Goal: Information Seeking & Learning: Find specific fact

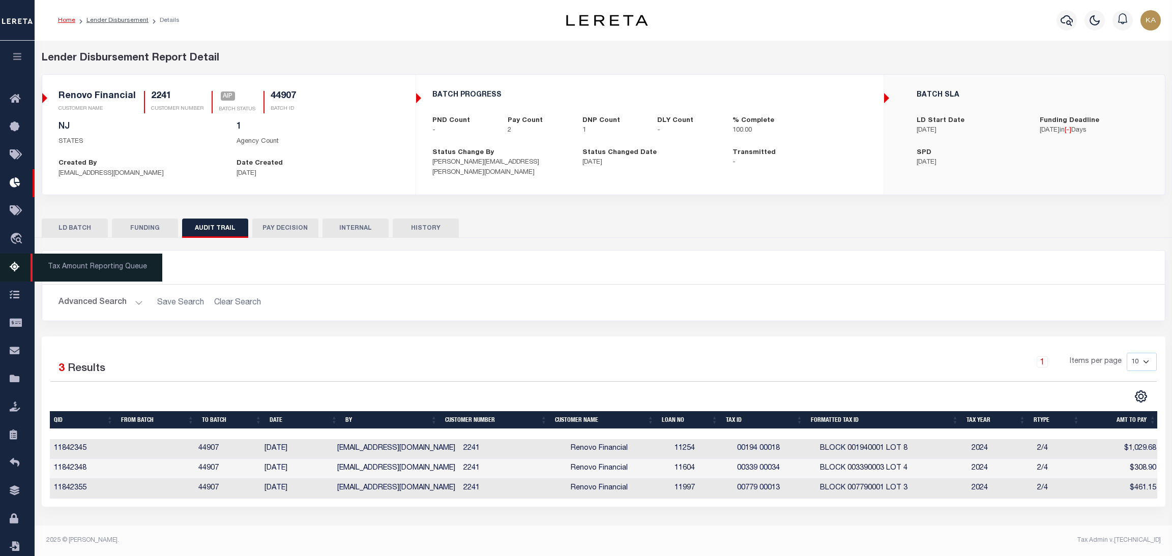
click at [8, 270] on link "Tax Amount Reporting Queue" at bounding box center [17, 268] width 35 height 28
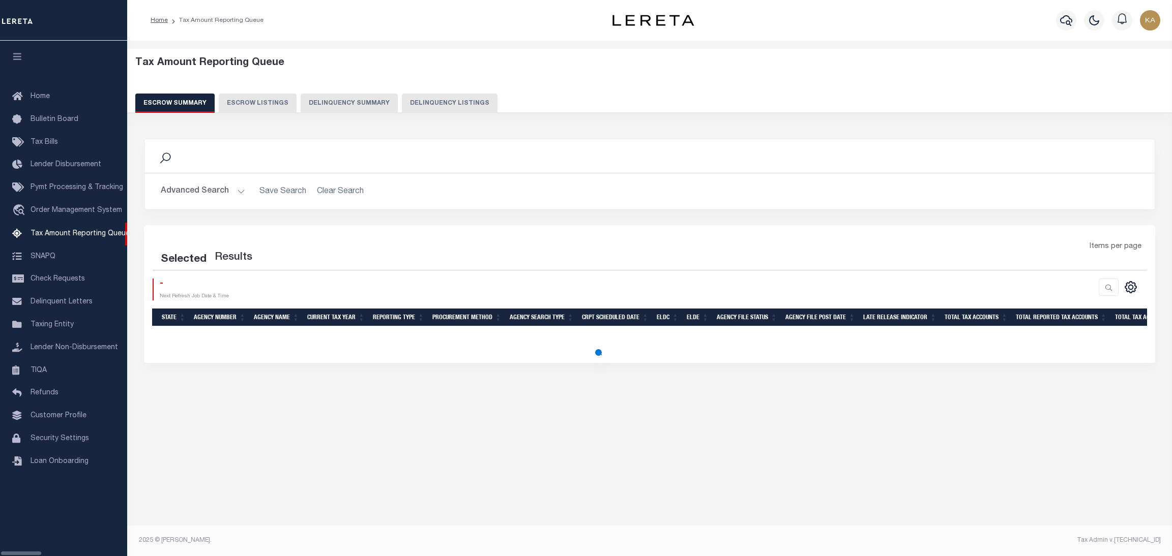
select select
select select "100"
click at [200, 195] on button "Advanced Search" at bounding box center [203, 192] width 84 height 20
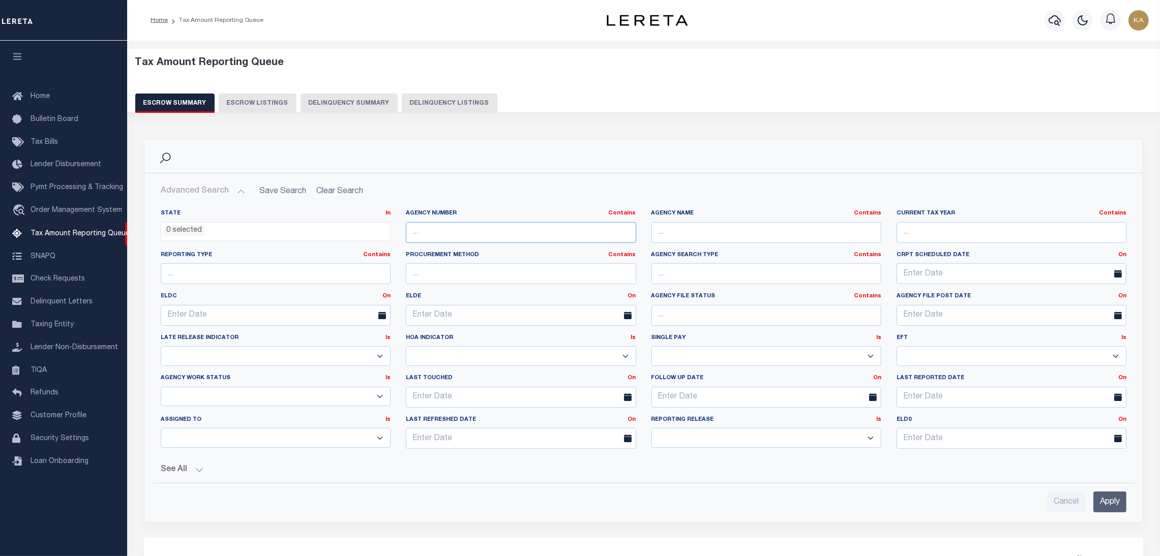
click at [436, 232] on input "text" at bounding box center [521, 232] width 230 height 21
select select "100"
type input "420370501"
click at [1109, 502] on input "Apply" at bounding box center [1110, 502] width 33 height 21
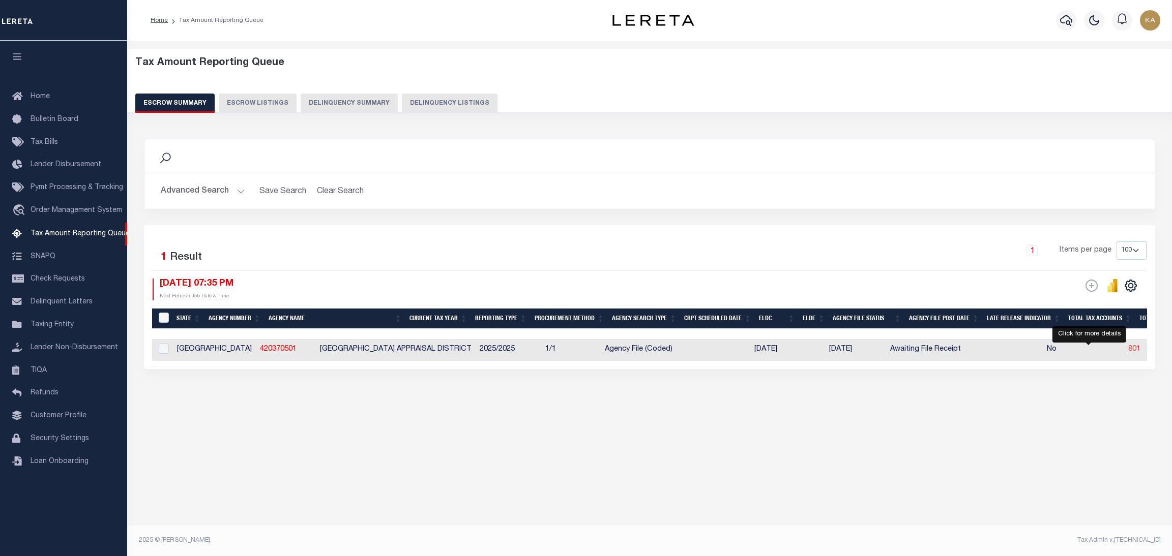
click at [1128, 353] on span "801" at bounding box center [1134, 349] width 12 height 7
select select "100"
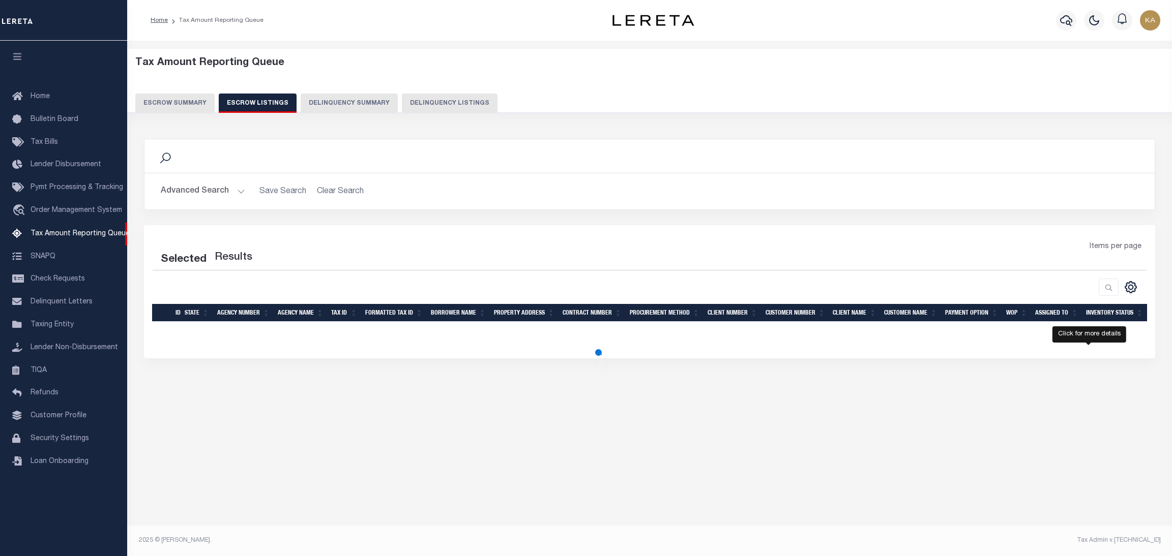
select select "100"
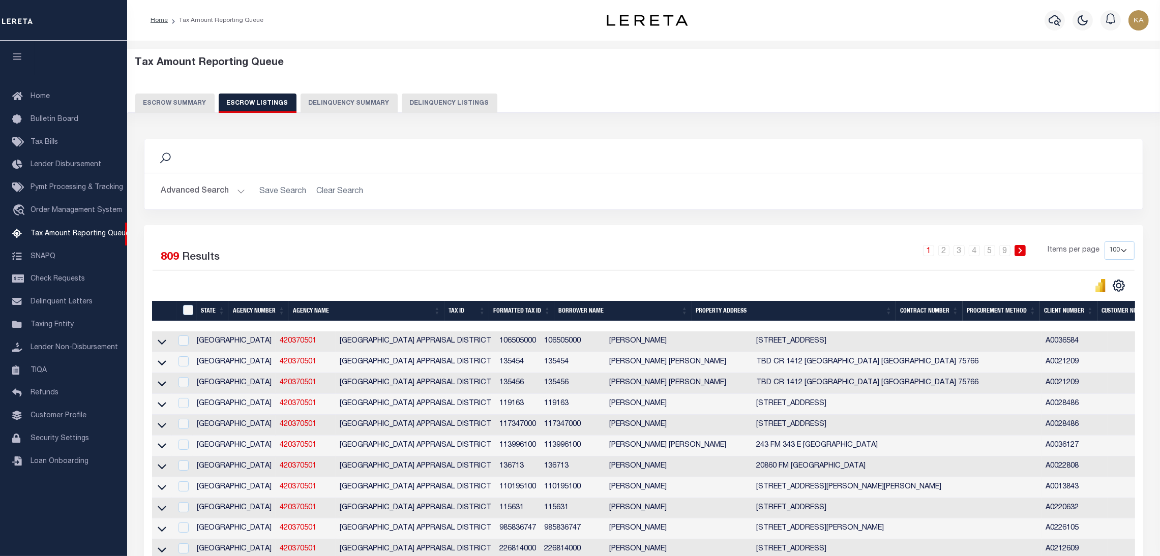
scroll to position [0, 351]
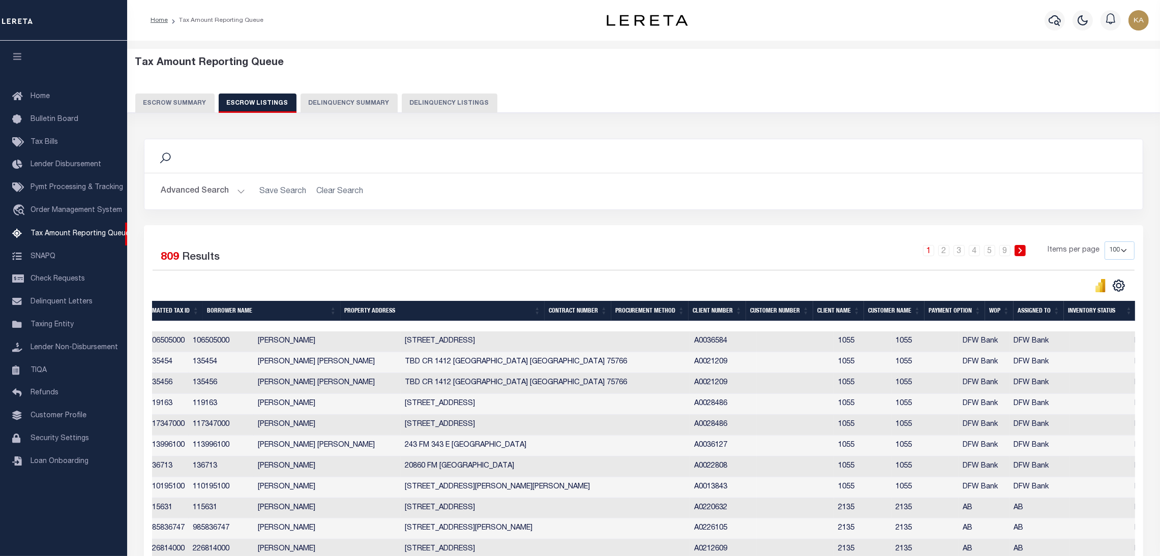
click at [1101, 327] on div at bounding box center [468, 326] width 1335 height 10
click at [1100, 314] on th "Inventory Status" at bounding box center [1100, 311] width 72 height 21
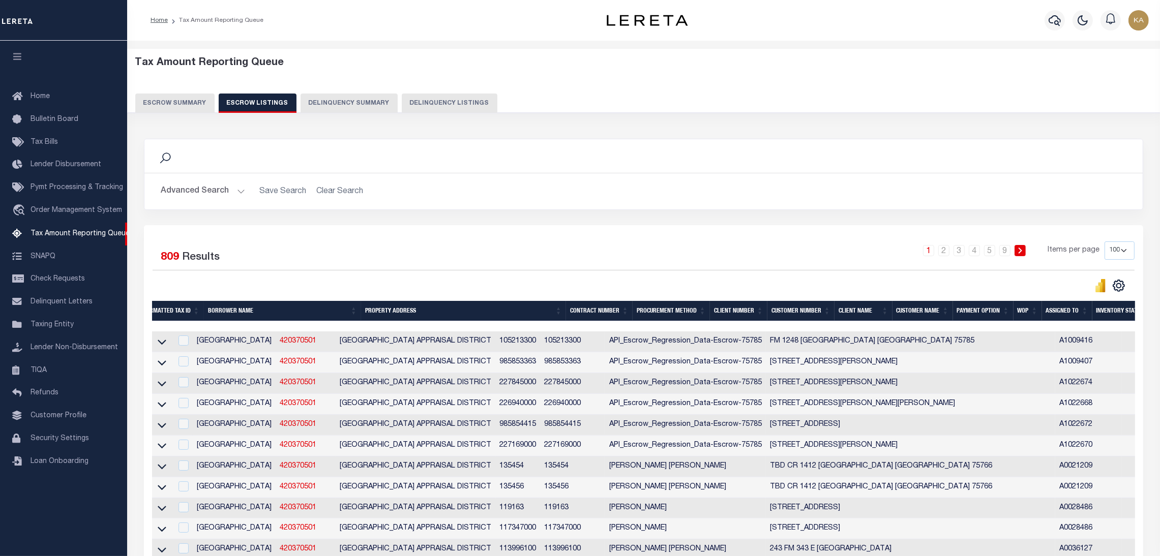
scroll to position [0, 0]
click at [161, 345] on icon at bounding box center [162, 342] width 9 height 11
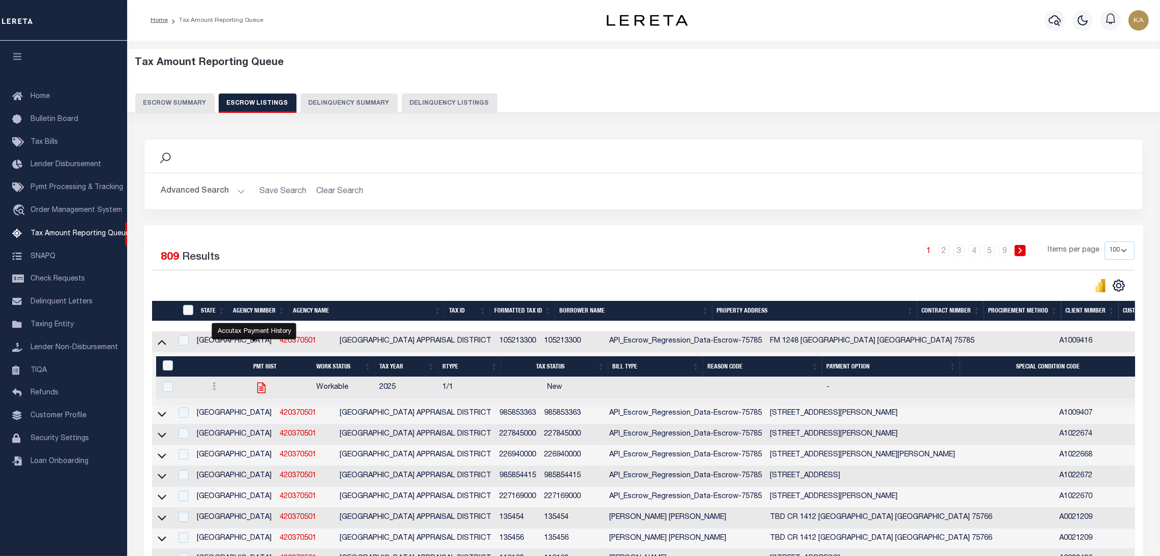
click at [255, 389] on icon "" at bounding box center [261, 387] width 13 height 13
checkbox input "true"
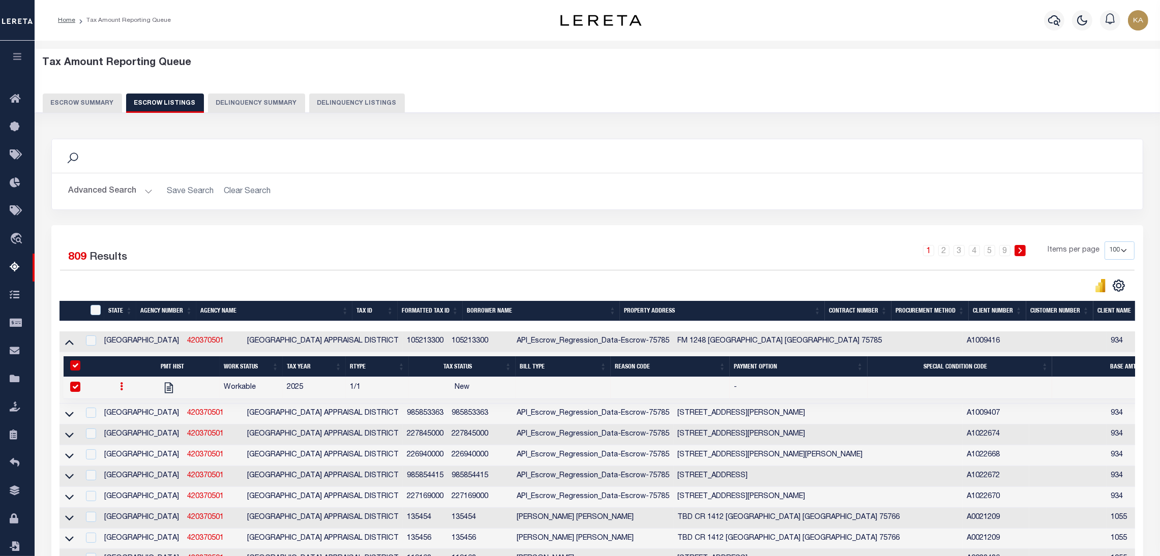
click at [1041, 326] on div at bounding box center [768, 326] width 1417 height 10
click at [165, 391] on icon "" at bounding box center [169, 388] width 8 height 11
checkbox input "false"
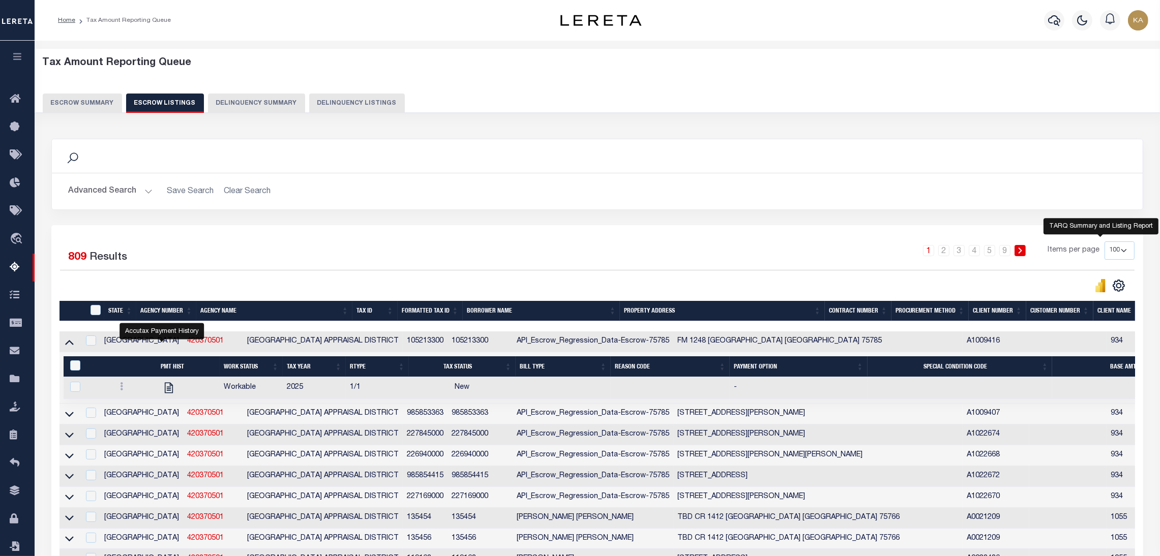
click at [1099, 284] on icon "" at bounding box center [1100, 285] width 11 height 13
drag, startPoint x: 176, startPoint y: 346, endPoint x: 140, endPoint y: 345, distance: 36.1
click at [183, 345] on td "420370501" at bounding box center [213, 342] width 60 height 21
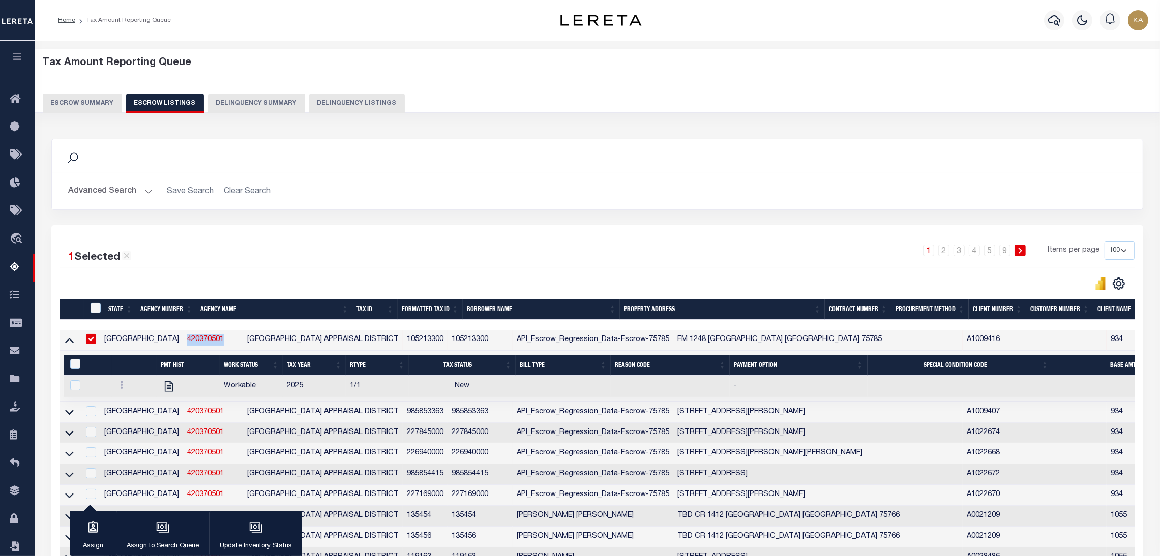
copy link "420370501"
click at [403, 334] on td "105213300" at bounding box center [425, 340] width 45 height 21
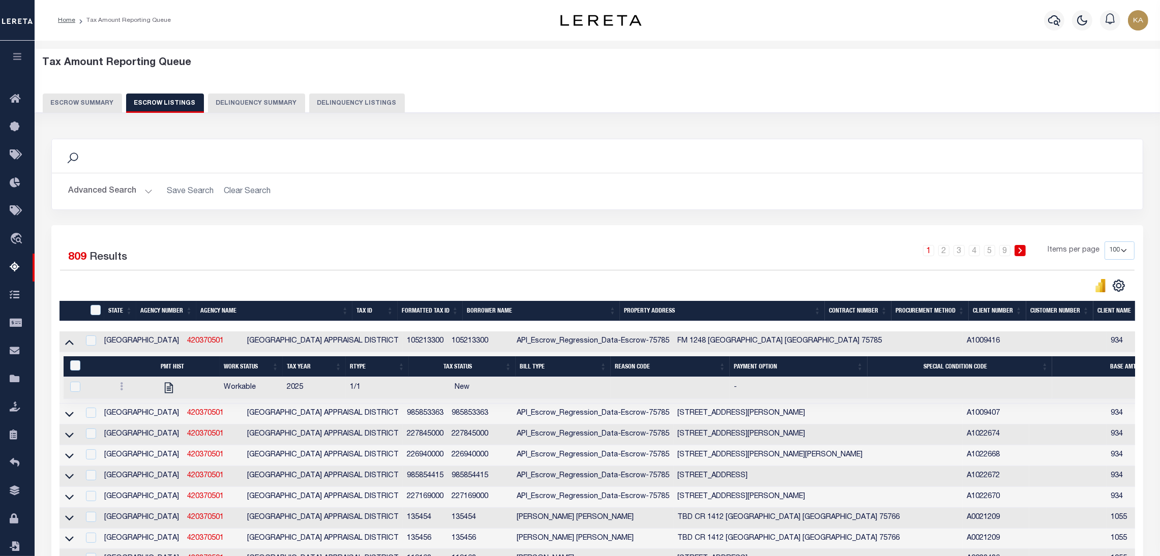
click at [403, 334] on td "105213300" at bounding box center [425, 342] width 45 height 21
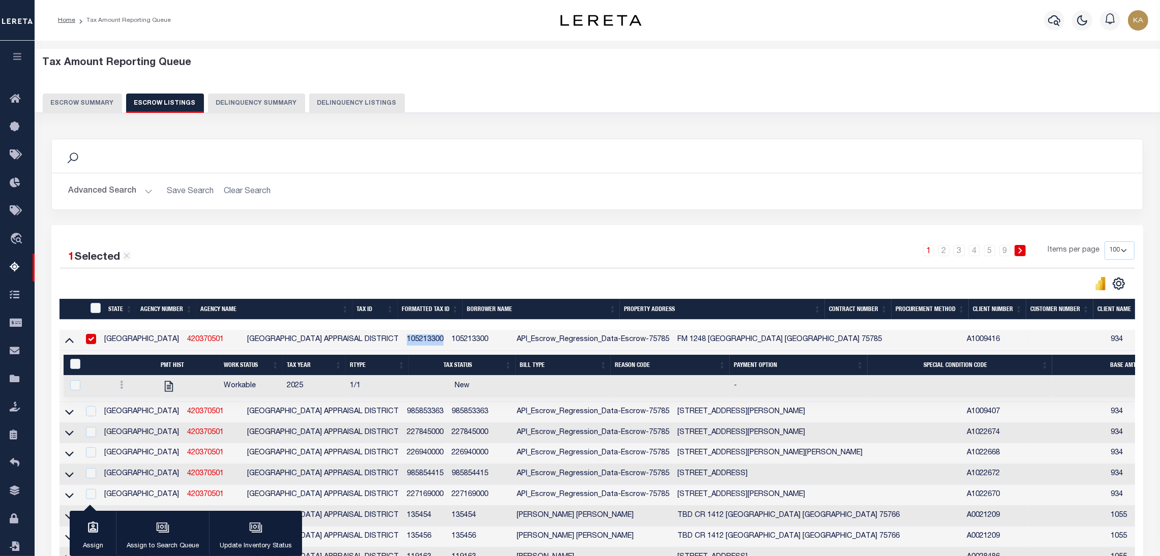
copy td "105213300"
drag, startPoint x: 193, startPoint y: 336, endPoint x: 142, endPoint y: 336, distance: 50.9
click at [183, 336] on td "420370501" at bounding box center [213, 340] width 60 height 21
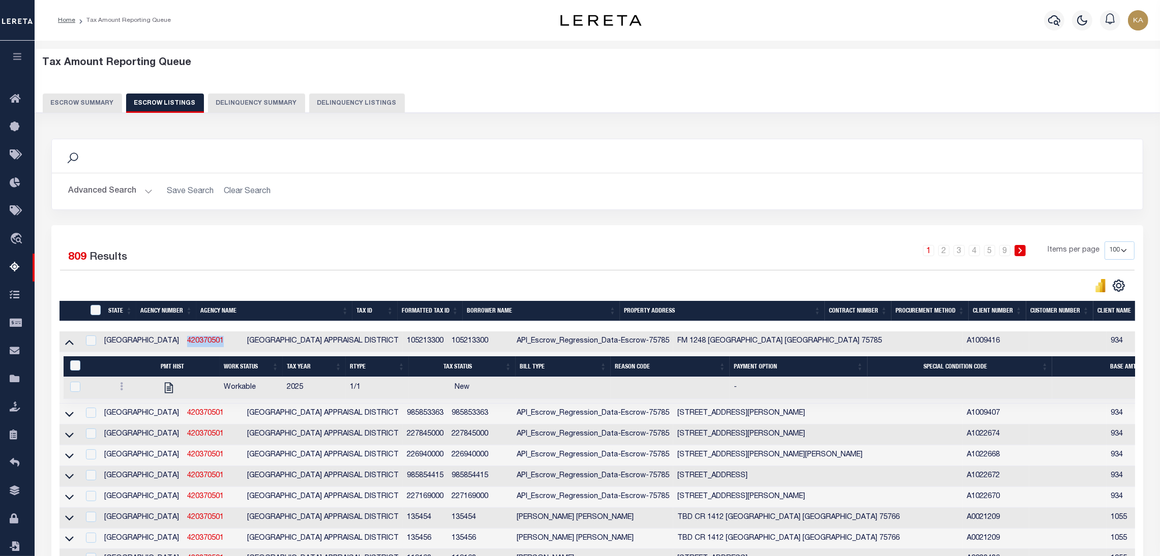
copy link "420370501"
click at [403, 340] on td "105213300" at bounding box center [425, 342] width 45 height 21
checkbox input "false"
copy td "105213300"
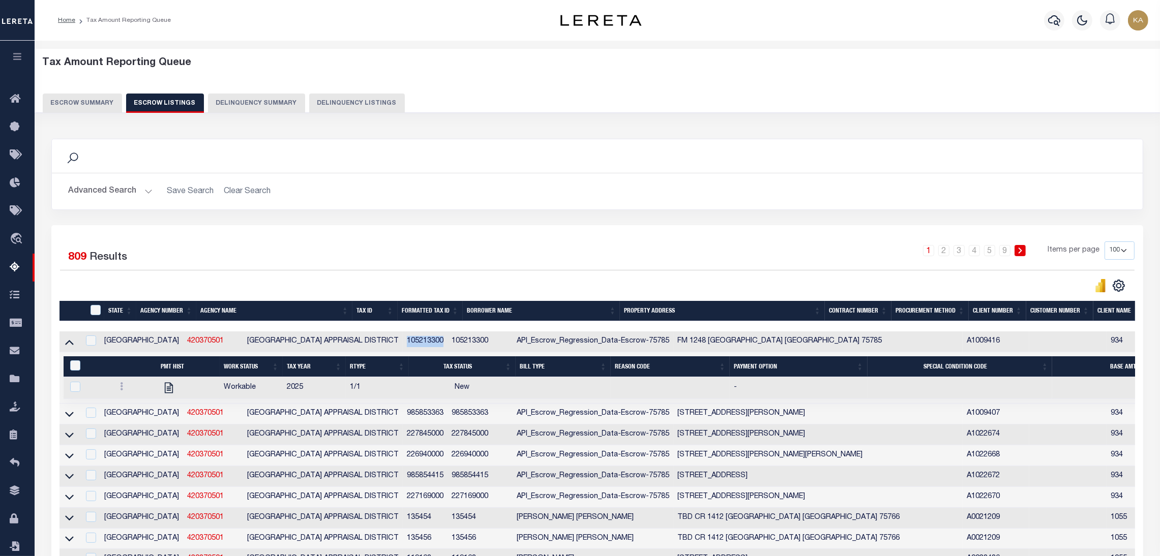
copy td "105213300"
click at [743, 555] on td "1404 CR 1616 JACKSONVILLE TX 75766" at bounding box center [817, 559] width 289 height 21
checkbox input "true"
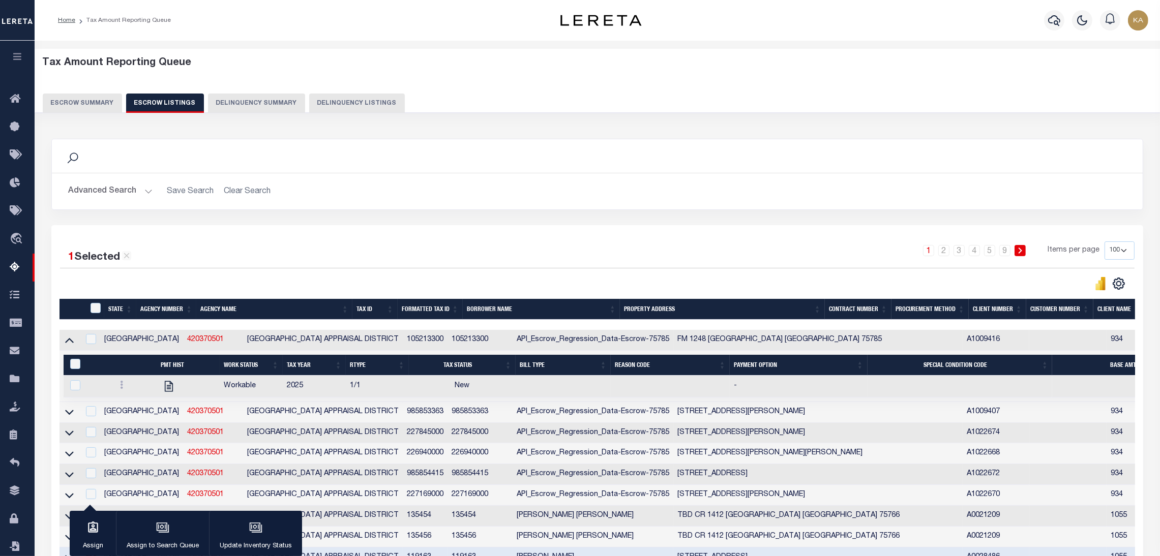
click at [109, 106] on button "Escrow Summary" at bounding box center [82, 103] width 79 height 19
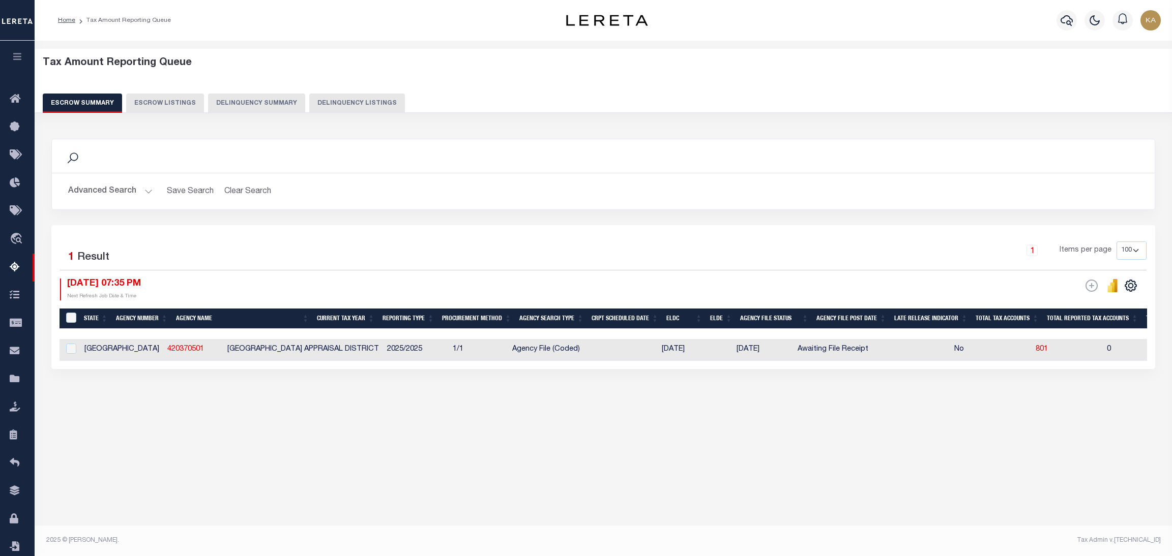
click at [134, 196] on button "Advanced Search" at bounding box center [110, 192] width 84 height 20
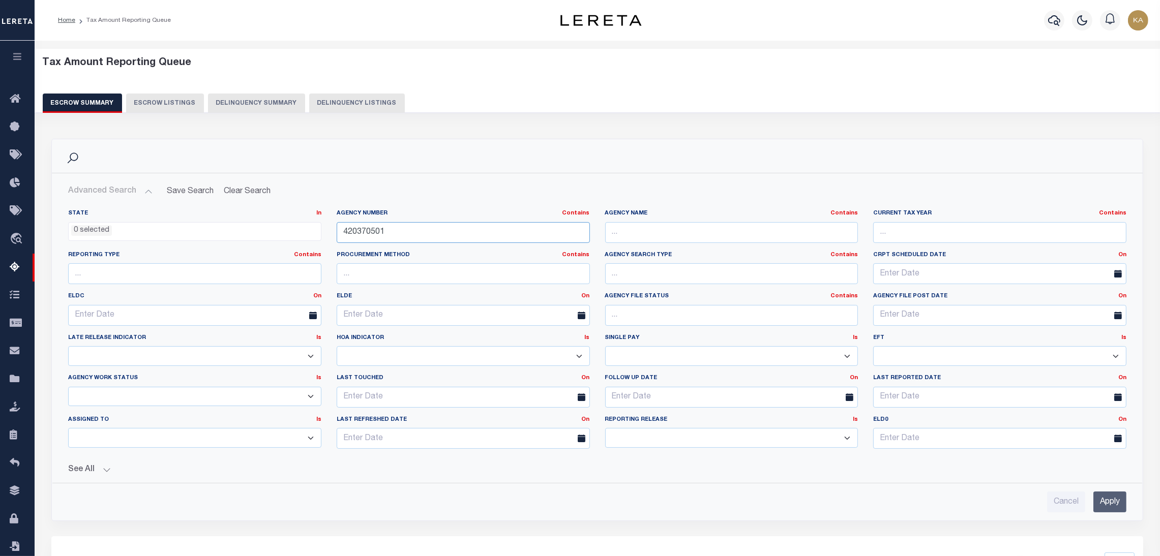
click at [384, 238] on input "420370501" at bounding box center [463, 232] width 253 height 21
paste input "190090000"
type input "190090000"
click at [1110, 495] on input "Apply" at bounding box center [1110, 502] width 33 height 21
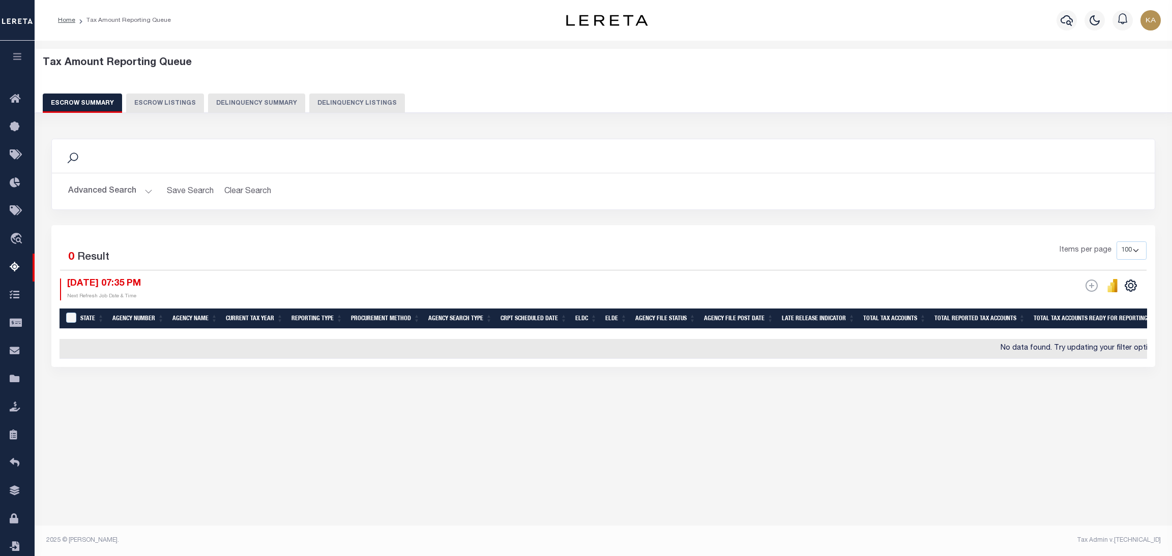
click at [111, 189] on button "Advanced Search" at bounding box center [110, 192] width 84 height 20
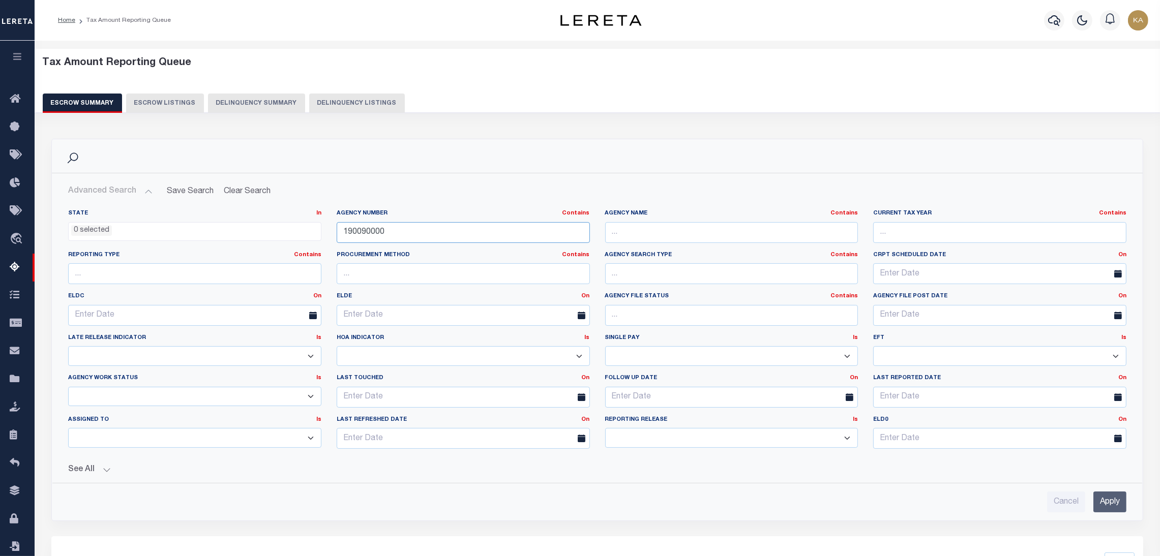
click at [384, 230] on input "190090000" at bounding box center [463, 232] width 253 height 21
click at [1109, 499] on input "Apply" at bounding box center [1110, 502] width 33 height 21
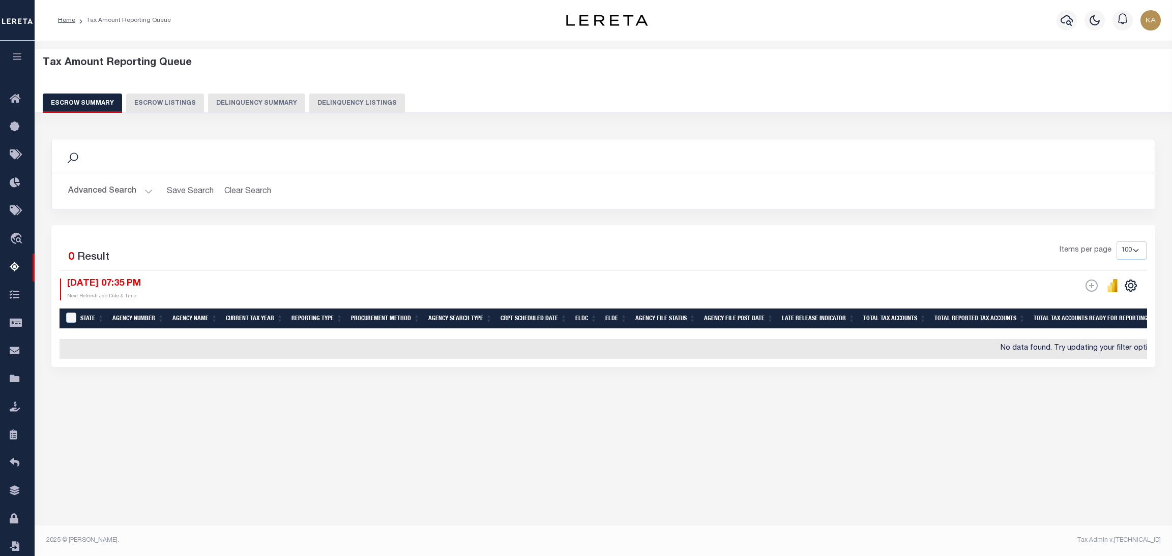
click at [126, 181] on div "Advanced Search Save Search Clear Search EscrowSummaryGridWrapper_dynamictable_…" at bounding box center [603, 191] width 1103 height 36
click at [126, 192] on button "Advanced Search" at bounding box center [110, 192] width 84 height 20
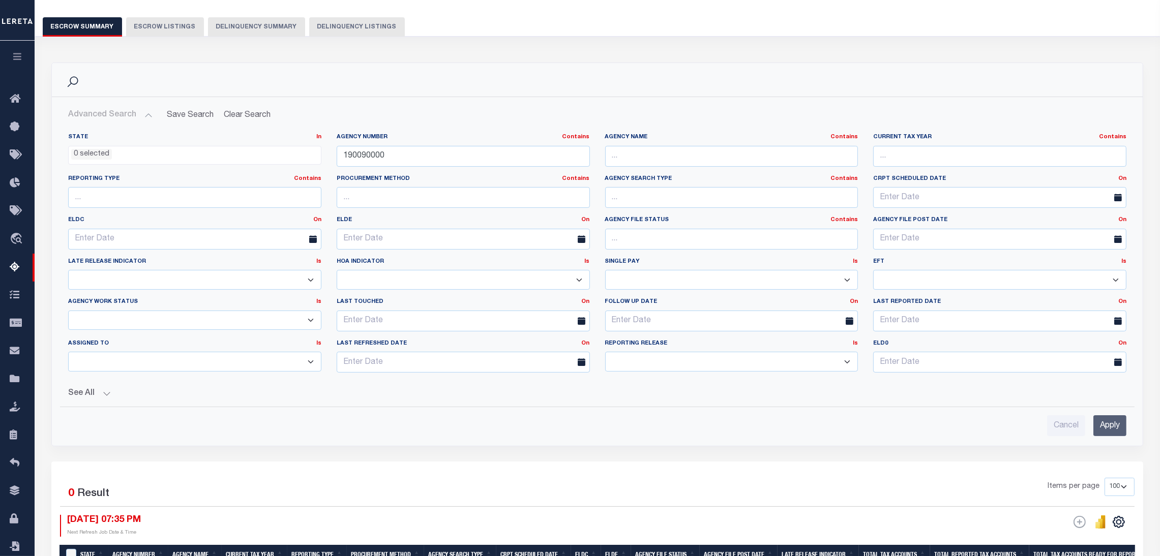
scroll to position [153, 0]
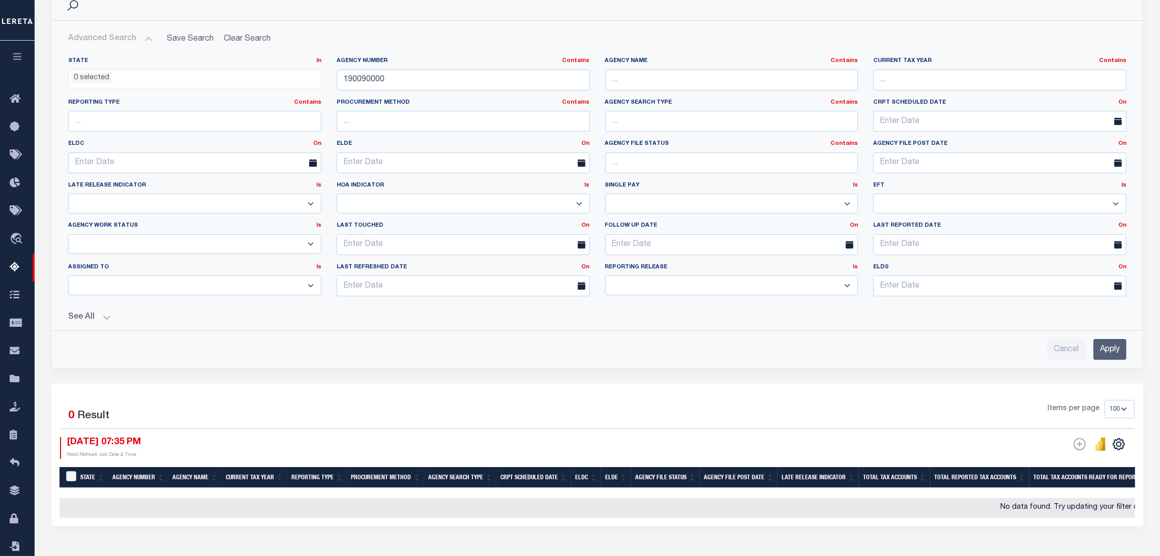
click at [8, 51] on button "button" at bounding box center [17, 58] width 35 height 35
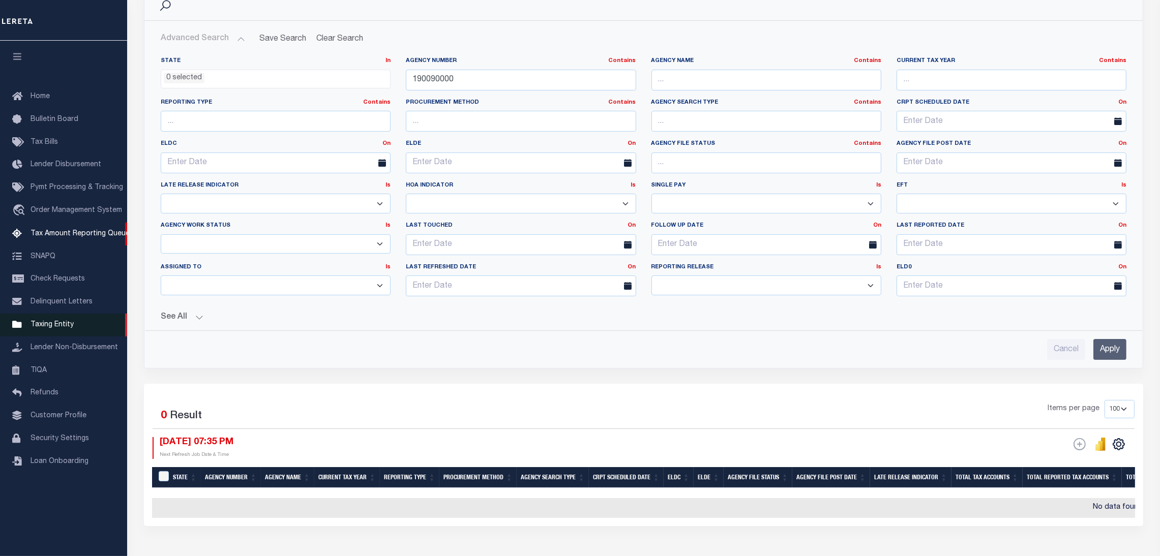
click at [45, 329] on span "Taxing Entity" at bounding box center [52, 324] width 43 height 7
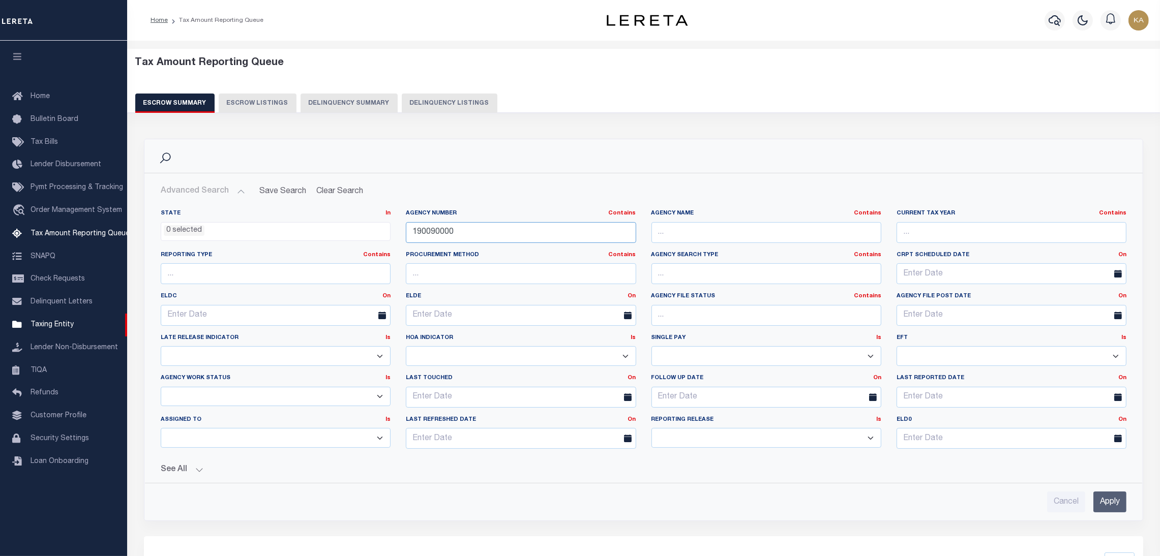
click at [429, 233] on input "190090000" at bounding box center [521, 232] width 230 height 21
type input "410790000"
click at [1114, 504] on input "Apply" at bounding box center [1110, 502] width 33 height 21
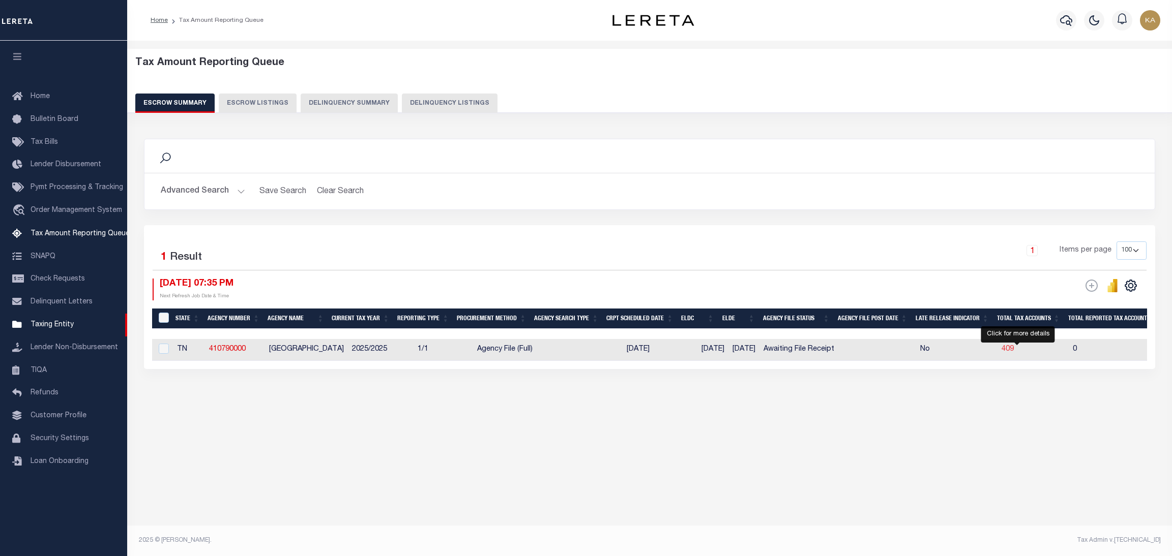
click at [1014, 352] on span "409" at bounding box center [1008, 349] width 12 height 7
select select "100"
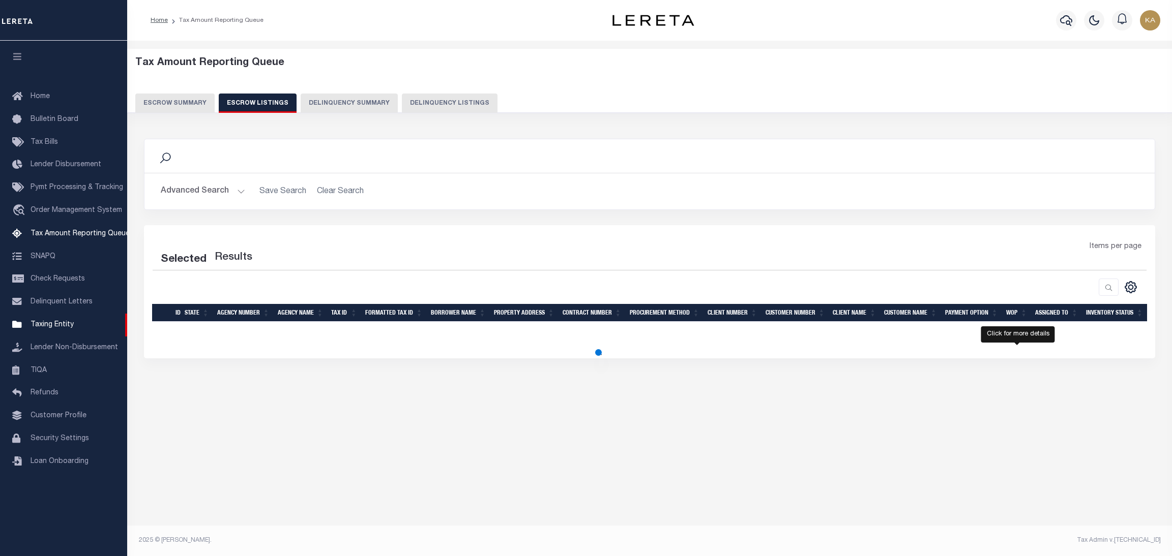
select select "100"
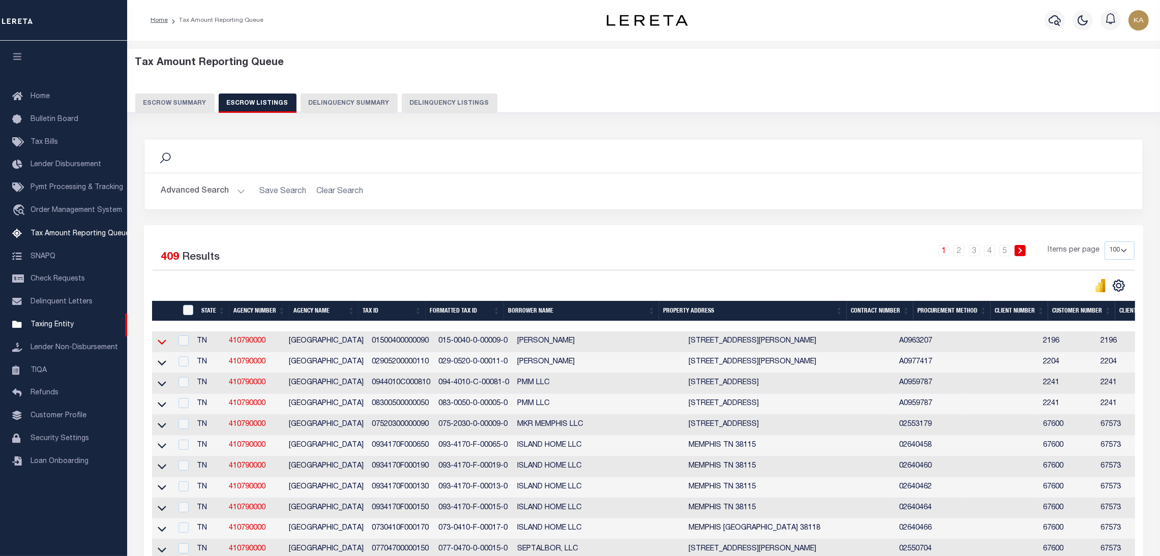
click at [159, 340] on icon at bounding box center [162, 342] width 9 height 11
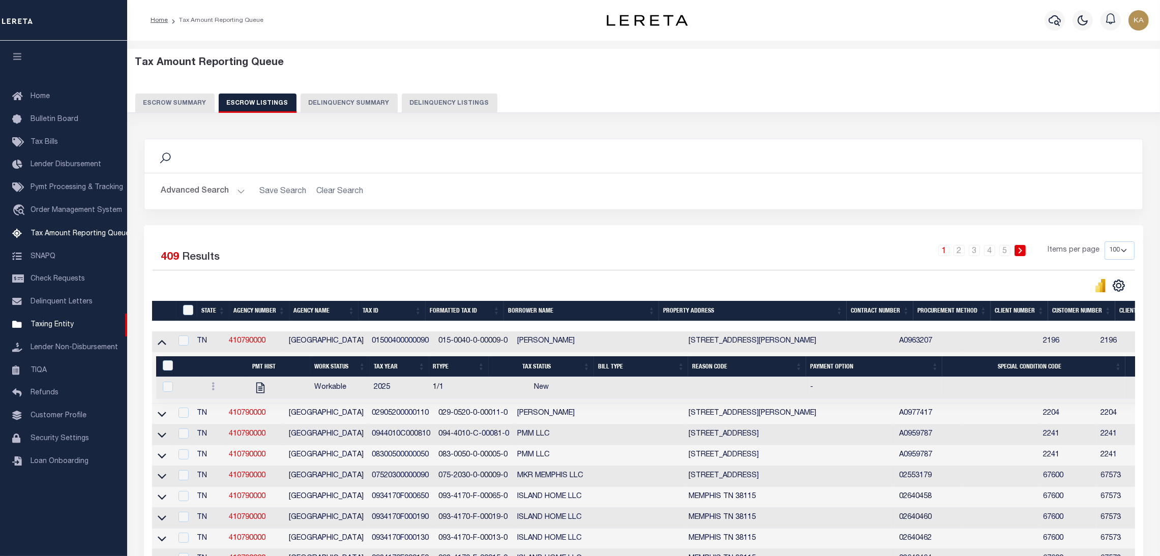
click at [929, 334] on td "A0963207" at bounding box center [928, 342] width 67 height 21
checkbox input "true"
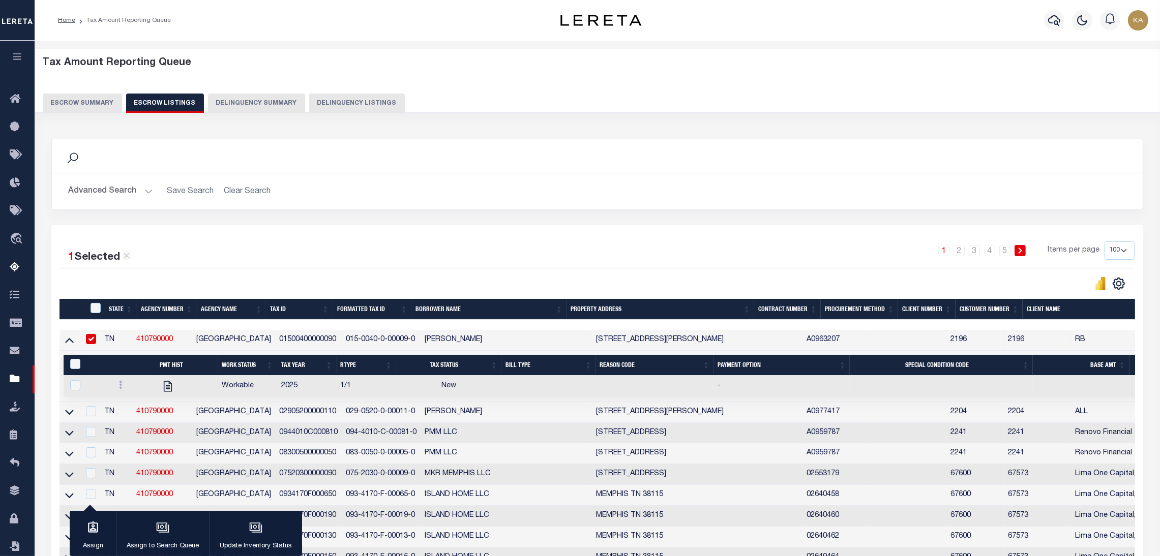
click at [102, 97] on button "Escrow Summary" at bounding box center [82, 103] width 79 height 19
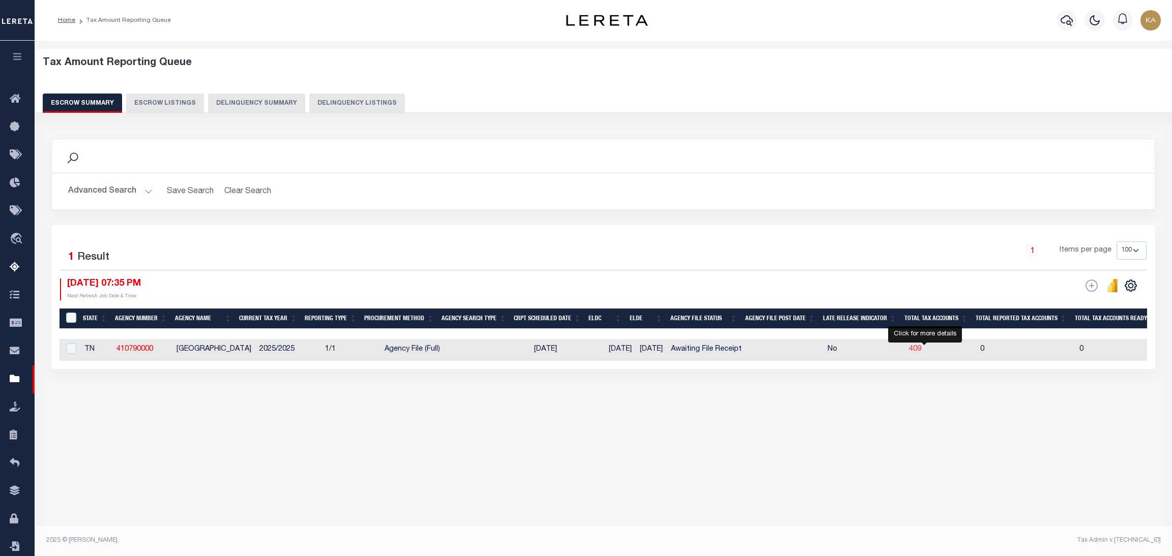
click at [921, 347] on span "409" at bounding box center [915, 349] width 12 height 7
select select "100"
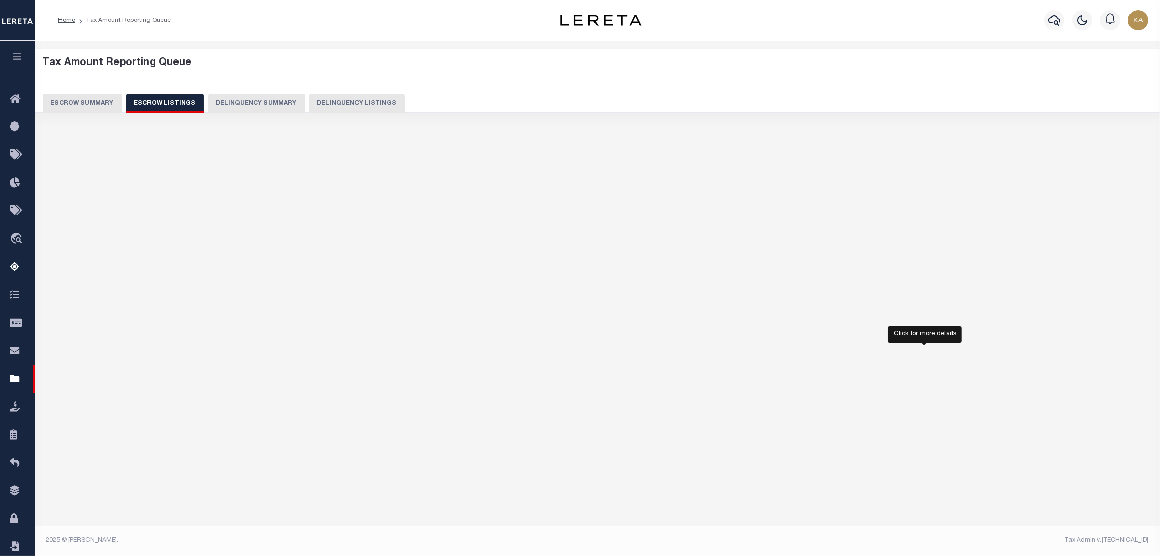
select select "100"
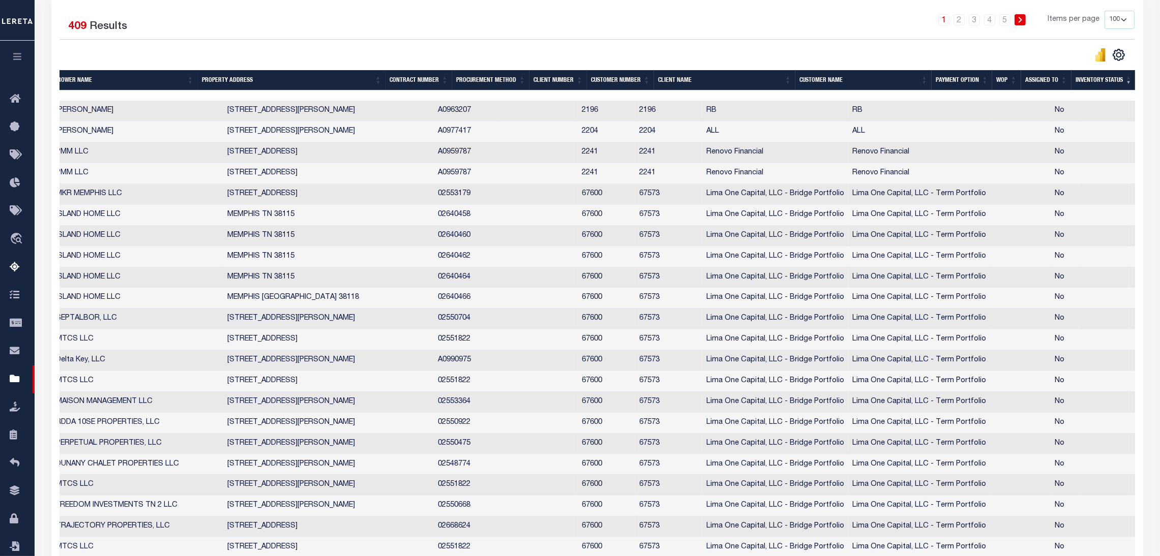
scroll to position [2, 0]
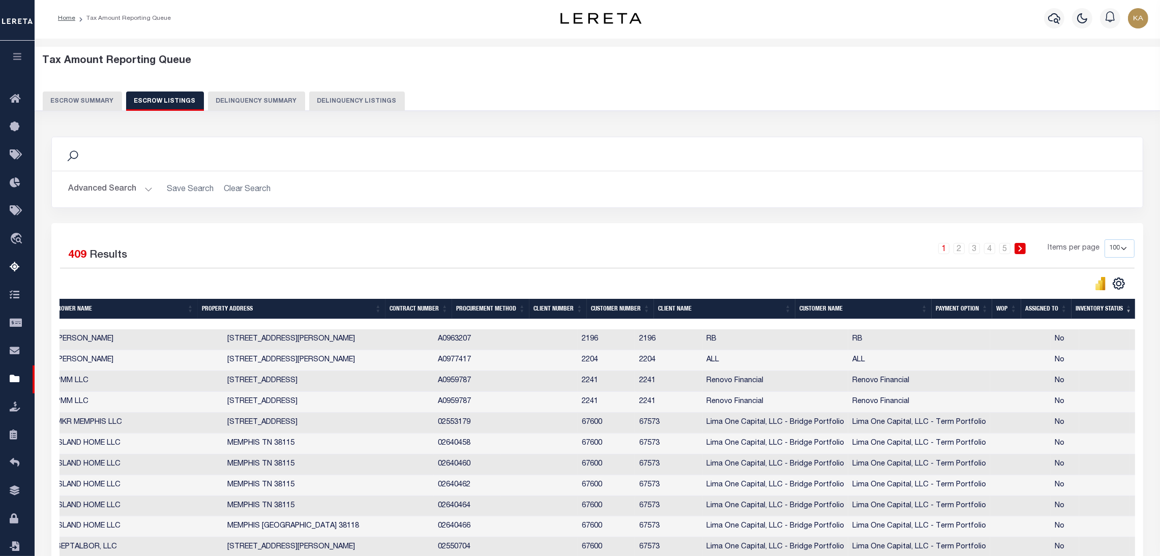
click at [1101, 318] on th "Inventory Status" at bounding box center [1104, 309] width 65 height 21
click at [1098, 312] on th "Inventory Status" at bounding box center [1104, 309] width 65 height 21
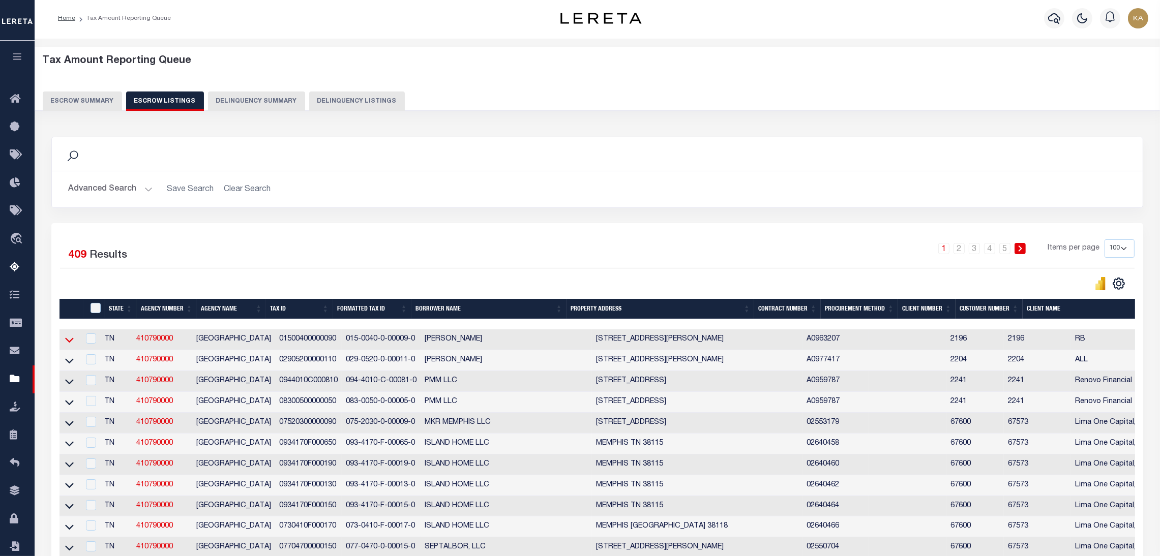
click at [72, 342] on icon at bounding box center [69, 340] width 9 height 11
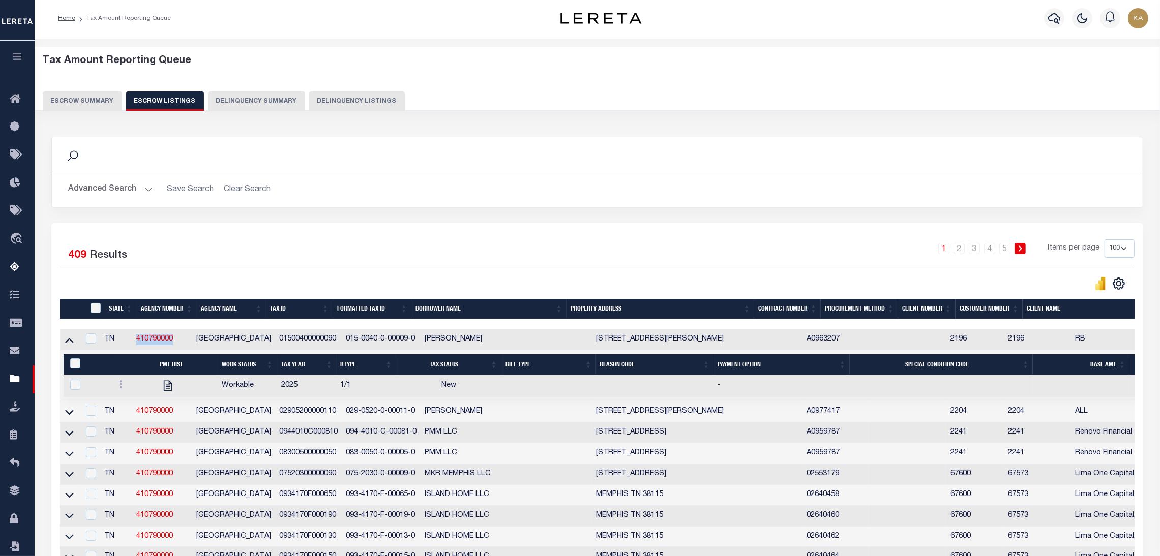
drag, startPoint x: 181, startPoint y: 343, endPoint x: 139, endPoint y: 340, distance: 41.8
click at [139, 340] on td "410790000" at bounding box center [162, 340] width 60 height 21
checkbox input "true"
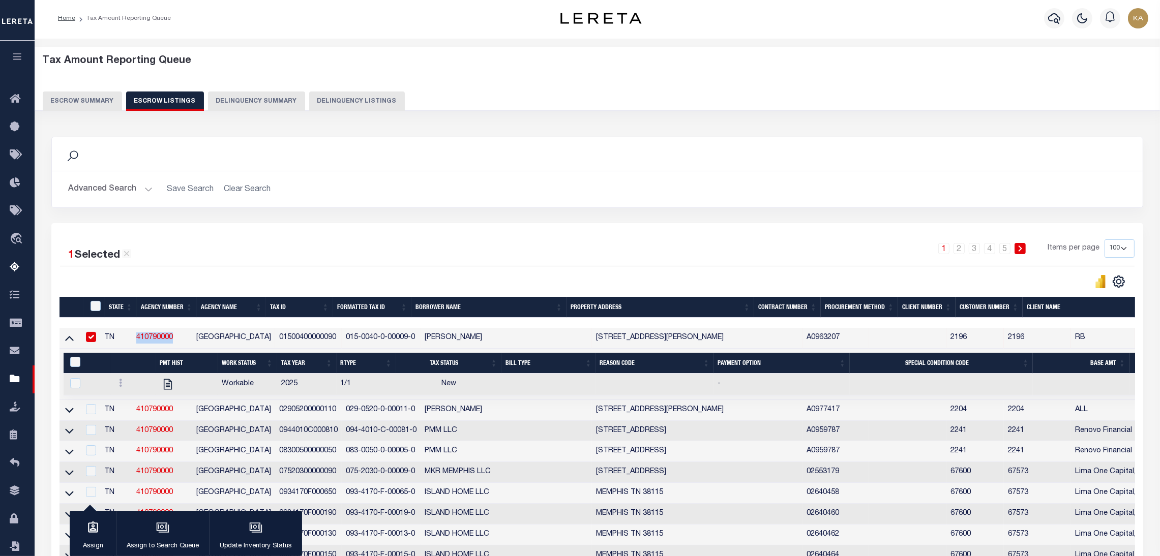
copy link "410790000"
click at [69, 93] on button "Escrow Summary" at bounding box center [82, 101] width 79 height 19
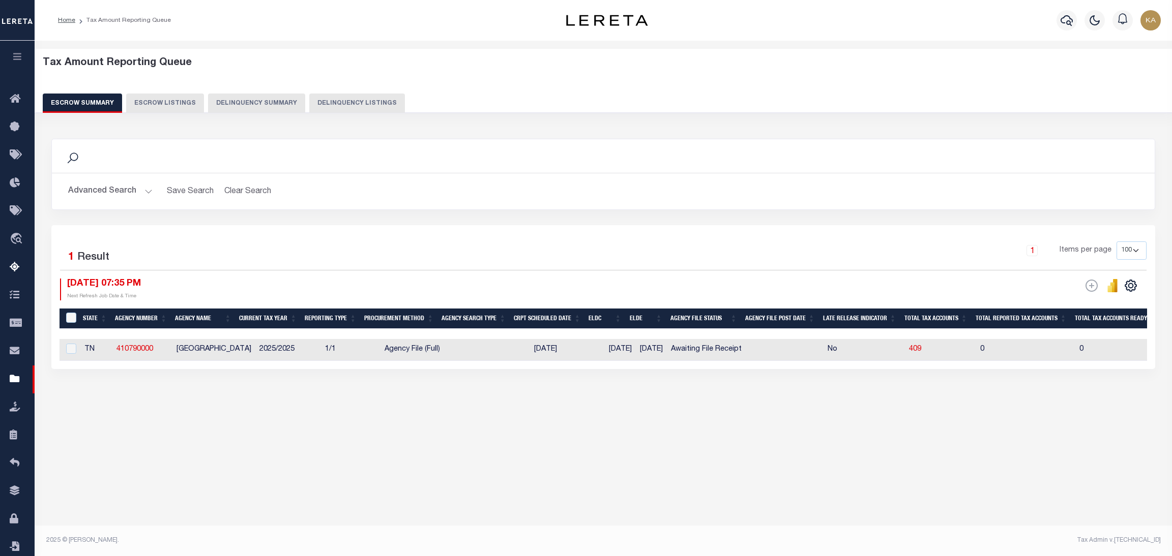
click at [111, 187] on button "Advanced Search" at bounding box center [110, 192] width 84 height 20
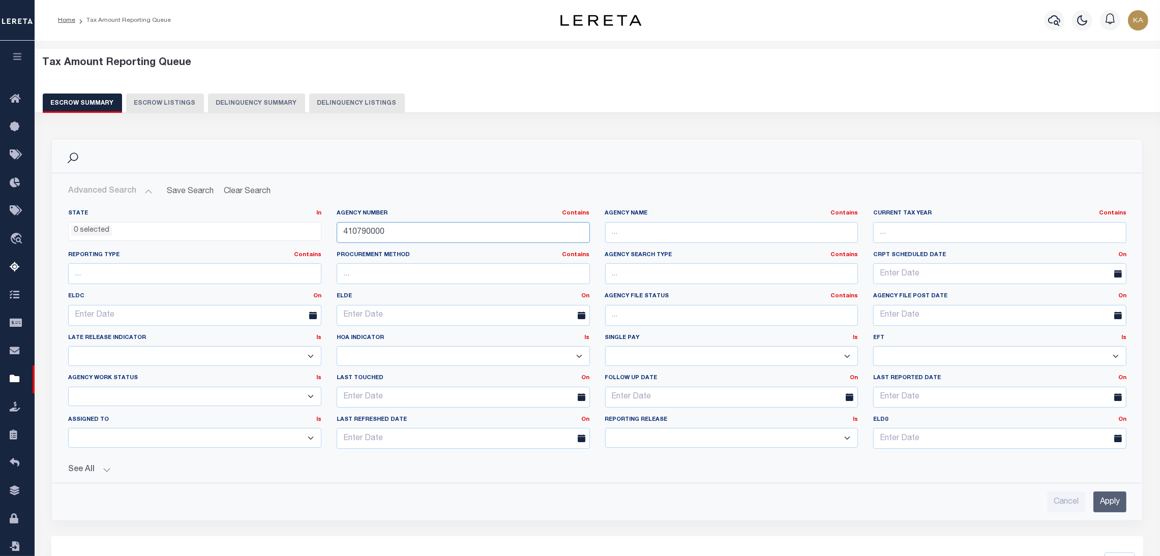
click at [372, 235] on input "410790000" at bounding box center [463, 232] width 253 height 21
click at [371, 234] on input "410790000" at bounding box center [463, 232] width 253 height 21
paste input "300118888"
drag, startPoint x: 1116, startPoint y: 512, endPoint x: 1115, endPoint y: 507, distance: 5.1
click at [1116, 513] on input "Apply" at bounding box center [1110, 502] width 33 height 21
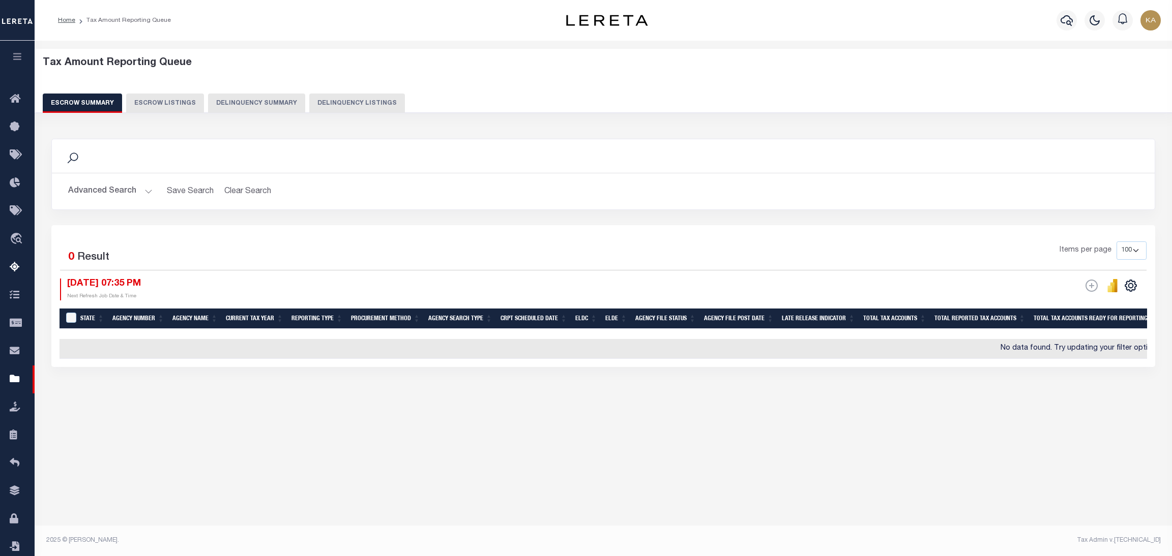
click at [98, 187] on button "Advanced Search" at bounding box center [110, 192] width 84 height 20
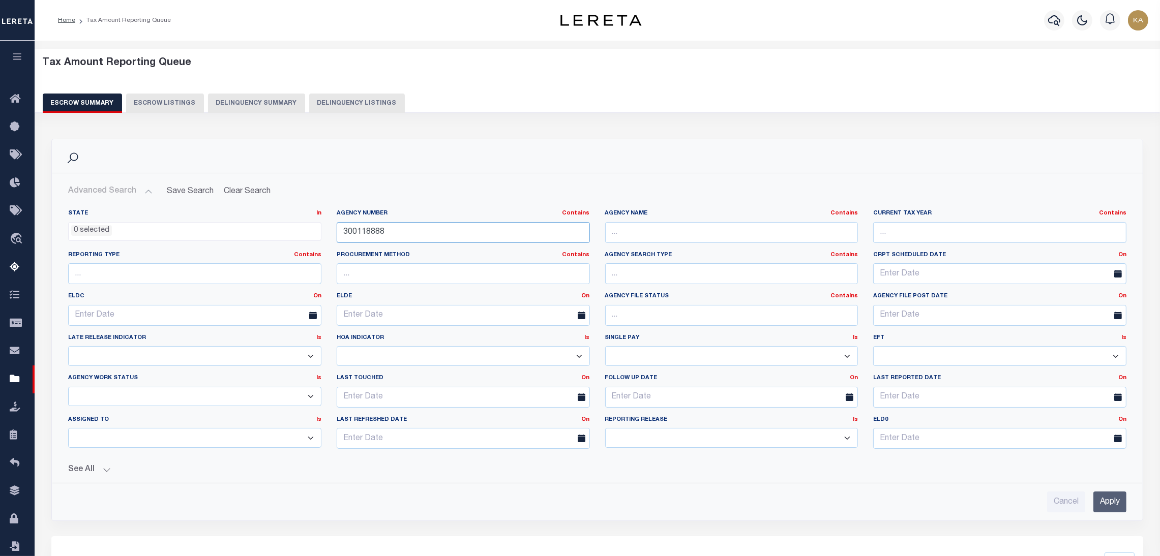
click at [351, 227] on input "300118888" at bounding box center [463, 232] width 253 height 21
click at [350, 229] on input "300118888" at bounding box center [463, 232] width 253 height 21
paste input "190088801"
click at [1122, 506] on input "Apply" at bounding box center [1110, 502] width 33 height 21
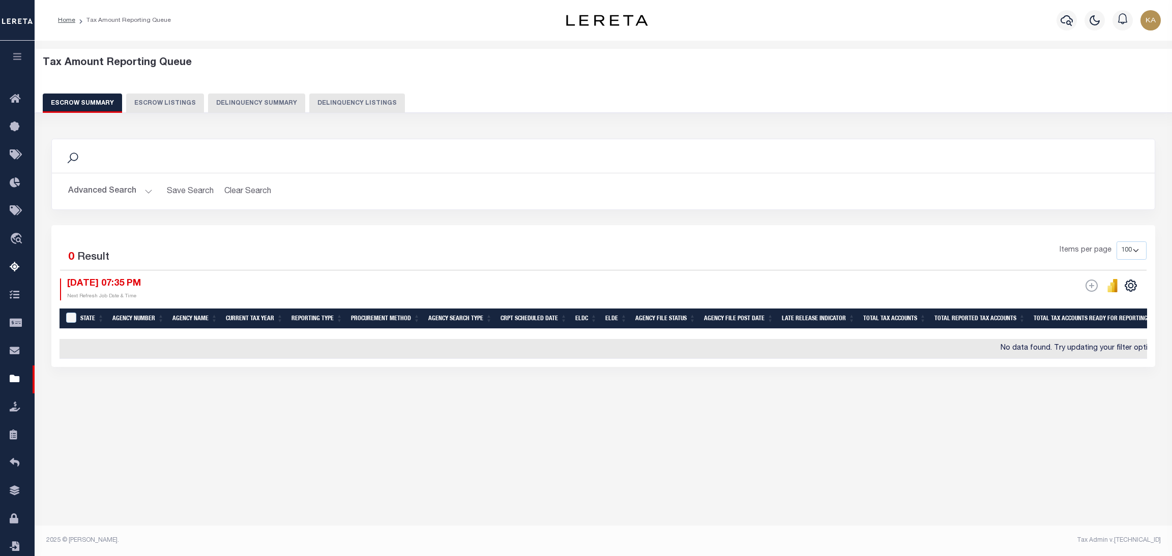
click at [142, 183] on button "Advanced Search" at bounding box center [110, 192] width 84 height 20
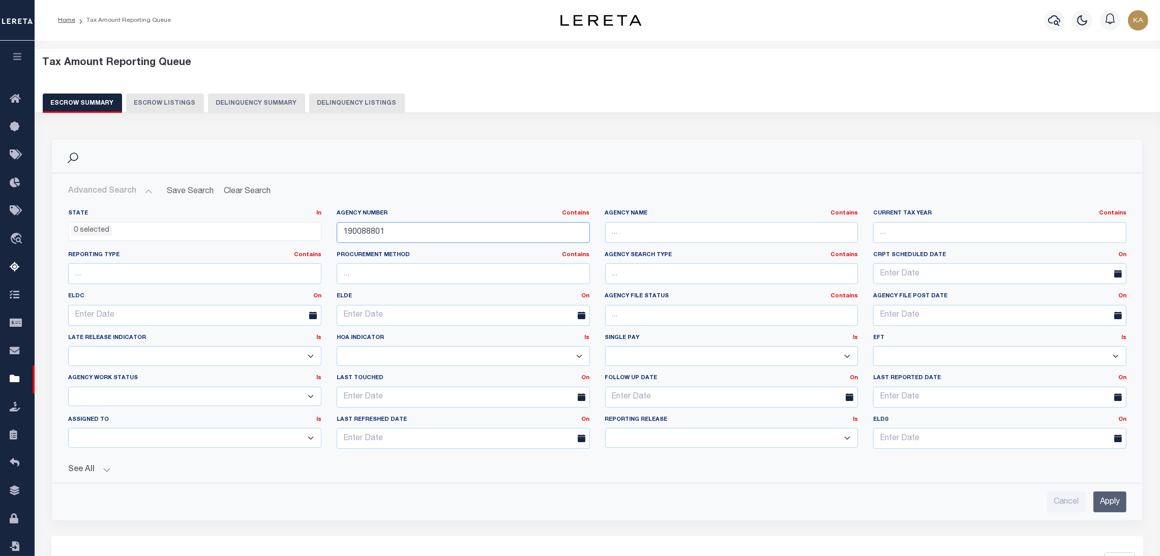
click at [374, 236] on input "190088801" at bounding box center [463, 232] width 253 height 21
paste input "47009"
click at [1121, 506] on input "Apply" at bounding box center [1110, 502] width 33 height 21
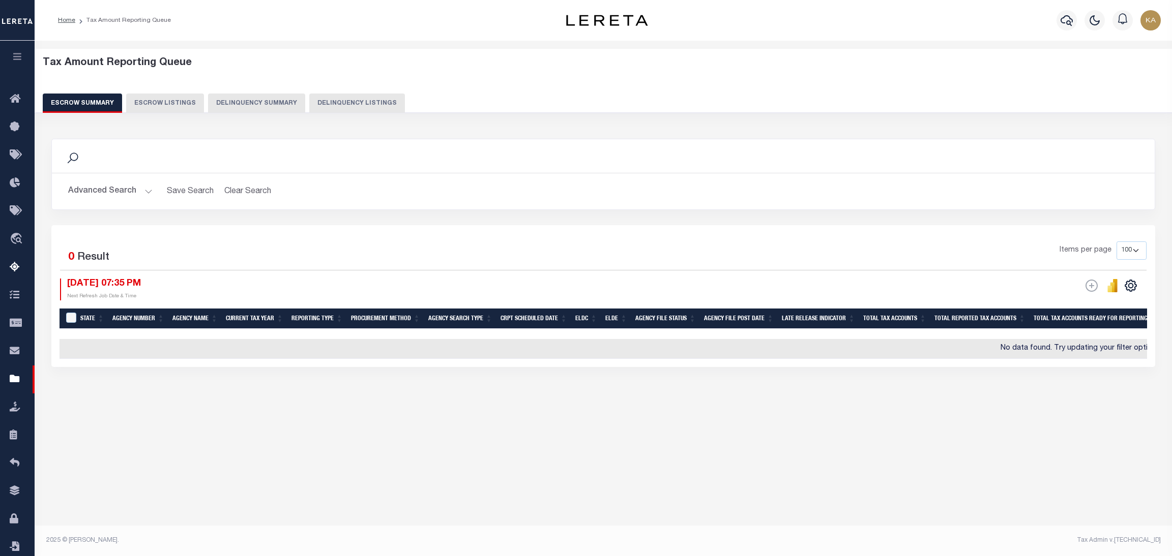
click at [130, 189] on button "Advanced Search" at bounding box center [110, 192] width 84 height 20
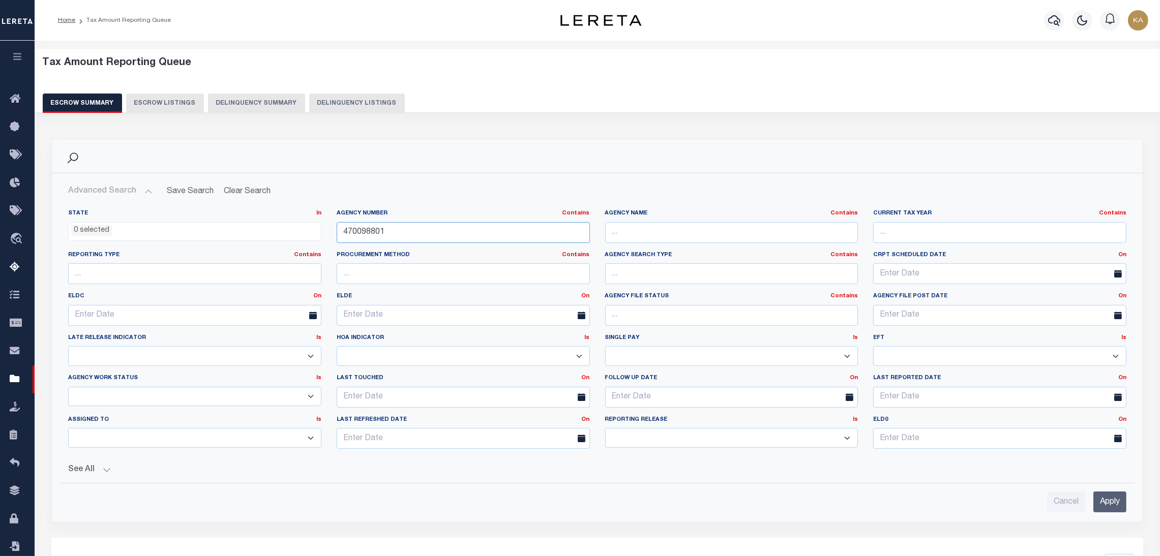
click at [350, 231] on input "470098801" at bounding box center [463, 232] width 253 height 21
paste input "360128888"
click at [1106, 501] on input "Apply" at bounding box center [1110, 502] width 33 height 21
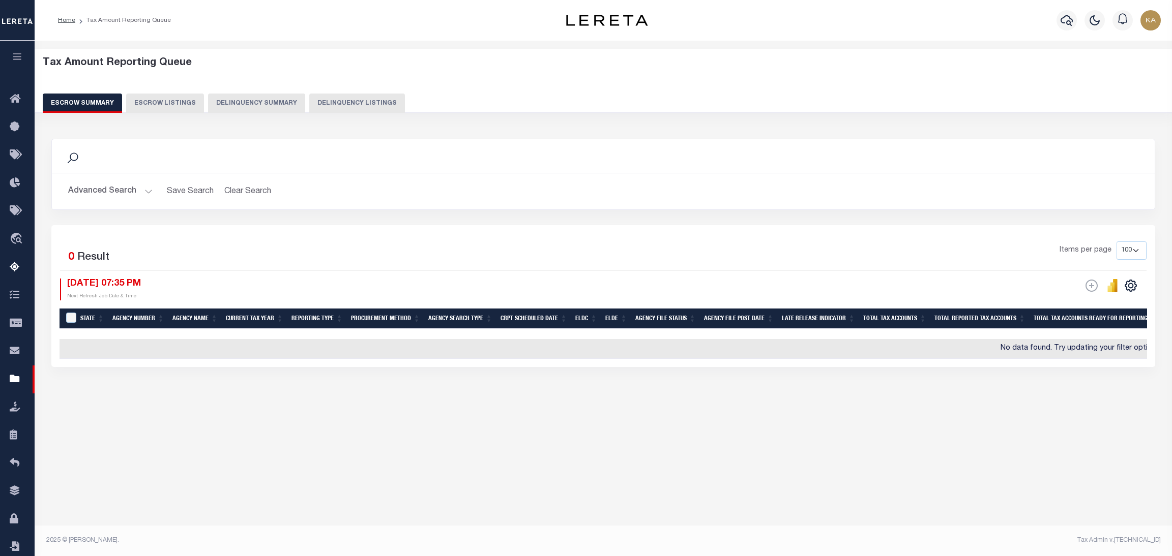
click at [115, 190] on button "Advanced Search" at bounding box center [110, 192] width 84 height 20
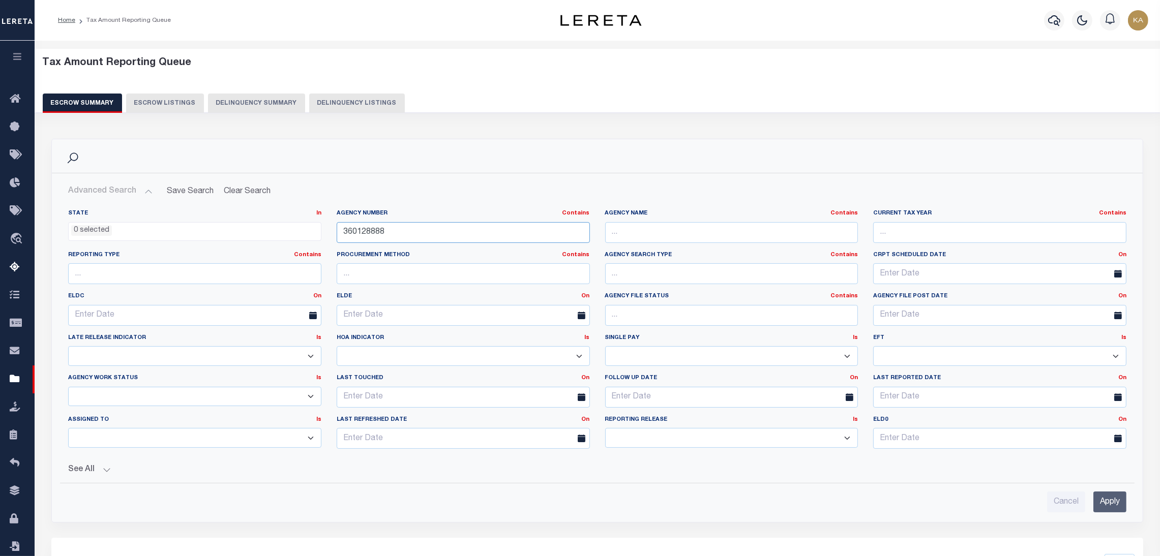
click at [371, 232] on input "360128888" at bounding box center [463, 232] width 253 height 21
click at [371, 231] on input "360128888" at bounding box center [463, 232] width 253 height 21
paste input "150130000"
type input "150130000"
click at [1106, 501] on input "Apply" at bounding box center [1110, 502] width 33 height 21
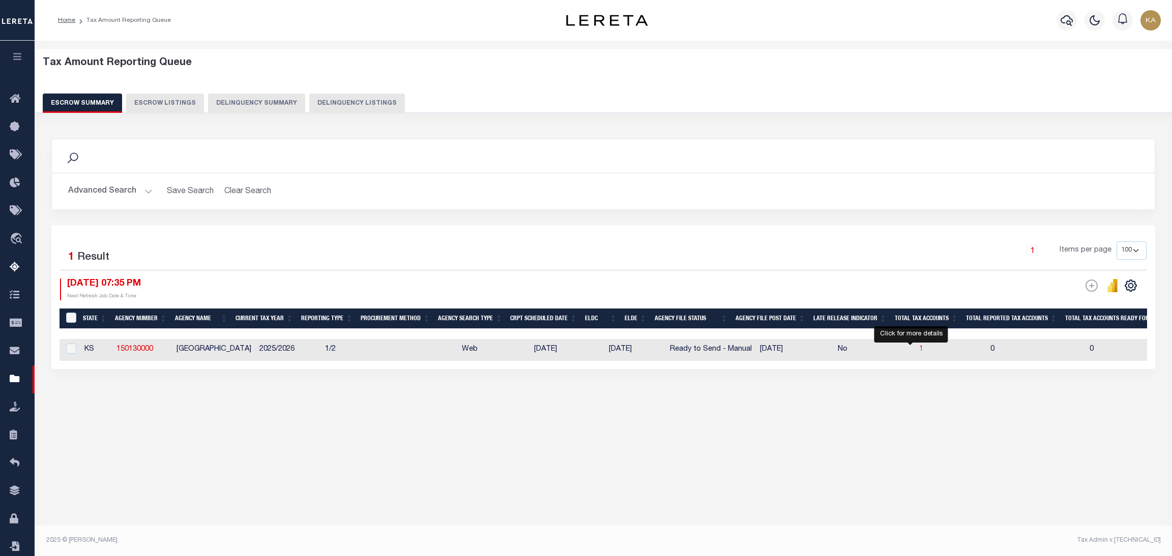
click at [919, 348] on span "1" at bounding box center [921, 349] width 4 height 7
select select "100"
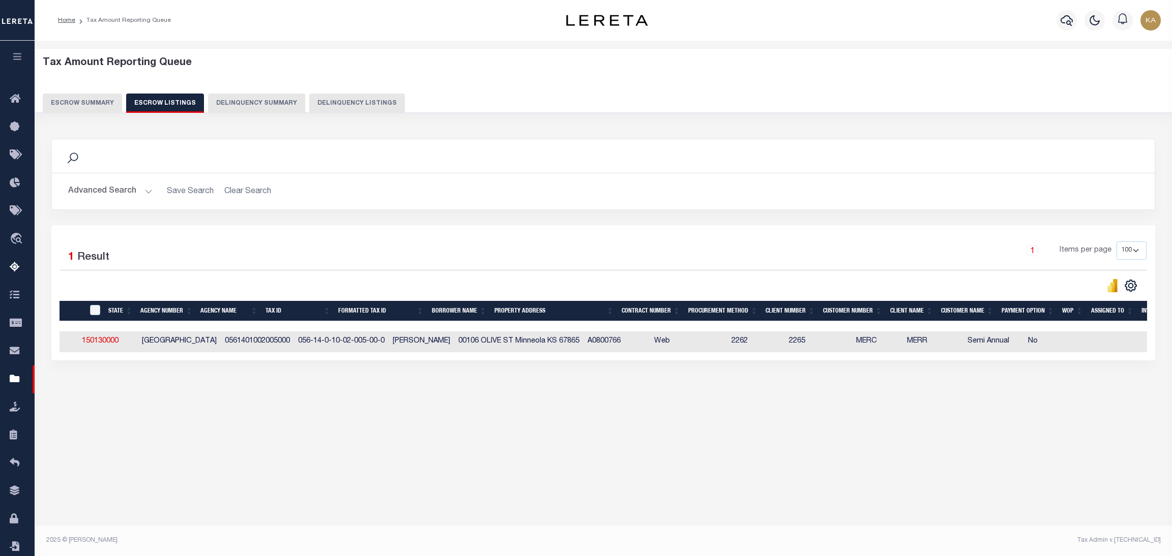
scroll to position [0, 54]
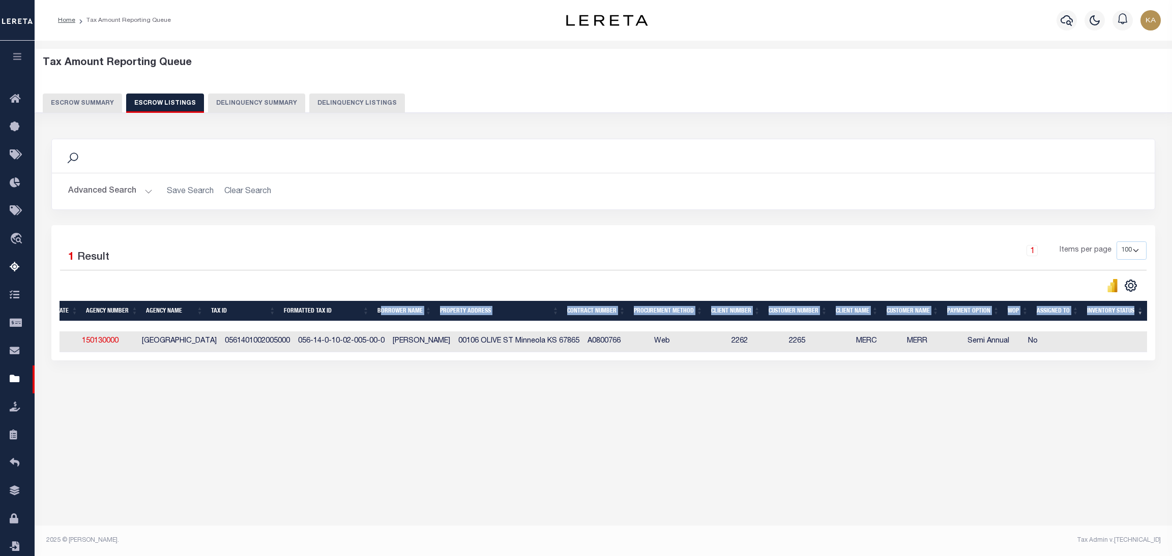
drag, startPoint x: 1110, startPoint y: 327, endPoint x: 297, endPoint y: 316, distance: 813.4
click at [306, 316] on div "State Agency Number Agency Name Tax ID Formatted Tax ID Borrower Name Property …" at bounding box center [604, 327] width 1088 height 52
click at [97, 327] on div at bounding box center [576, 326] width 1142 height 10
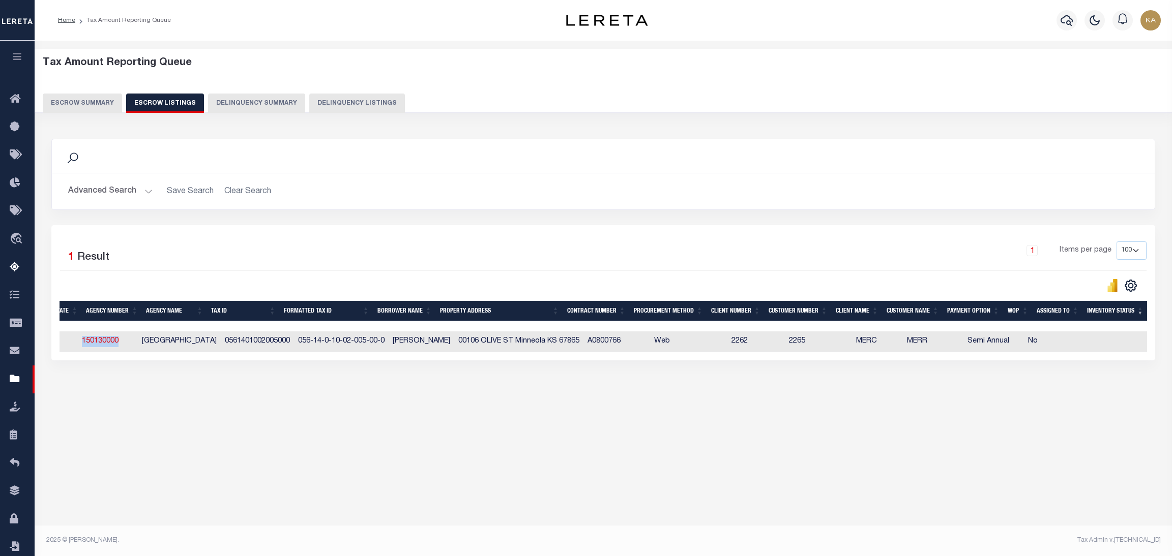
scroll to position [0, 0]
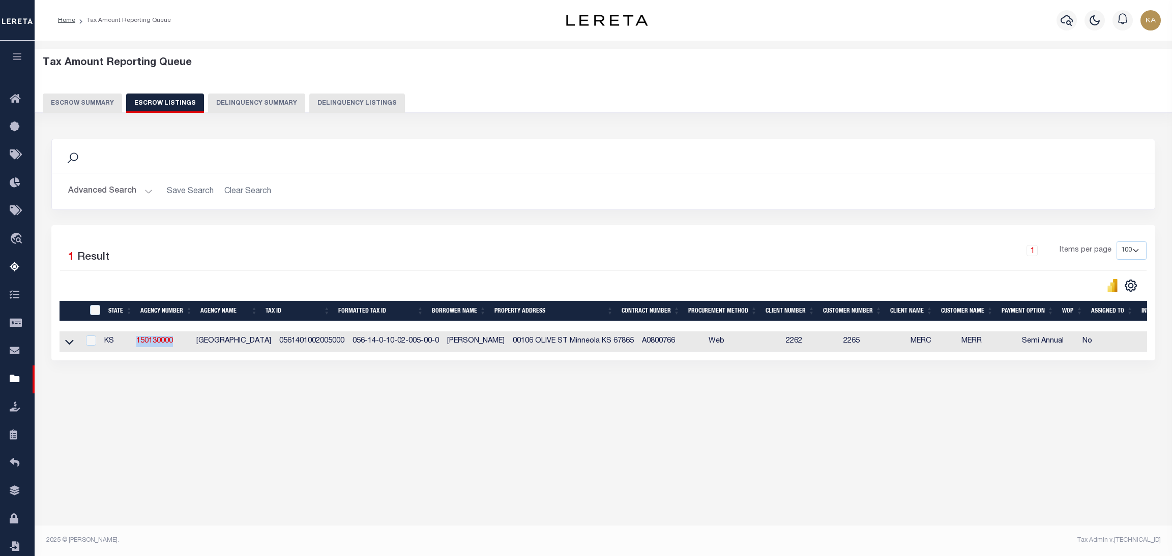
drag, startPoint x: 131, startPoint y: 341, endPoint x: 136, endPoint y: 342, distance: 5.7
click at [136, 342] on td "150130000" at bounding box center [162, 342] width 60 height 21
checkbox input "true"
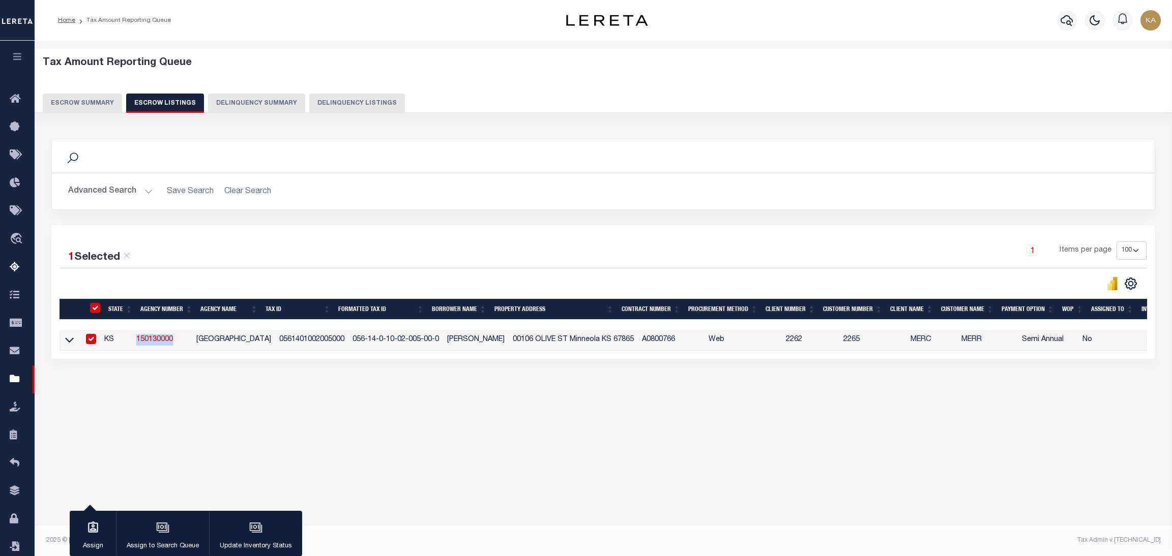
copy link "150130000"
click at [90, 105] on button "Escrow Summary" at bounding box center [82, 103] width 79 height 19
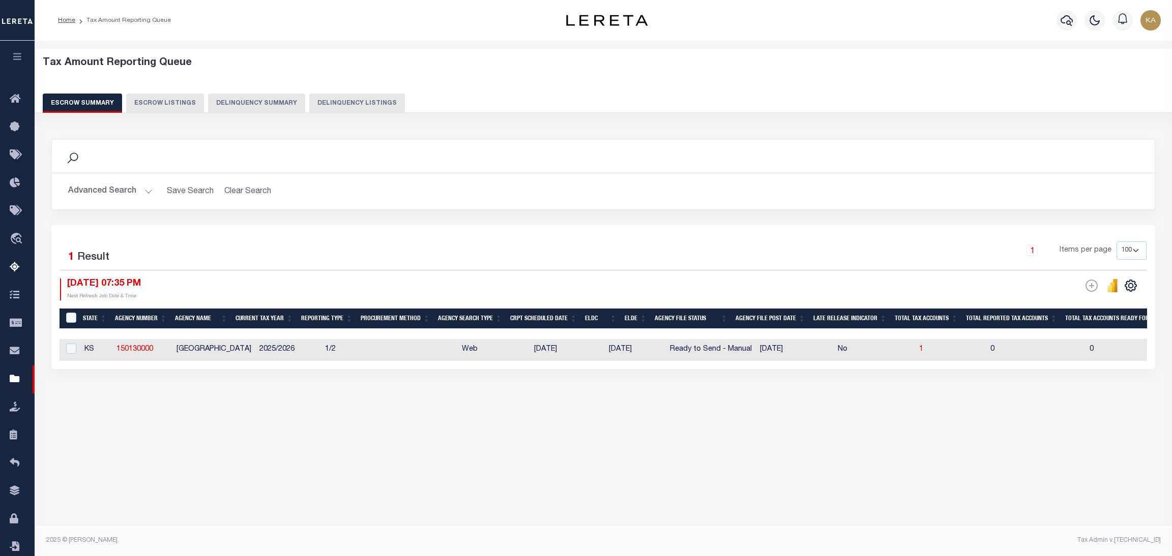
click at [99, 190] on button "Advanced Search" at bounding box center [110, 192] width 84 height 20
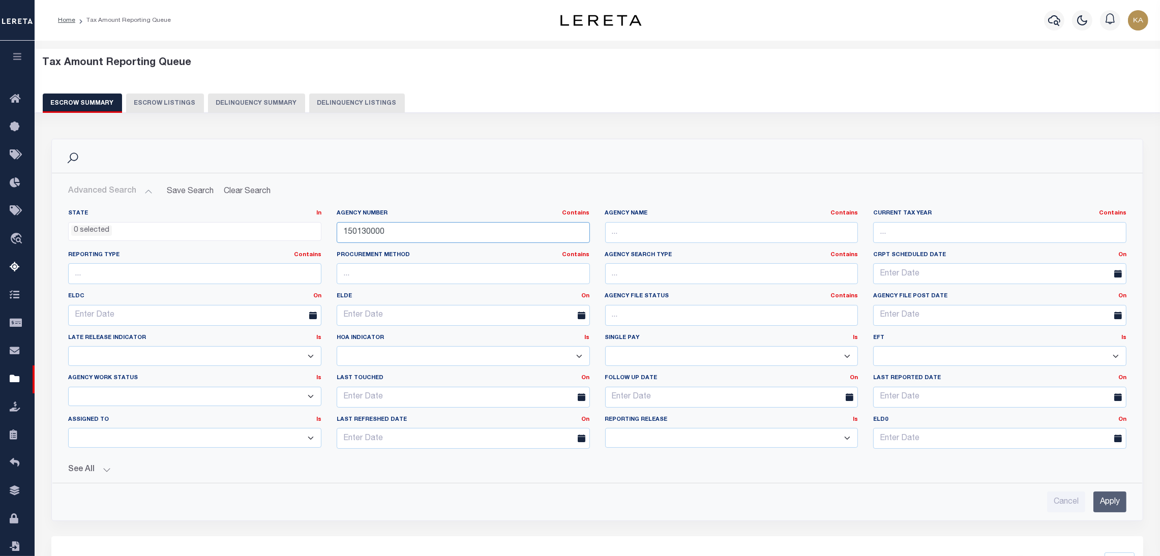
click at [376, 229] on input "150130000" at bounding box center [463, 232] width 253 height 21
paste input "31"
type input "150310000"
click at [1094, 505] on input "Apply" at bounding box center [1110, 502] width 33 height 21
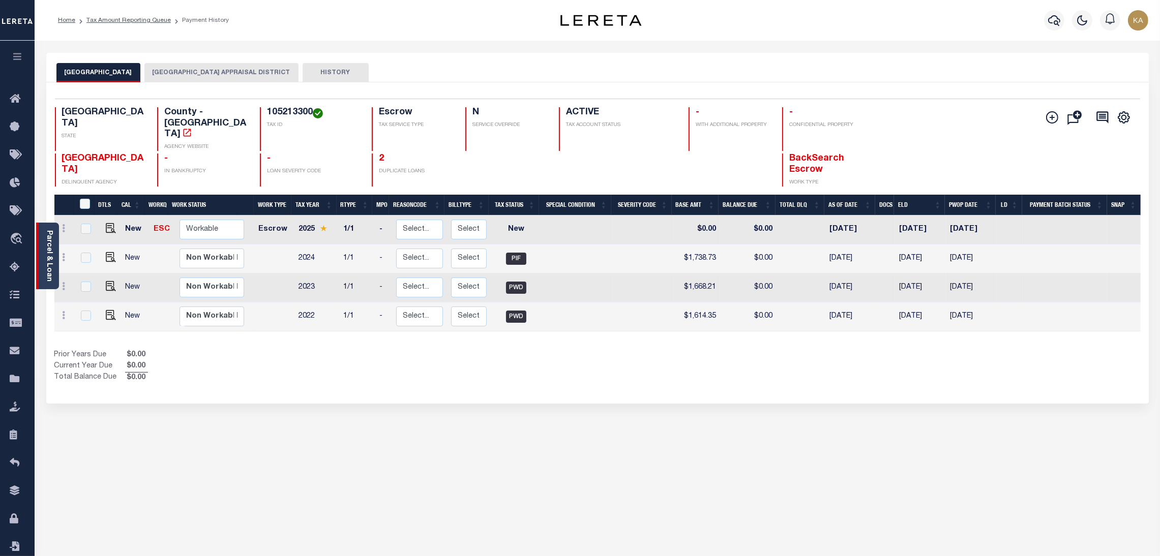
click at [48, 244] on link "Parcel & Loan" at bounding box center [48, 255] width 7 height 51
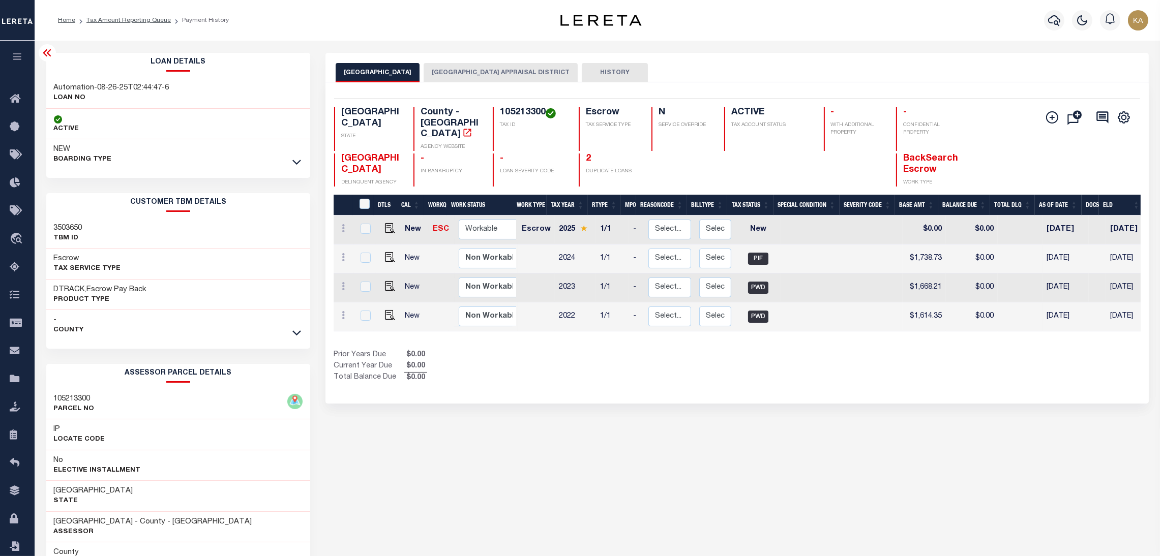
click at [68, 223] on h3 "3503650" at bounding box center [68, 228] width 28 height 10
copy h3 "3503650"
click at [12, 244] on icon "travel_explore" at bounding box center [18, 239] width 16 height 13
click at [461, 73] on button "[GEOGRAPHIC_DATA] APPRAISAL DISTRICT" at bounding box center [501, 72] width 154 height 19
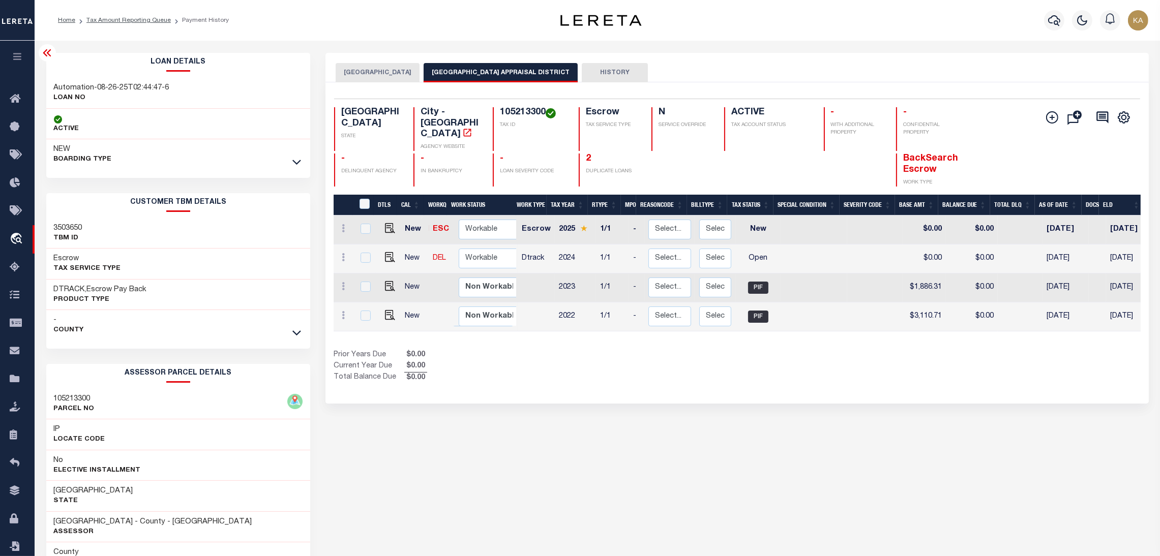
click at [77, 398] on h3 "105213300" at bounding box center [74, 399] width 41 height 10
click at [292, 333] on icon at bounding box center [296, 333] width 9 height 11
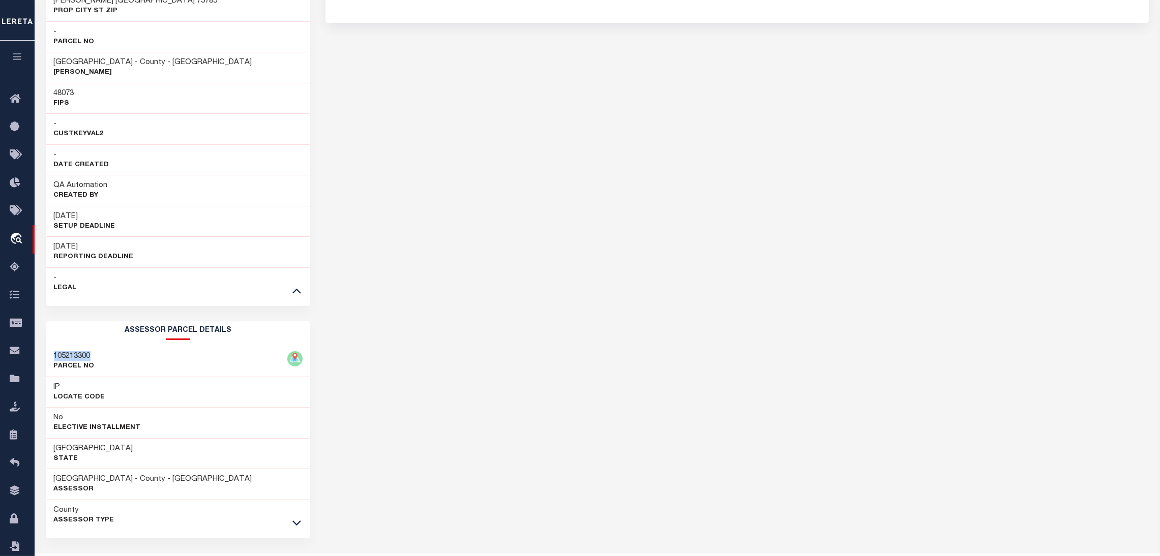
scroll to position [410, 0]
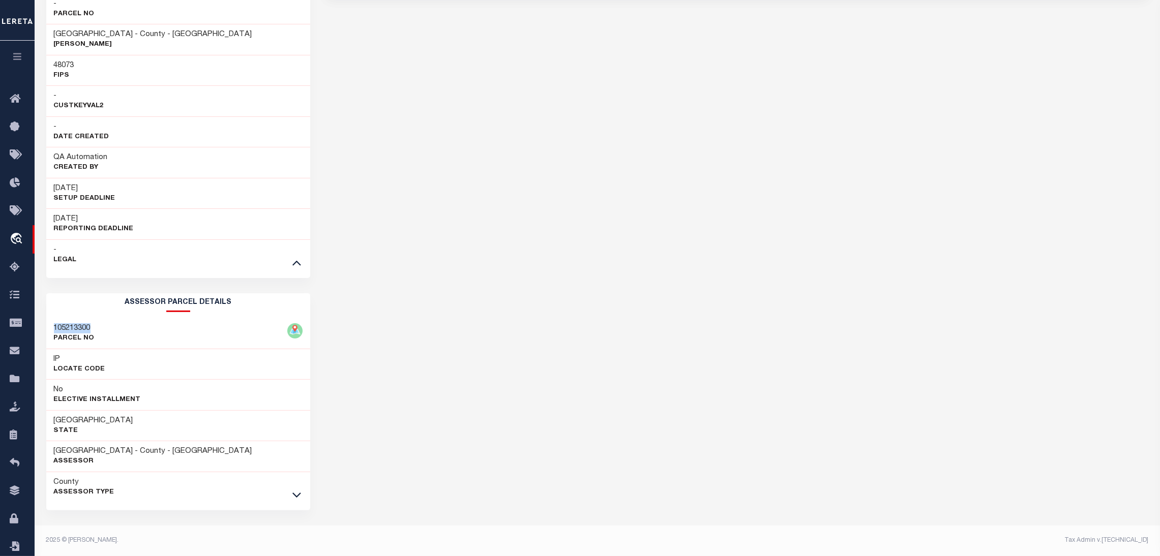
click at [291, 497] on link at bounding box center [297, 494] width 12 height 7
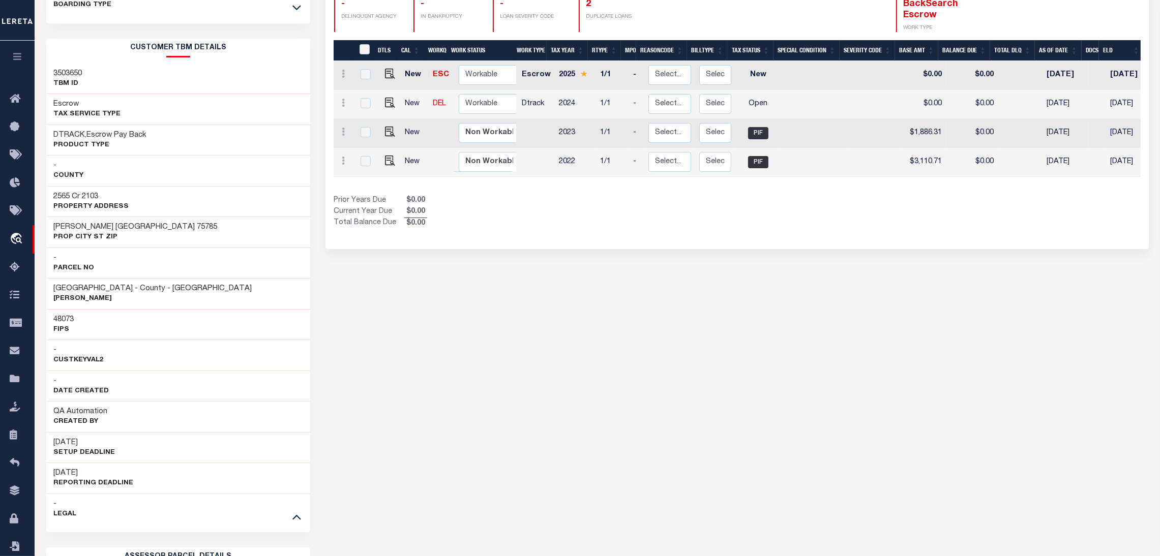
scroll to position [0, 0]
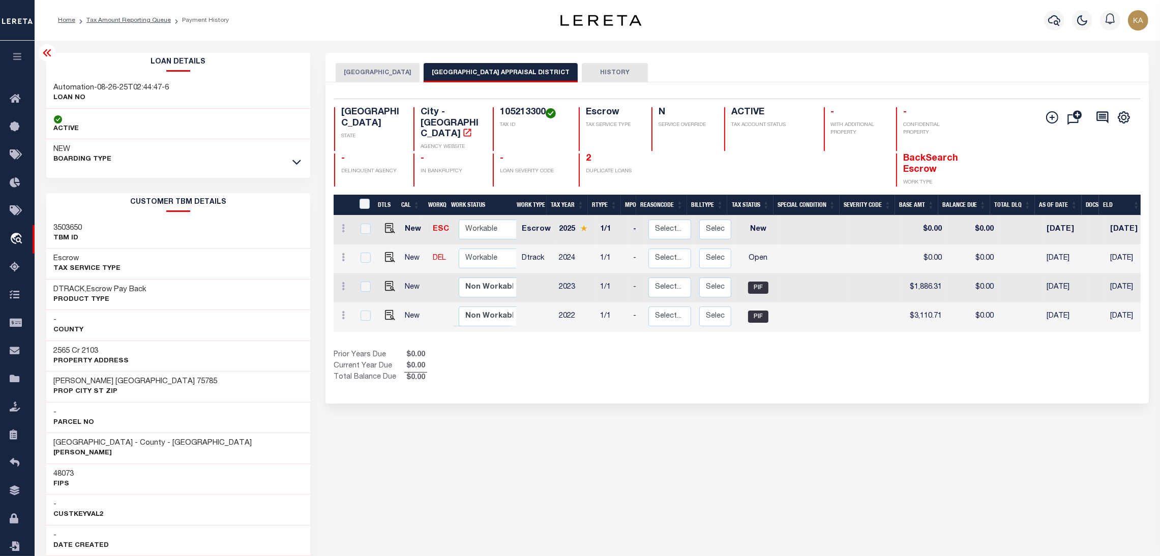
click at [291, 165] on div at bounding box center [297, 162] width 12 height 11
click at [294, 165] on icon at bounding box center [296, 162] width 9 height 11
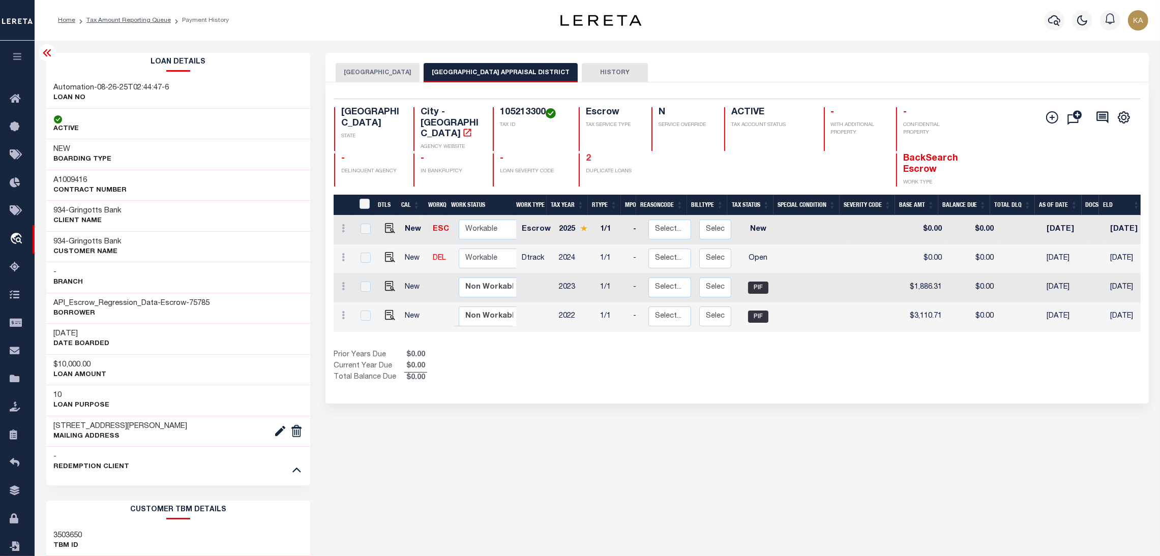
click at [587, 154] on link "2" at bounding box center [588, 158] width 5 height 9
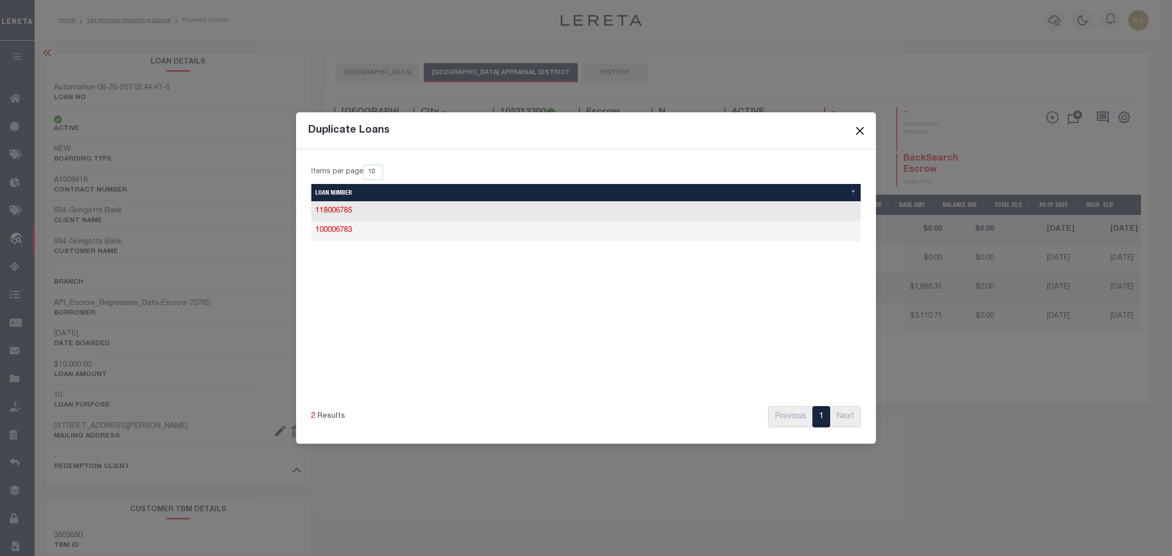
click at [864, 130] on button "Close" at bounding box center [860, 131] width 13 height 13
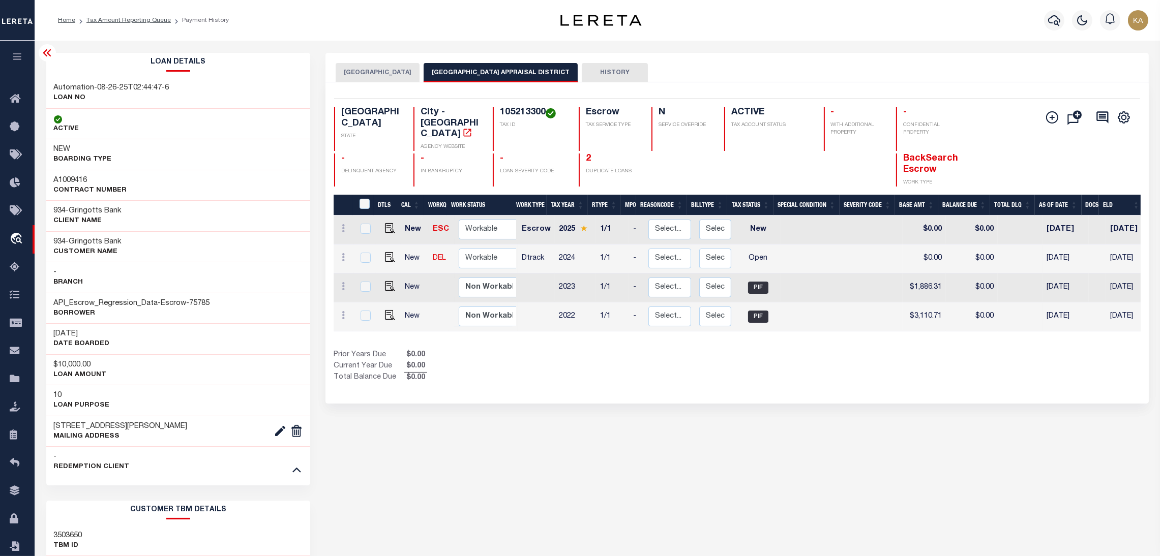
click at [148, 87] on h3 "Automation-08-26-25T02:44:47-6" at bounding box center [111, 88] width 115 height 10
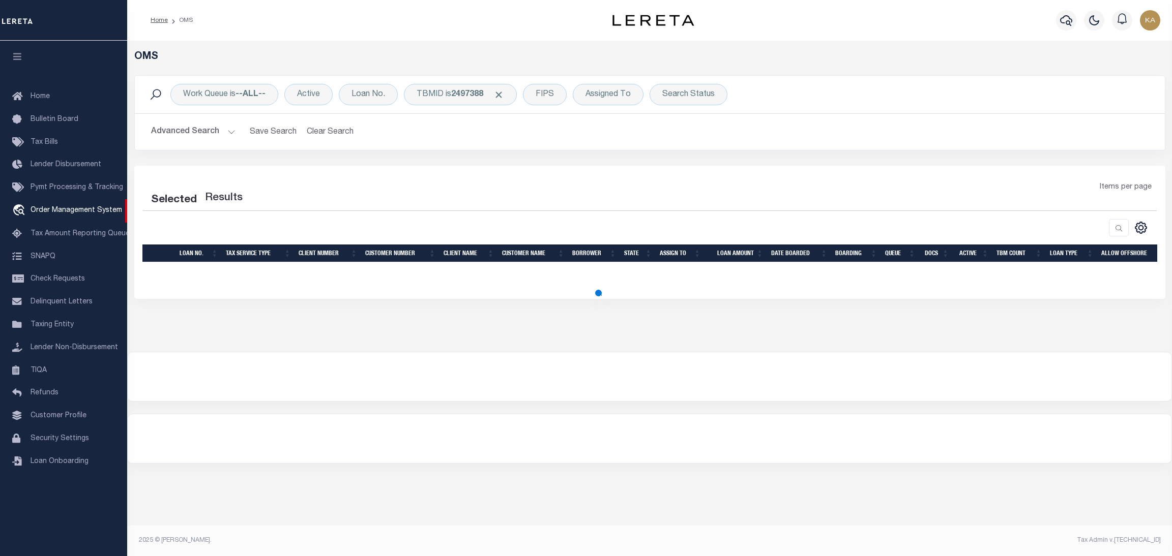
select select "200"
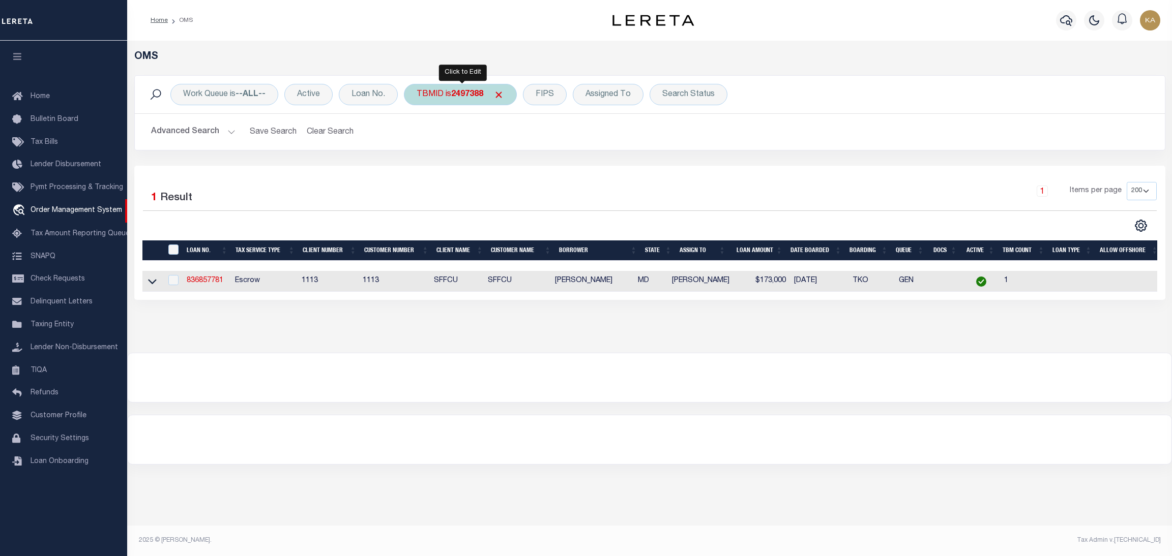
click at [461, 86] on div "TBMID is 2497388" at bounding box center [460, 94] width 113 height 21
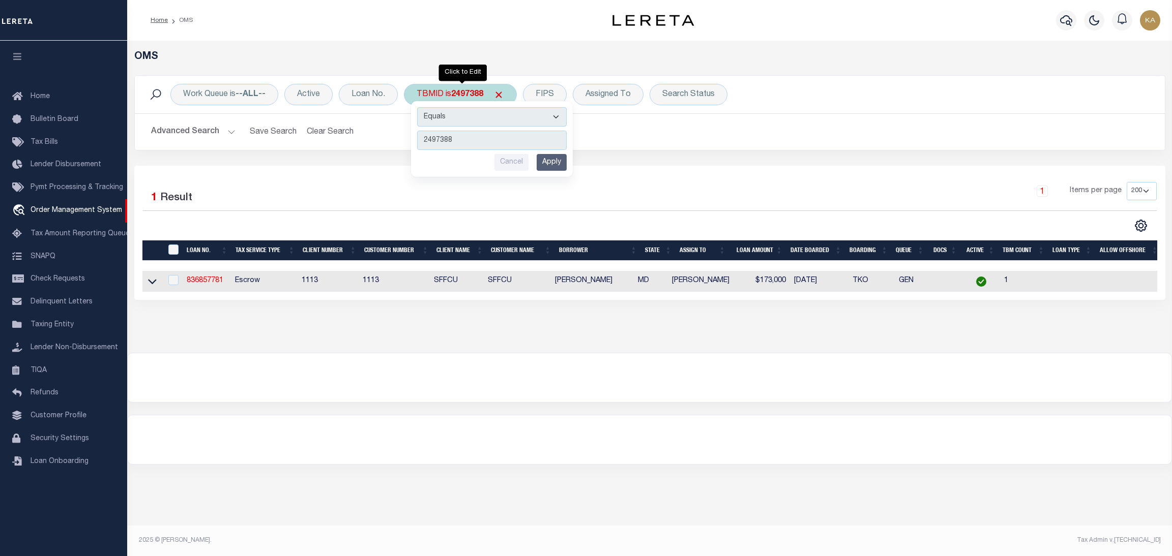
type input "3503650"
click at [548, 162] on input "Apply" at bounding box center [552, 162] width 30 height 17
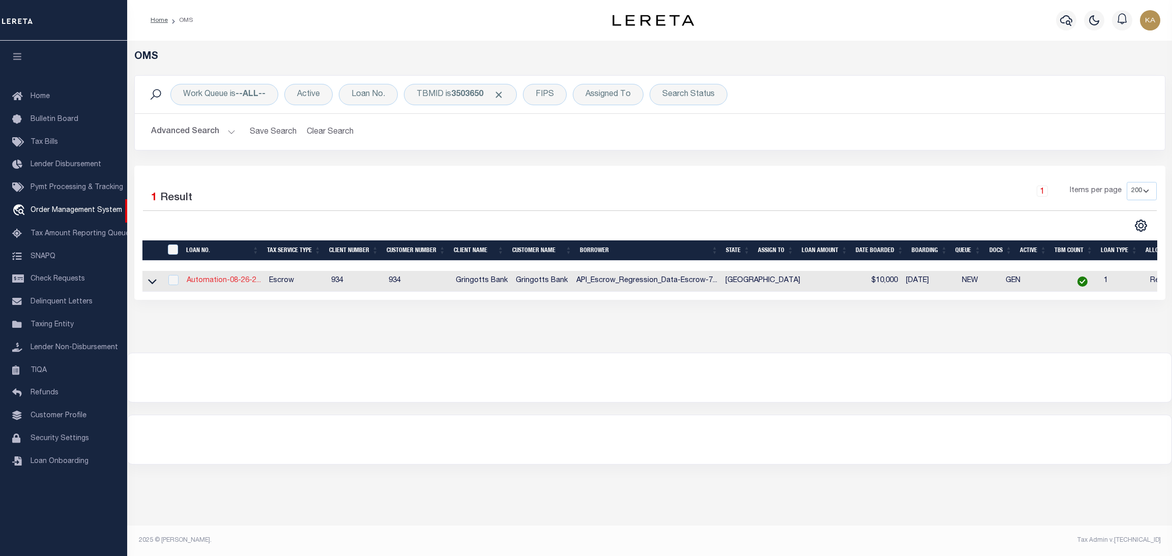
click at [220, 280] on link "Automation-08-26-2..." at bounding box center [224, 280] width 74 height 7
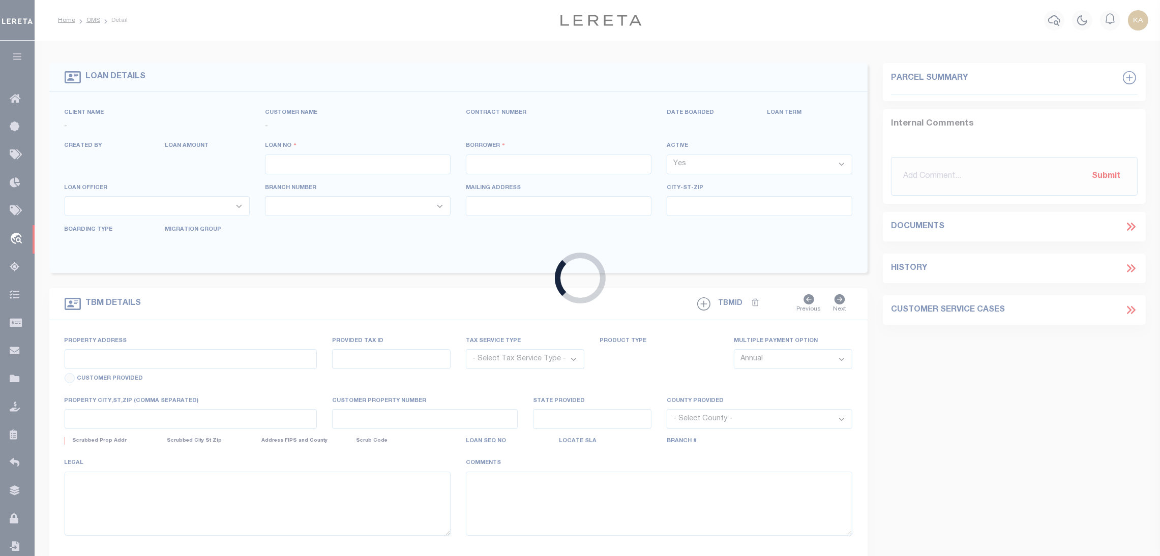
type input "Automation-08-26-25T02:44:47-6"
type input "API_Escrow_Regression_Data-Escrow-75785"
select select
type input "2565 COUNTY ROAD 2103"
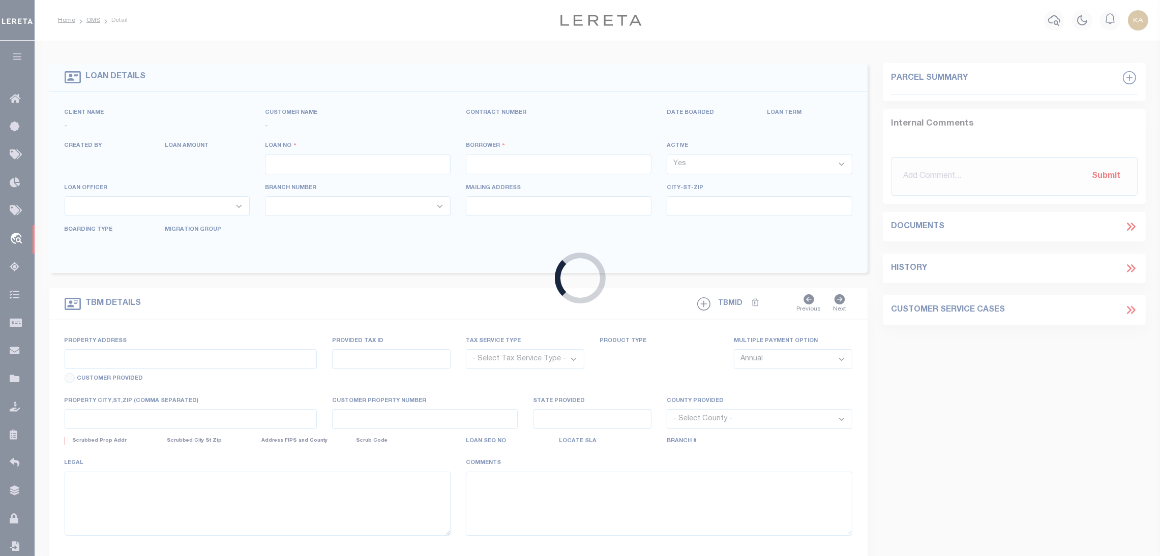
type input "RUSK TX 75785-1396"
type input "[DATE]"
select select "10"
select select "Escrow"
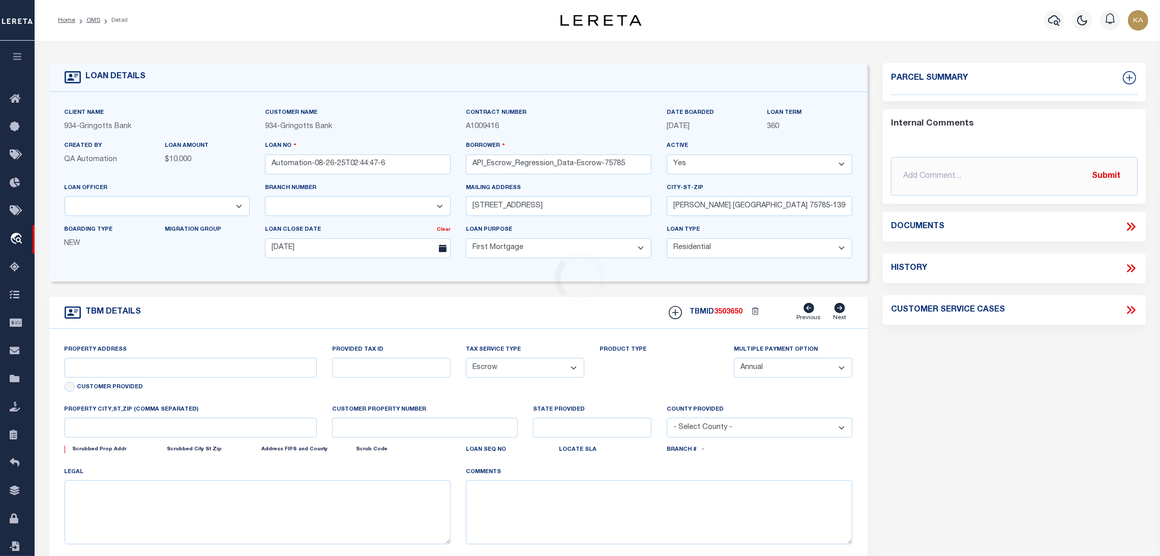
type input "2565 Cr 2103"
select select
type input "Rusk TX 75785"
type input "[GEOGRAPHIC_DATA]"
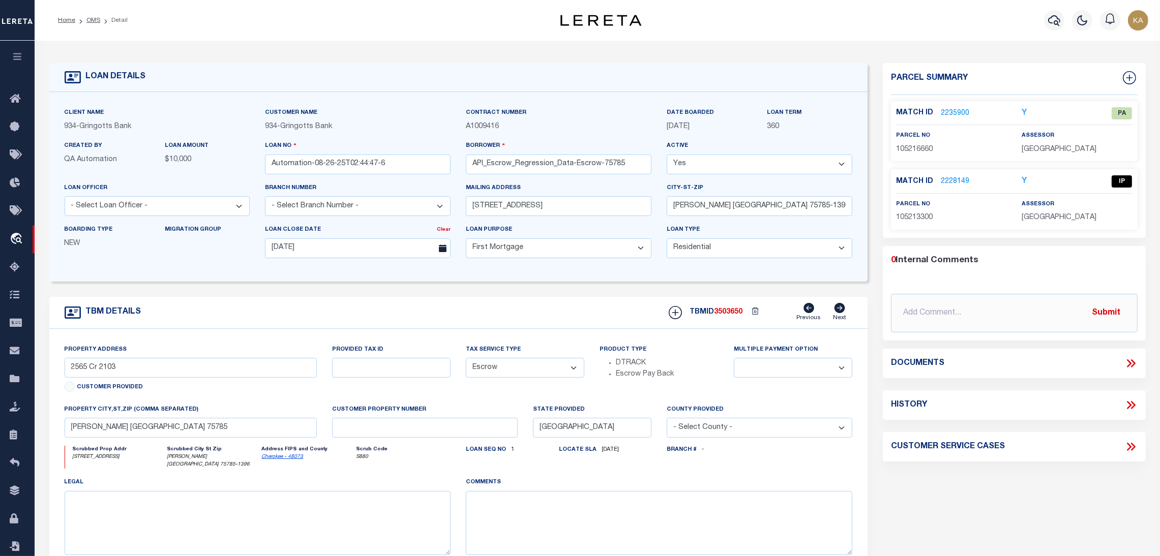
click at [839, 309] on icon at bounding box center [840, 308] width 11 height 10
click at [806, 311] on icon at bounding box center [809, 308] width 11 height 10
click at [807, 312] on icon at bounding box center [809, 308] width 11 height 10
click at [948, 183] on link "2228149" at bounding box center [955, 182] width 28 height 11
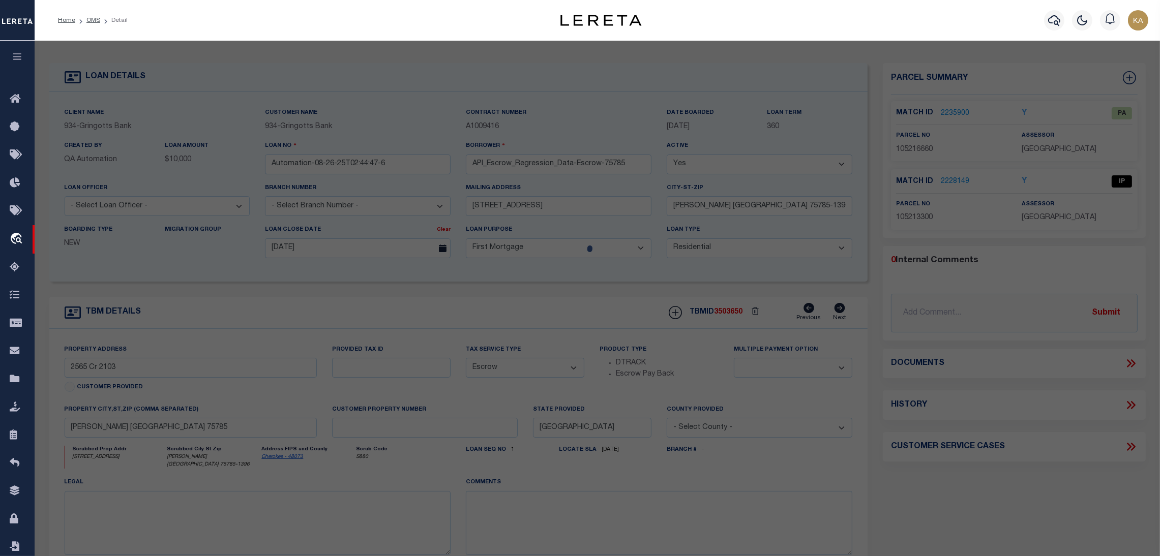
checkbox input "false"
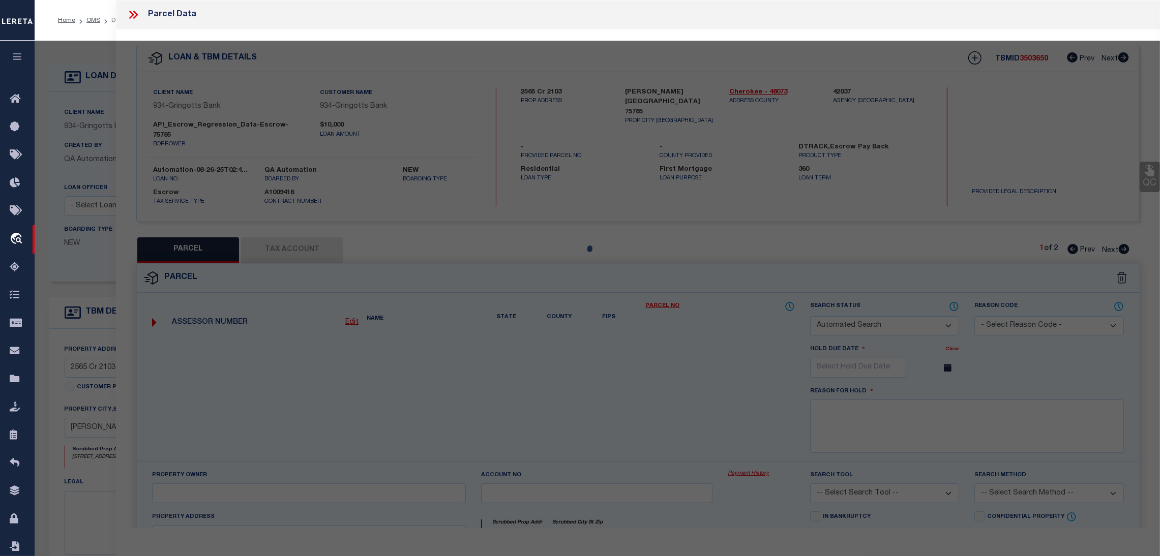
select select "IP"
type input "DYESS KOID AND CHEYENNE"
select select "ATL"
select select "ADD"
type input "FM 1248"
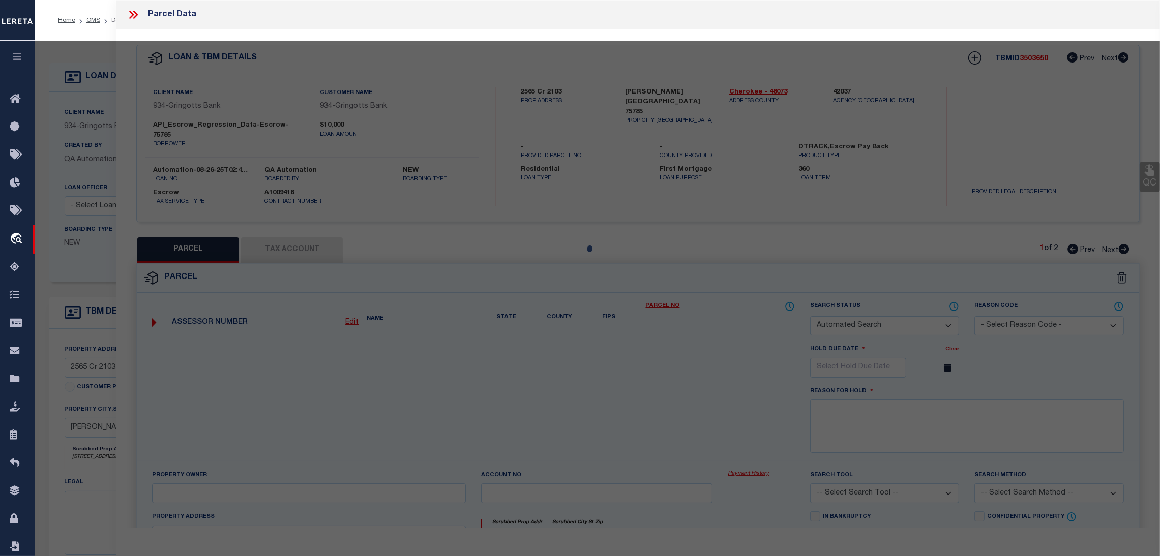
type input "RUSK TX 75785"
type textarea "A 39 BLK 1432 TR 7 K [PERSON_NAME] H13"
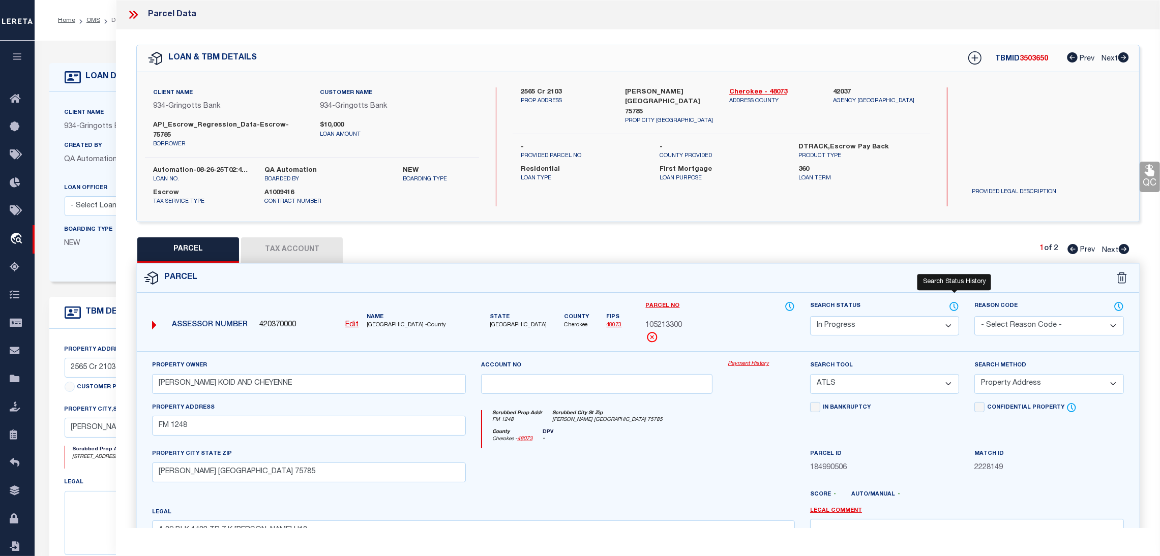
click at [953, 301] on icon at bounding box center [954, 306] width 10 height 11
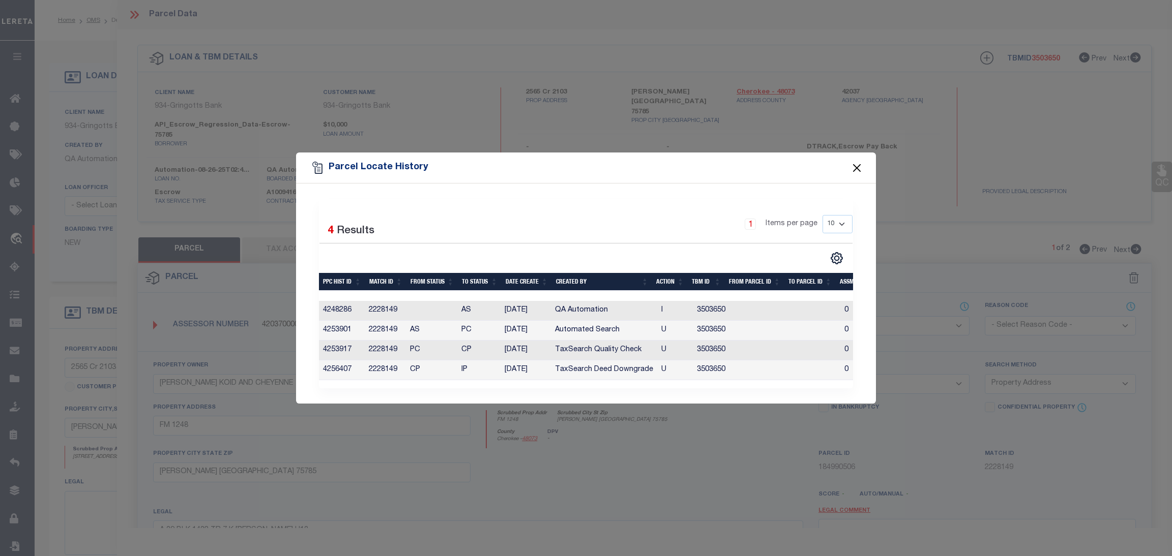
click at [857, 167] on button "Close" at bounding box center [856, 167] width 13 height 13
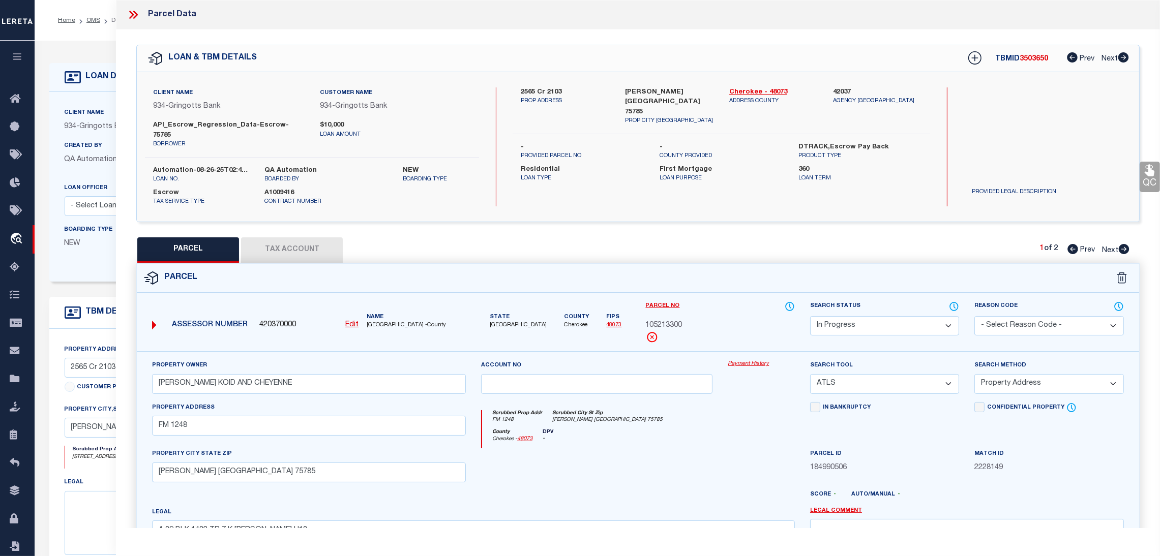
click at [313, 238] on button "Tax Account" at bounding box center [292, 250] width 102 height 25
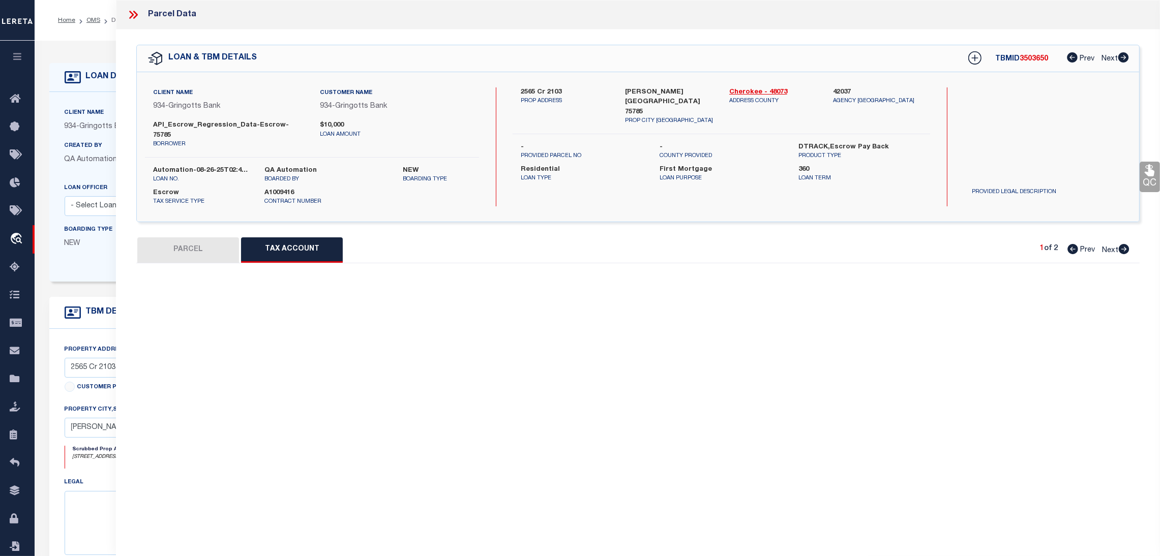
select select "100"
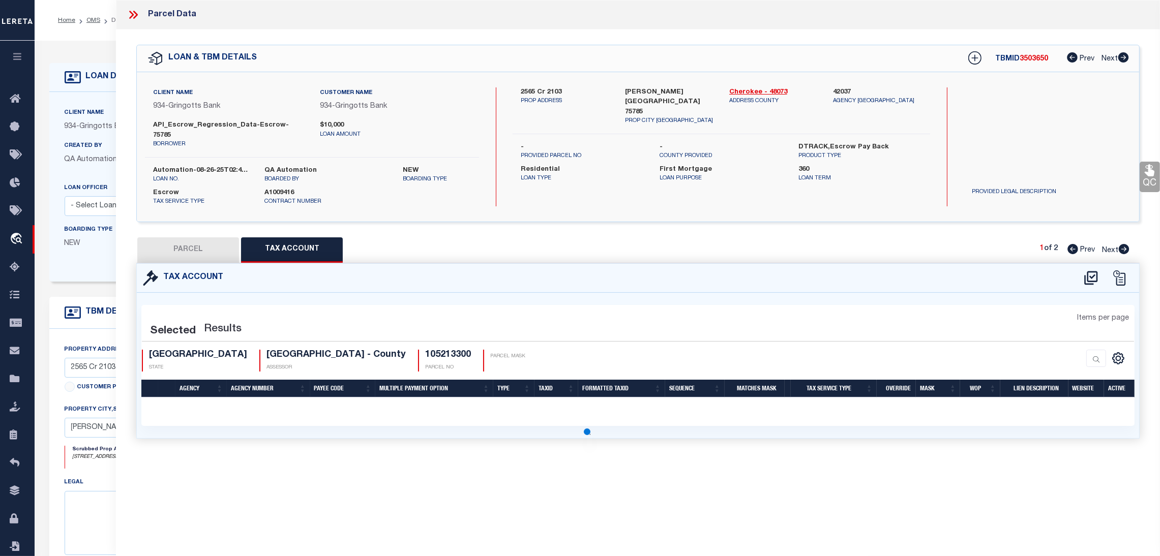
select select "100"
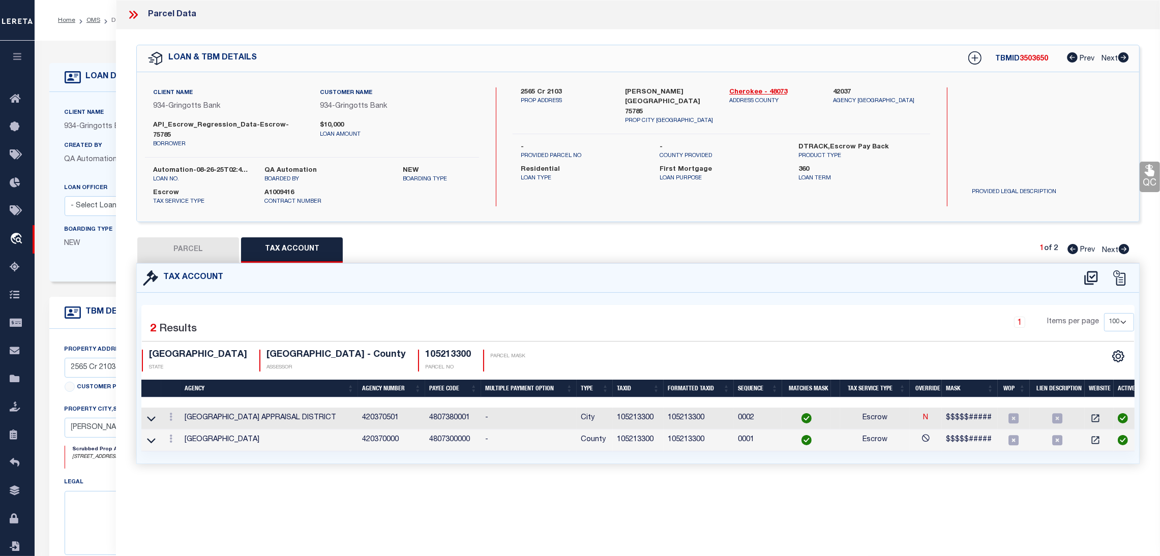
click at [212, 241] on button "PARCEL" at bounding box center [188, 250] width 102 height 25
select select "AS"
select select
checkbox input "false"
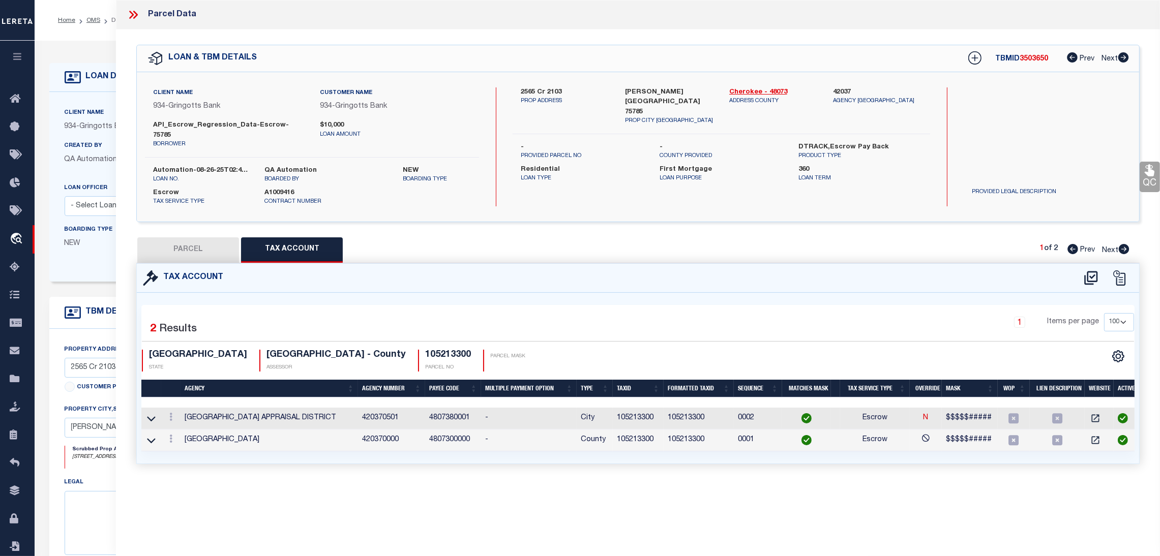
checkbox input "false"
select select "IP"
type input "DYESS KOID AND CHEYENNE"
select select "ATL"
select select "ADD"
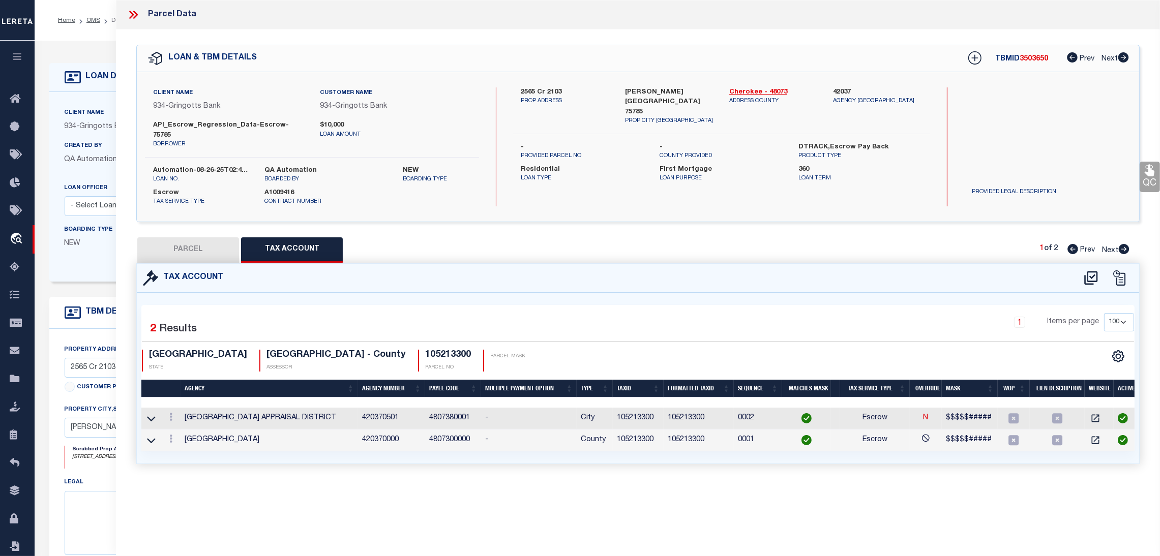
type input "FM 1248"
type input "RUSK TX 75785"
type textarea "A 39 BLK 1432 TR 7 K ODOM H13"
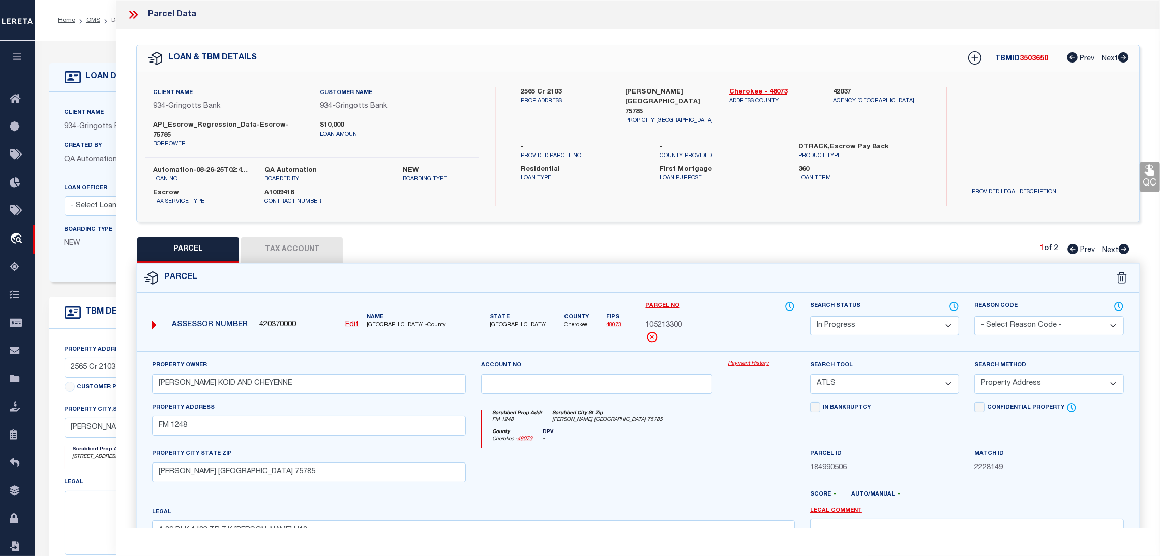
click at [286, 238] on button "Tax Account" at bounding box center [292, 250] width 102 height 25
select select "100"
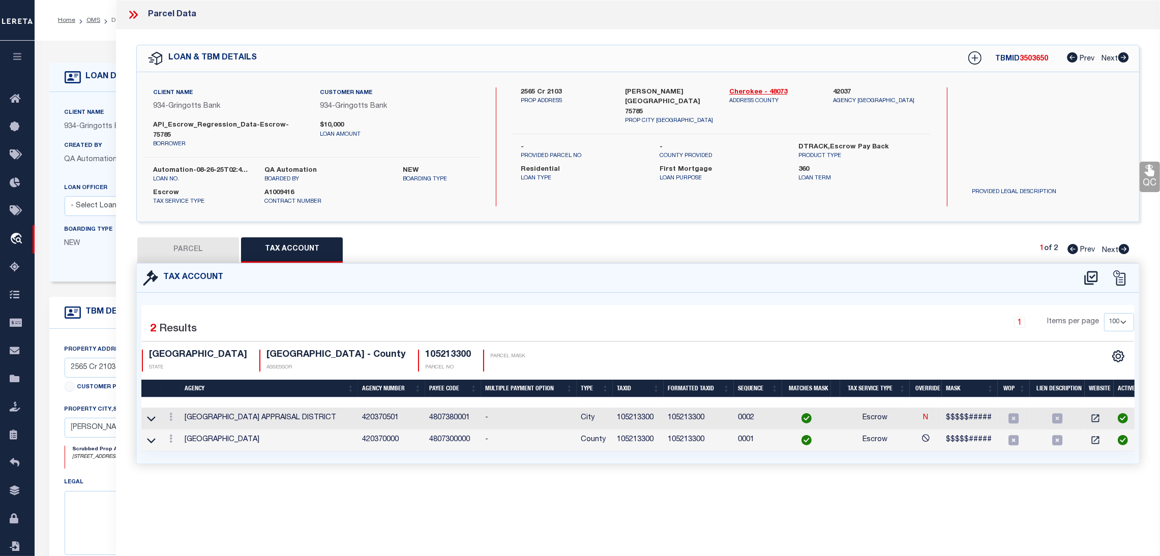
click at [1126, 244] on icon at bounding box center [1124, 249] width 11 height 10
select select "AS"
select select
checkbox input "false"
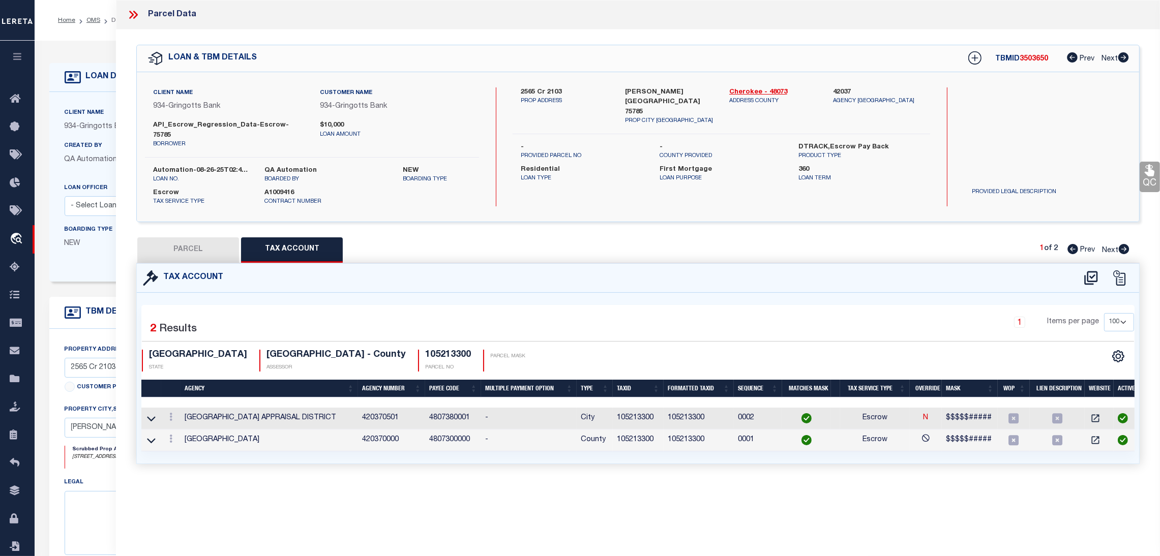
checkbox input "false"
select select "PA"
type input "DYESS KOID AND CHEYENNE"
select select "MDD"
select select "ADD"
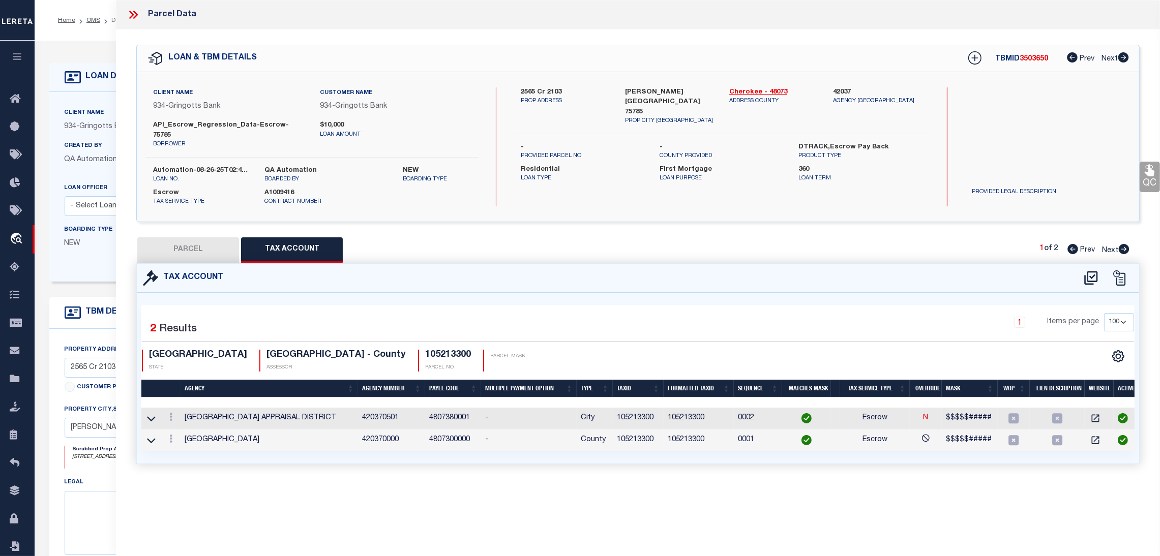
type input "CR 2103"
type input "RUSK TX 75785"
type textarea "A 39 BLK 1432 TR 8 K ODOM H13"
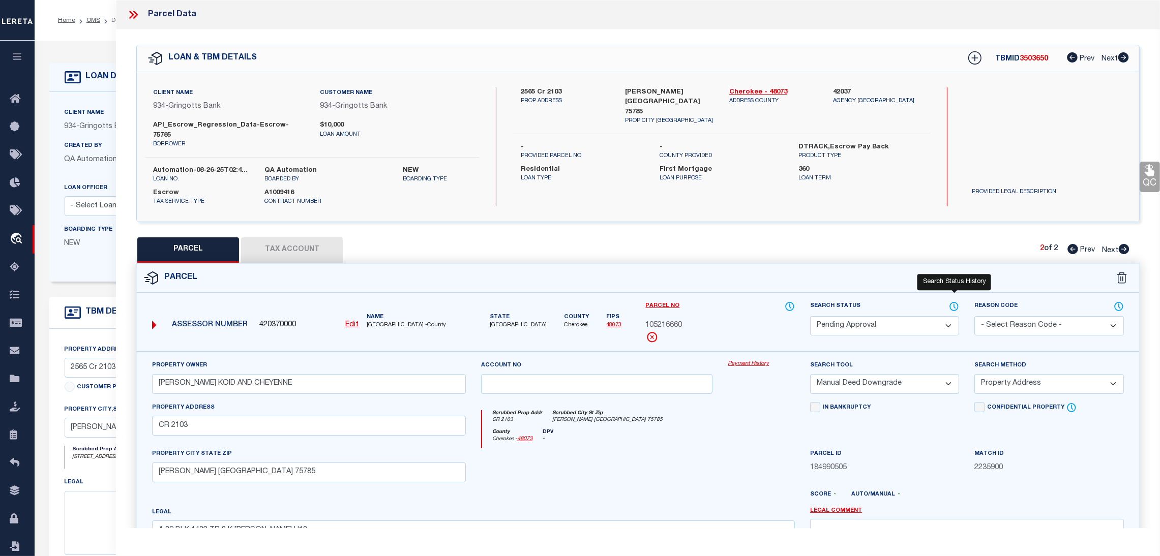
click at [954, 304] on icon at bounding box center [954, 306] width 1 height 4
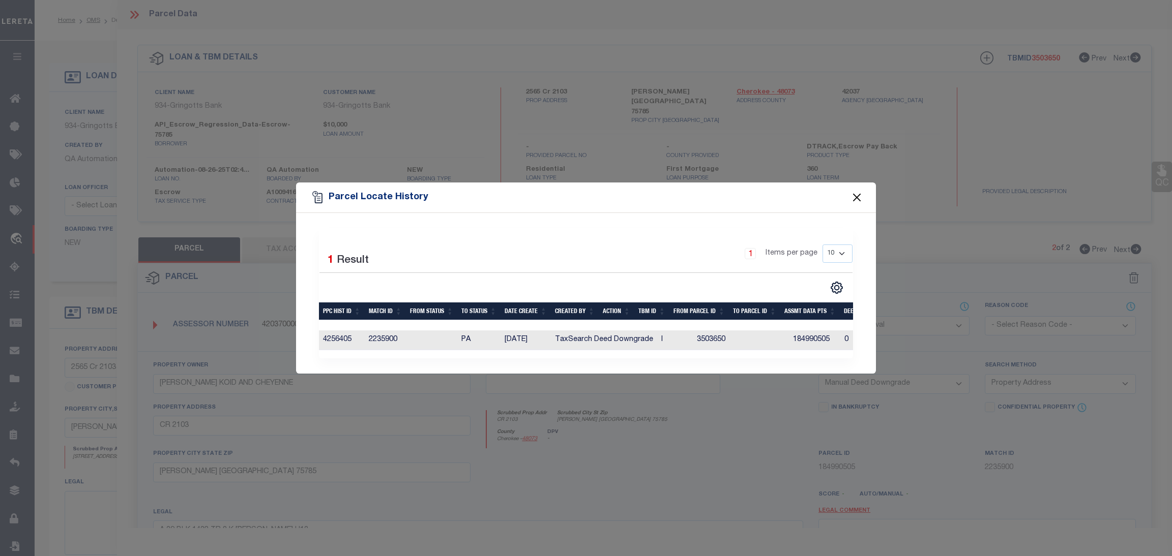
click at [859, 193] on button "Close" at bounding box center [856, 197] width 13 height 13
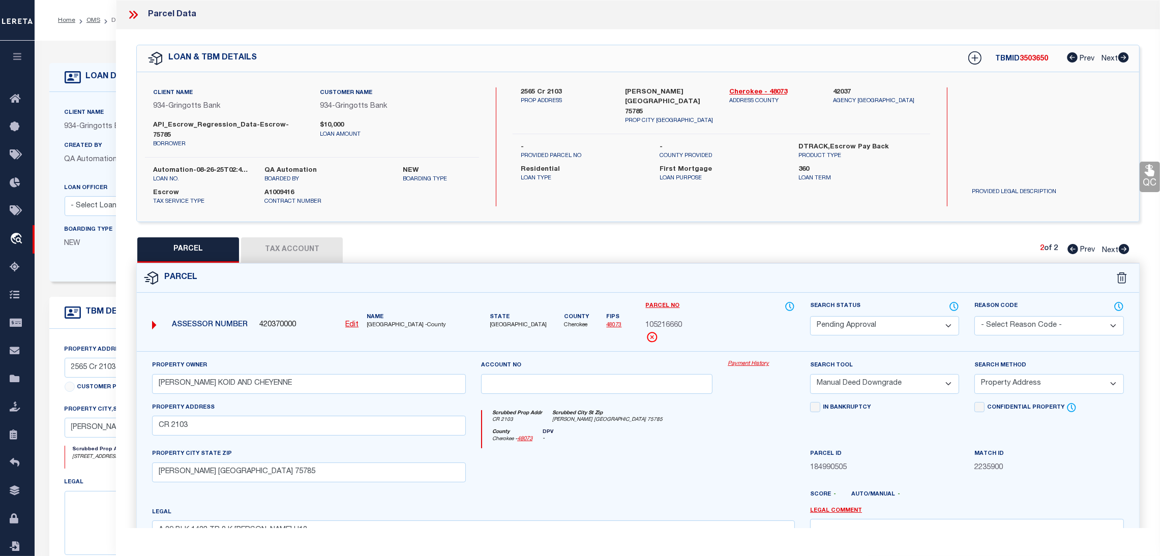
click at [1112, 247] on span "Next" at bounding box center [1110, 250] width 16 height 7
click at [1075, 244] on icon at bounding box center [1073, 249] width 11 height 10
select select "AS"
select select
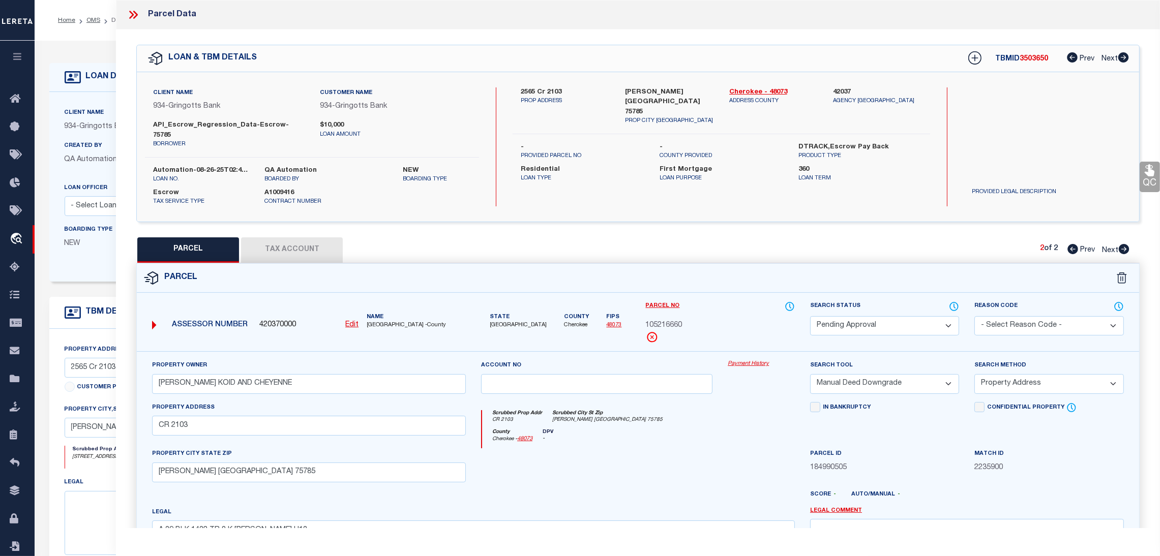
checkbox input "false"
select select "IP"
type input "DYESS KOID AND CHEYENNE"
select select "ATL"
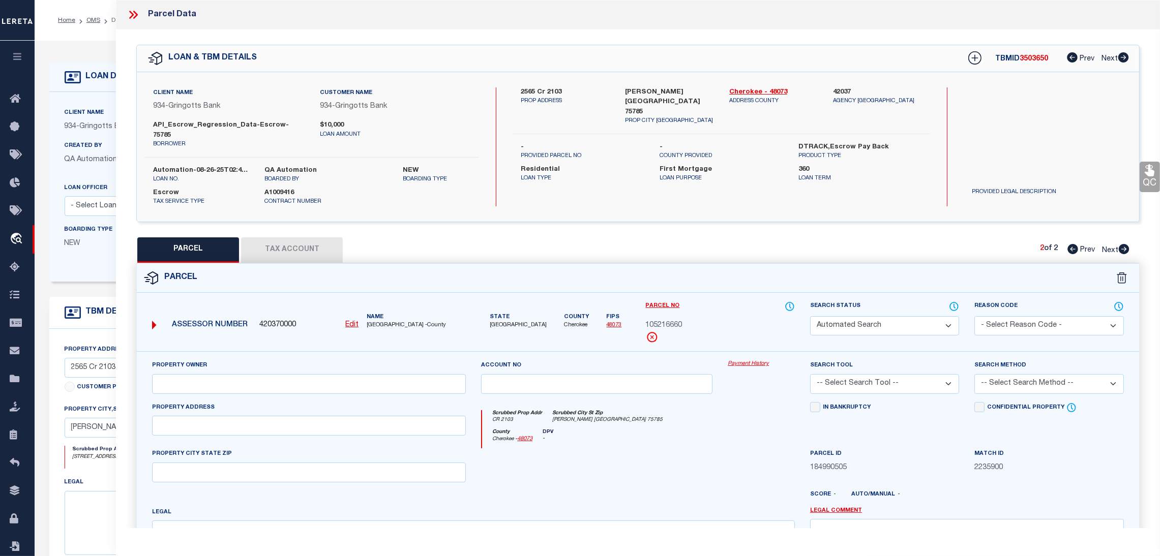
select select "ADD"
type input "FM 1248"
type input "RUSK TX 75785"
type textarea "A 39 BLK 1432 TR 7 K ODOM H13"
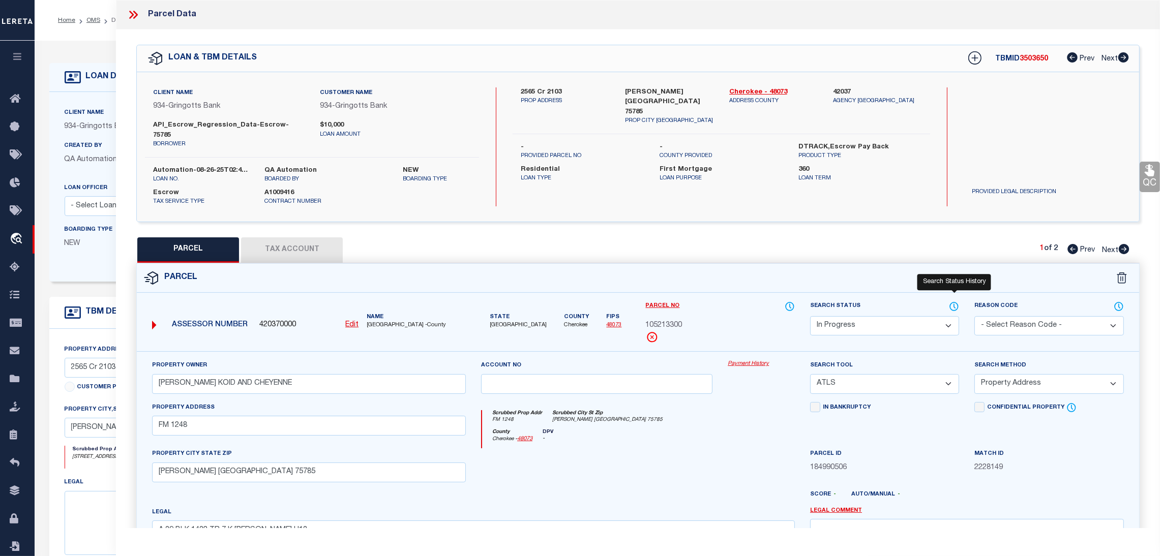
click at [950, 301] on icon at bounding box center [954, 306] width 10 height 11
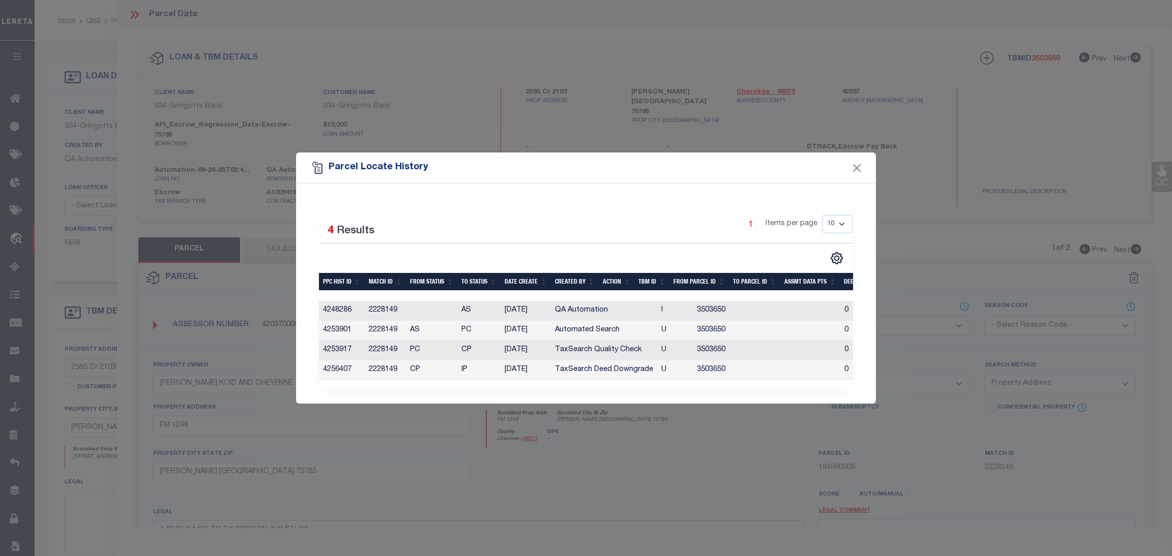
click at [952, 297] on div "Parcel Locate History Selected 4 Results 1 Items per page 10 25 50 100" at bounding box center [586, 278] width 1172 height 556
click at [634, 374] on td "TaxSearch Deed Downgrade" at bounding box center [604, 371] width 106 height 20
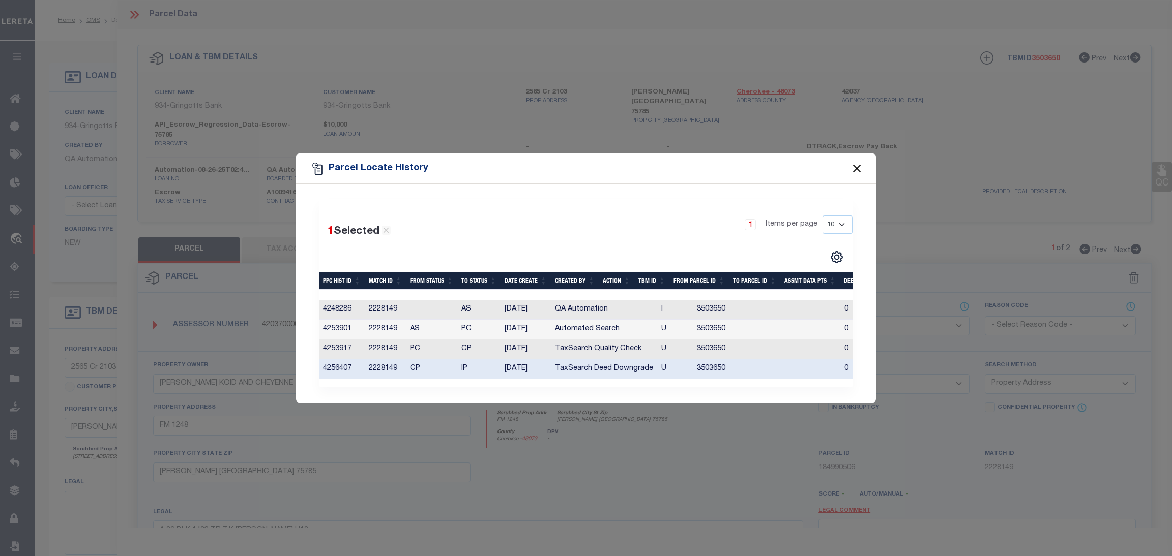
click at [859, 162] on button "Close" at bounding box center [856, 168] width 13 height 13
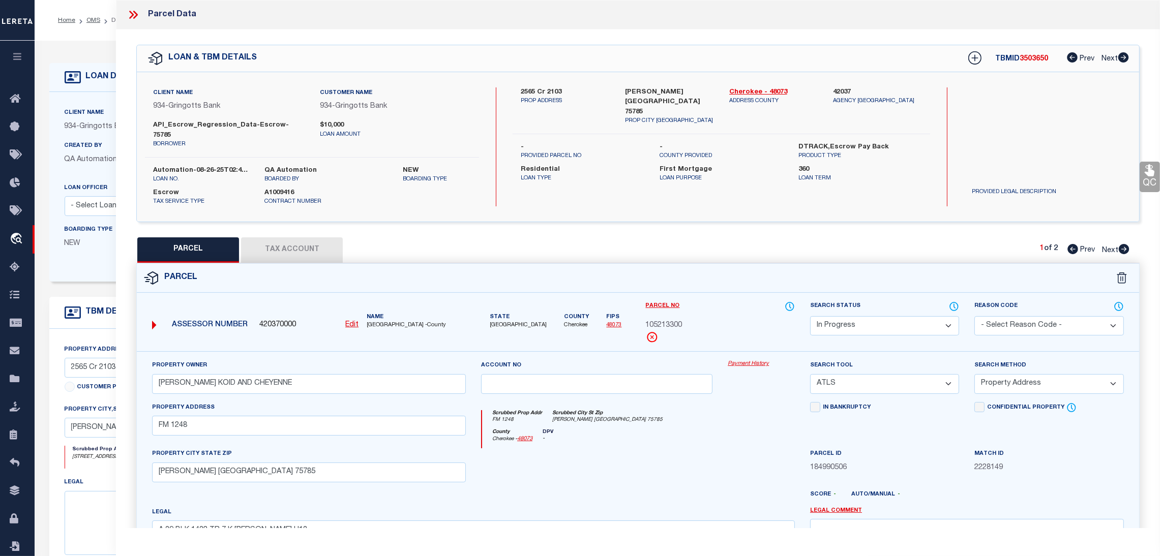
click at [141, 15] on div at bounding box center [137, 14] width 21 height 13
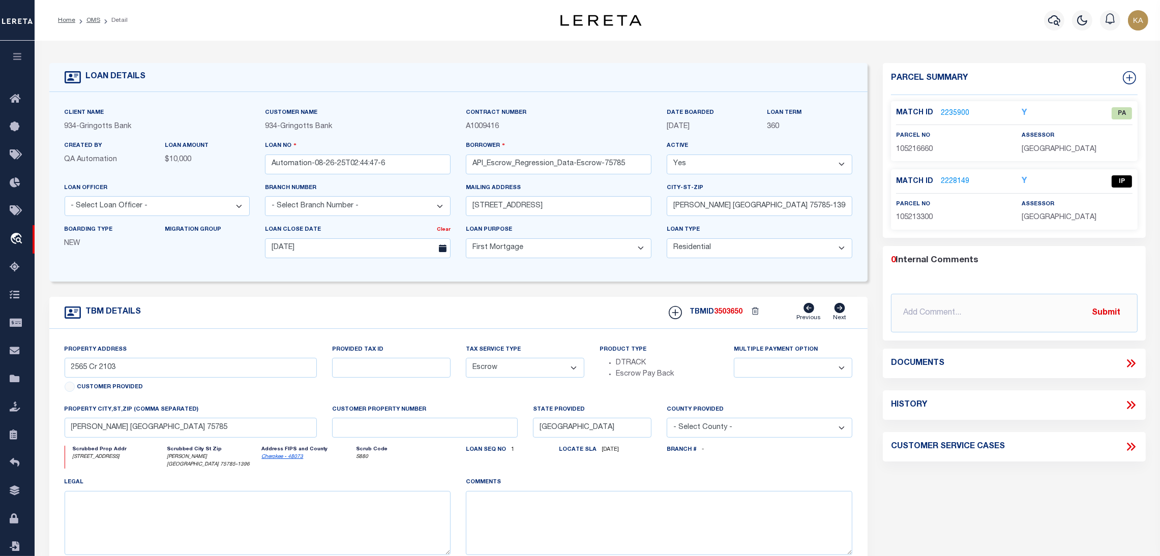
click at [836, 310] on icon at bounding box center [840, 308] width 11 height 10
click at [952, 178] on link "2228149" at bounding box center [955, 182] width 28 height 11
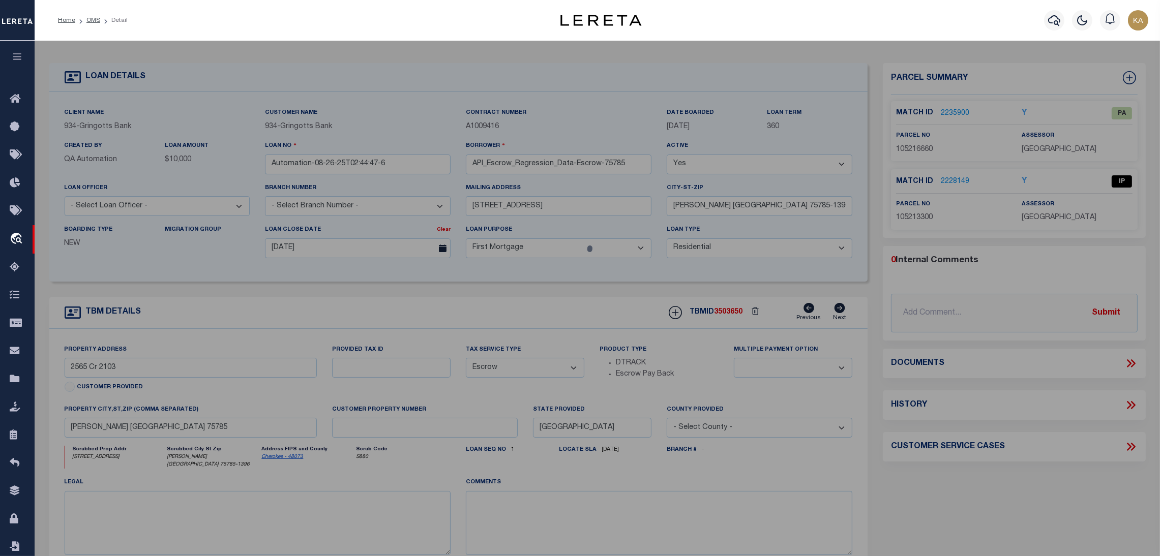
select select "AS"
select select
checkbox input "false"
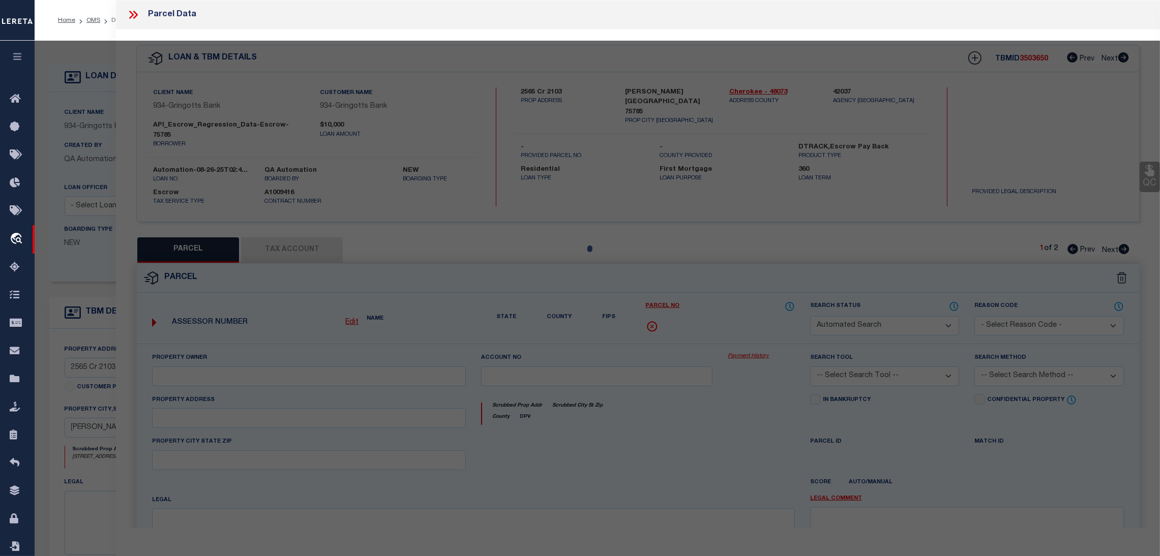
select select "IP"
type input "DYESS KOID AND CHEYENNE"
select select "ATL"
select select "ADD"
type input "FM 1248"
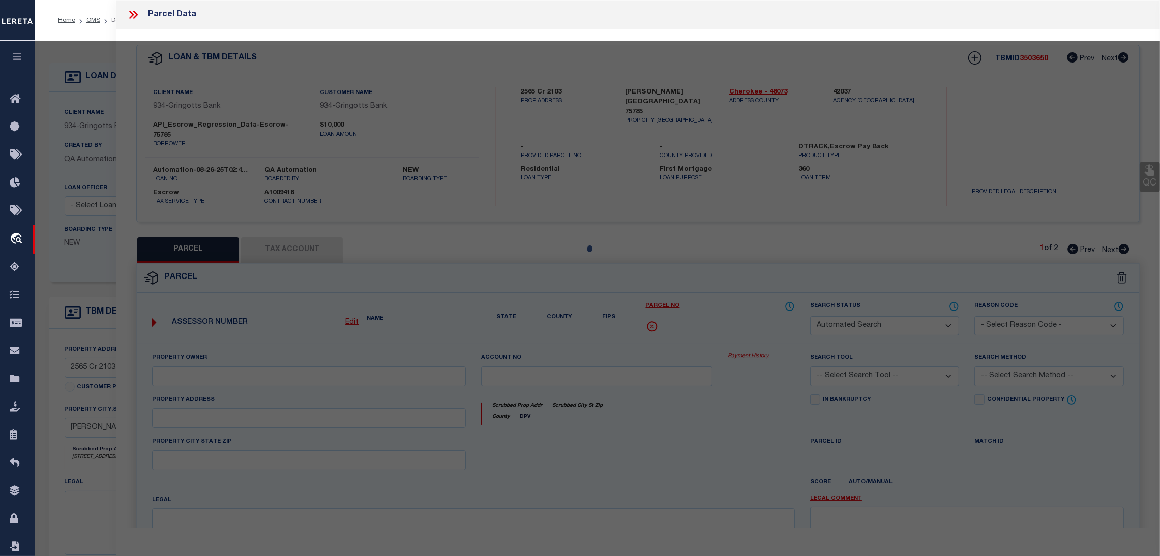
type input "RUSK TX 75785"
type textarea "A 39 BLK 1432 TR 7 K ODOM H13"
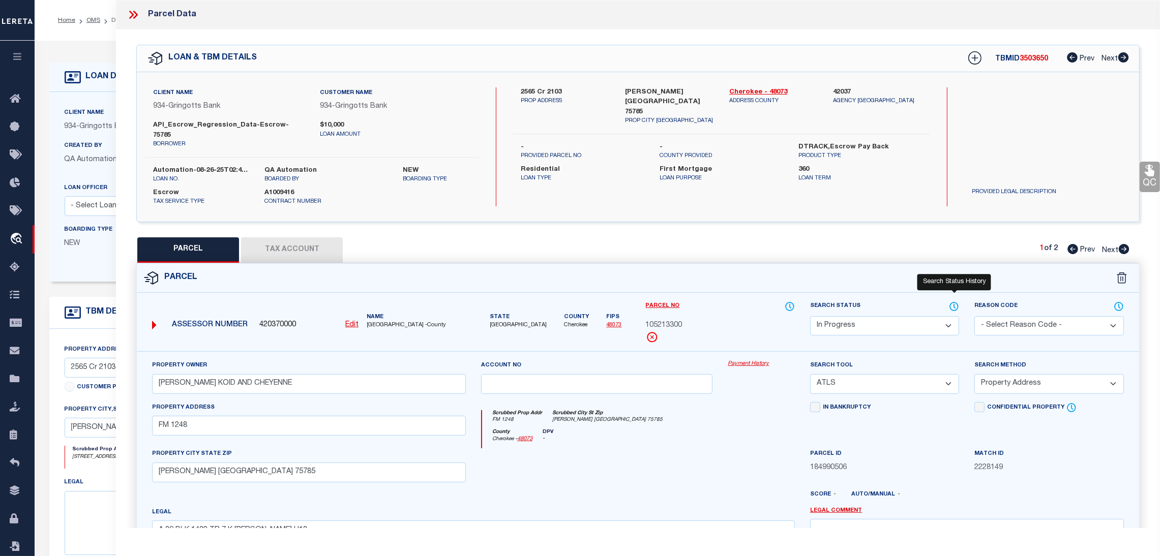
click at [950, 301] on icon at bounding box center [954, 306] width 10 height 11
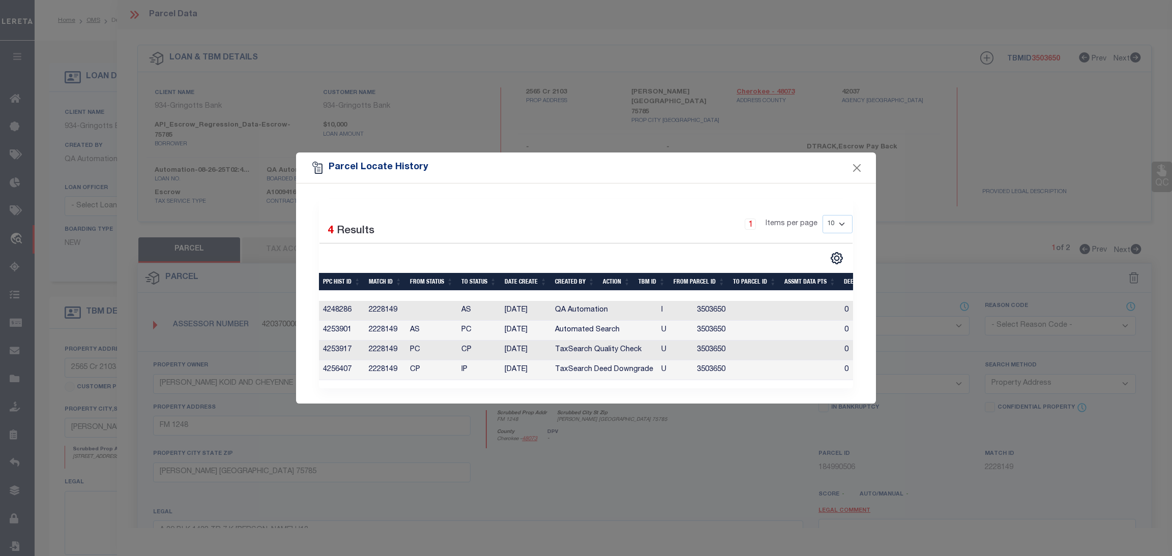
click at [495, 301] on td "AS" at bounding box center [478, 311] width 43 height 20
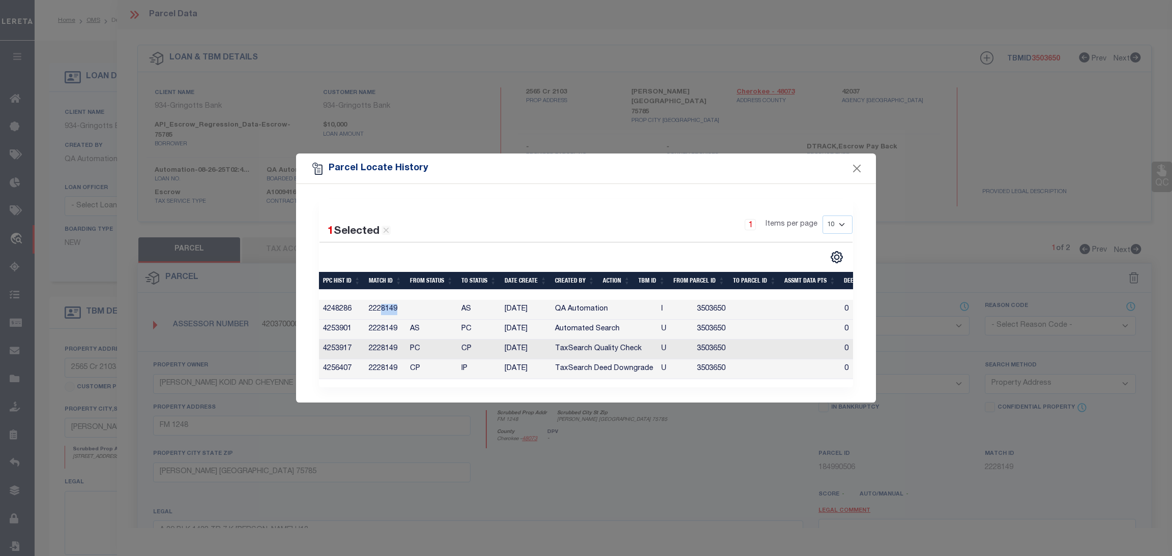
drag, startPoint x: 381, startPoint y: 303, endPoint x: 444, endPoint y: 303, distance: 62.6
click at [435, 303] on tr "4248286 2228149 AS 08/26/2025 QA Automation I 3503650 0 0 0 0 0 0 0 0" at bounding box center [798, 310] width 958 height 20
click at [469, 303] on td "AS" at bounding box center [478, 310] width 43 height 20
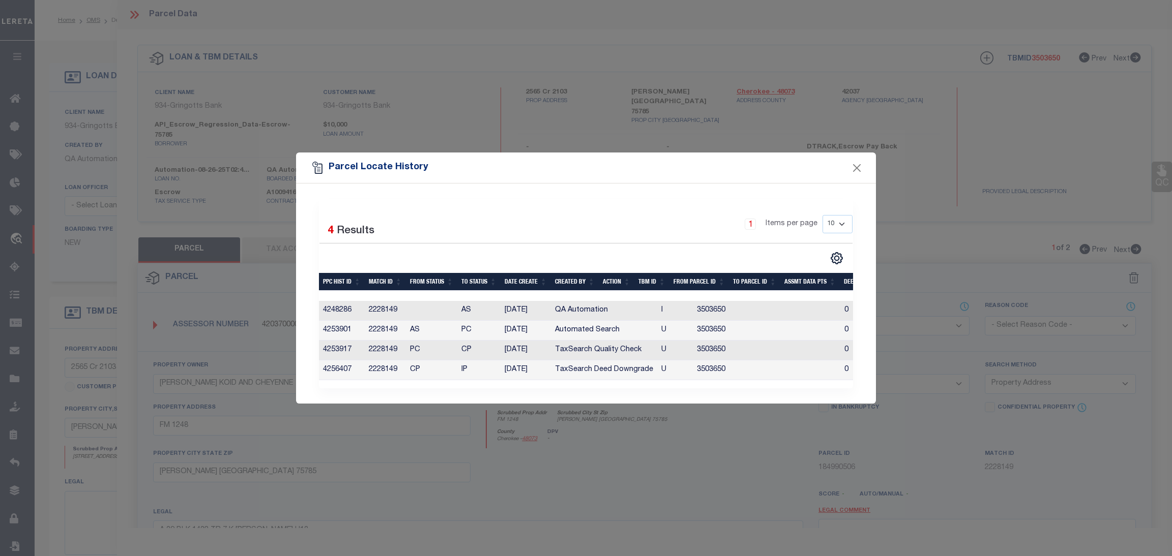
click at [471, 302] on td "AS" at bounding box center [478, 311] width 43 height 20
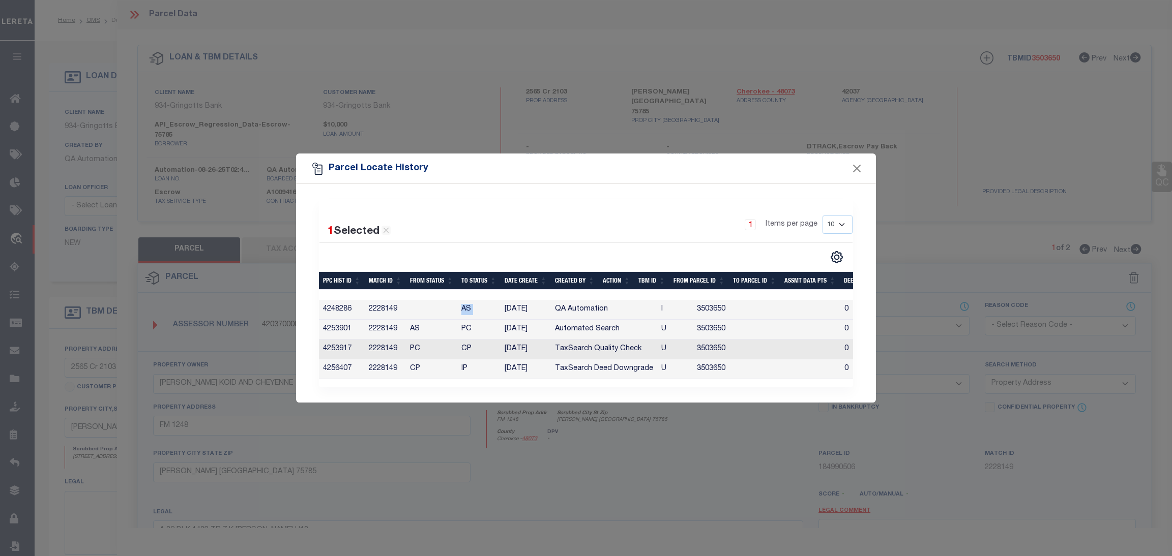
click at [471, 302] on td "AS" at bounding box center [478, 310] width 43 height 20
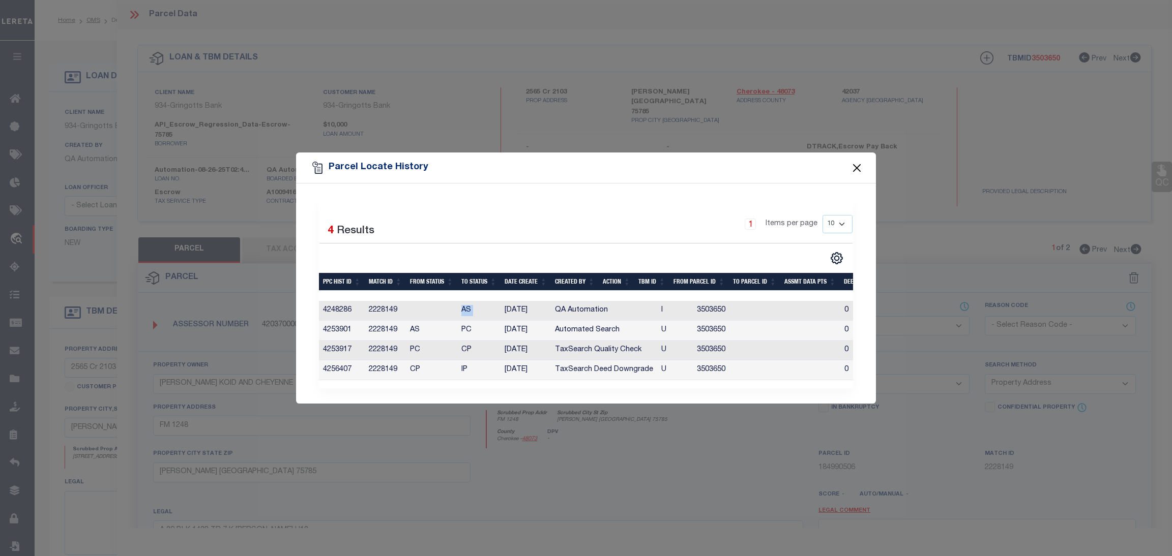
click at [858, 163] on button "Close" at bounding box center [856, 167] width 13 height 13
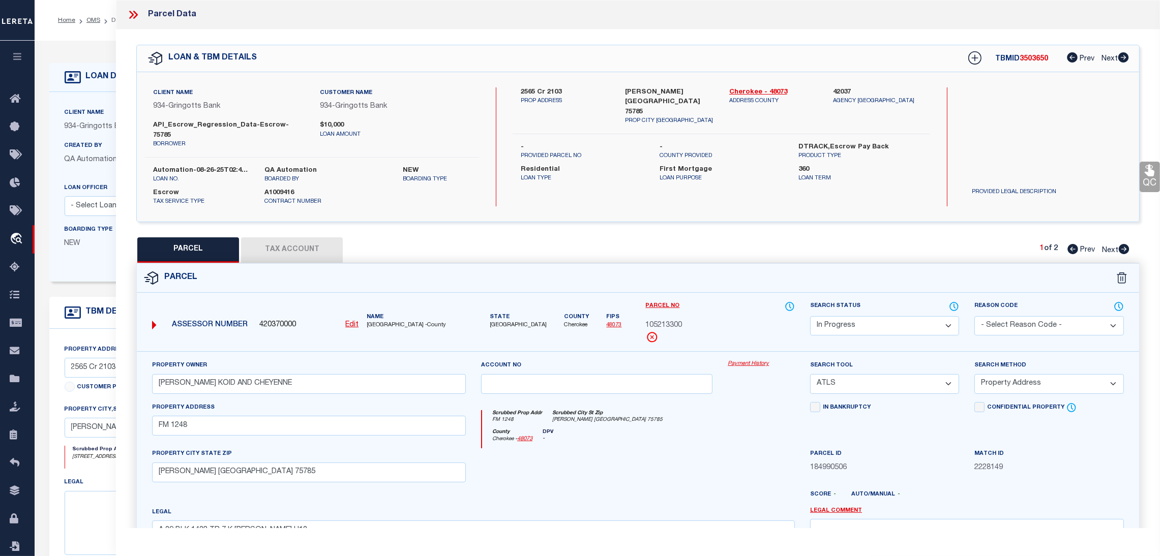
click at [1122, 244] on icon at bounding box center [1124, 249] width 11 height 10
select select "AS"
select select
checkbox input "false"
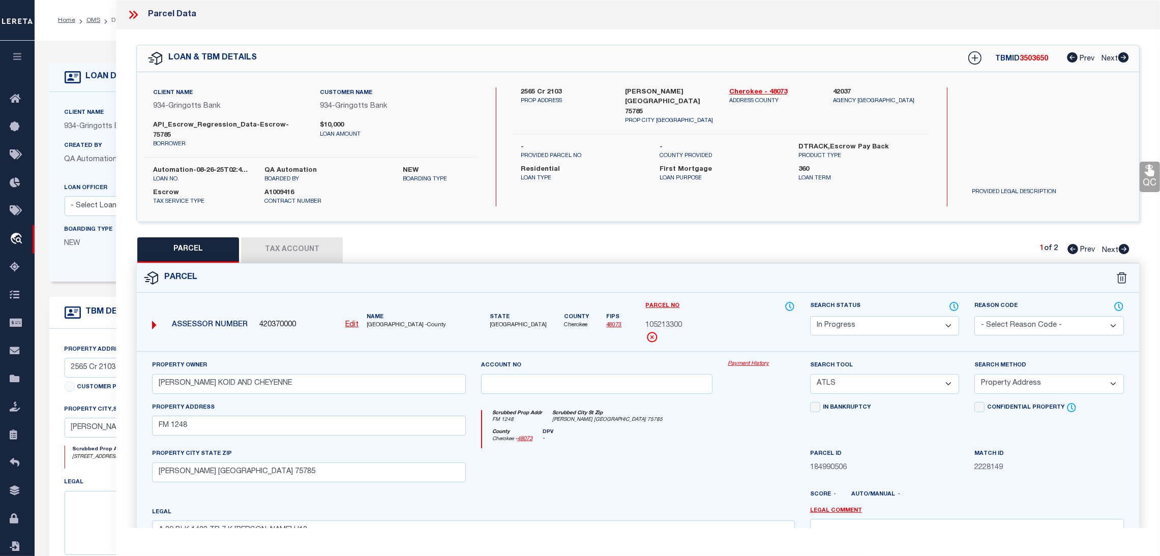
checkbox input "false"
select select "PA"
type input "DYESS KOID AND CHEYENNE"
select select "MDD"
select select "ADD"
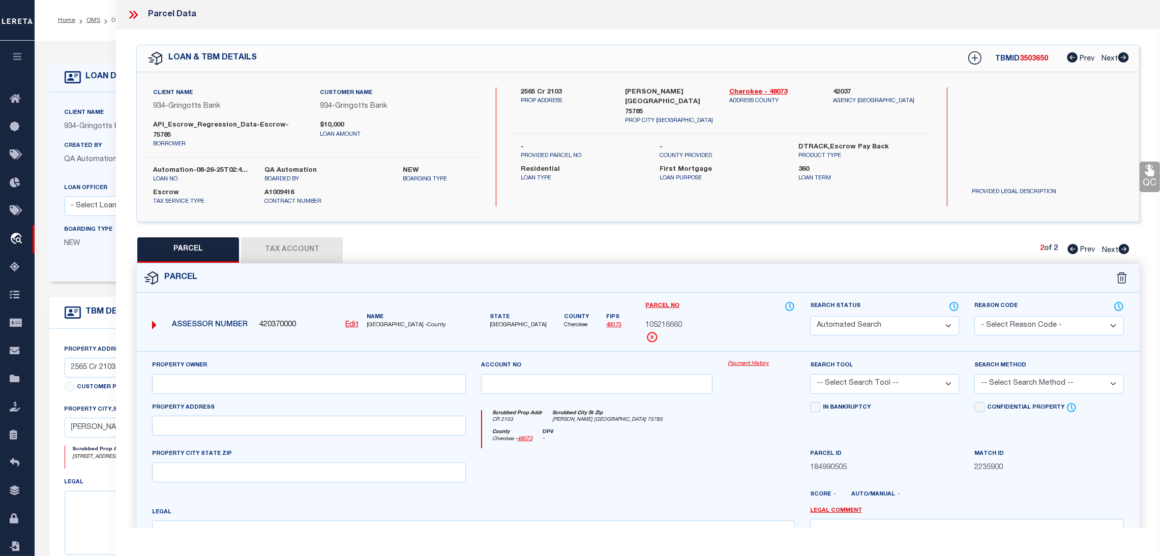
type input "CR 2103"
type input "RUSK TX 75785"
type textarea "A 39 BLK 1432 TR 8 K ODOM H13"
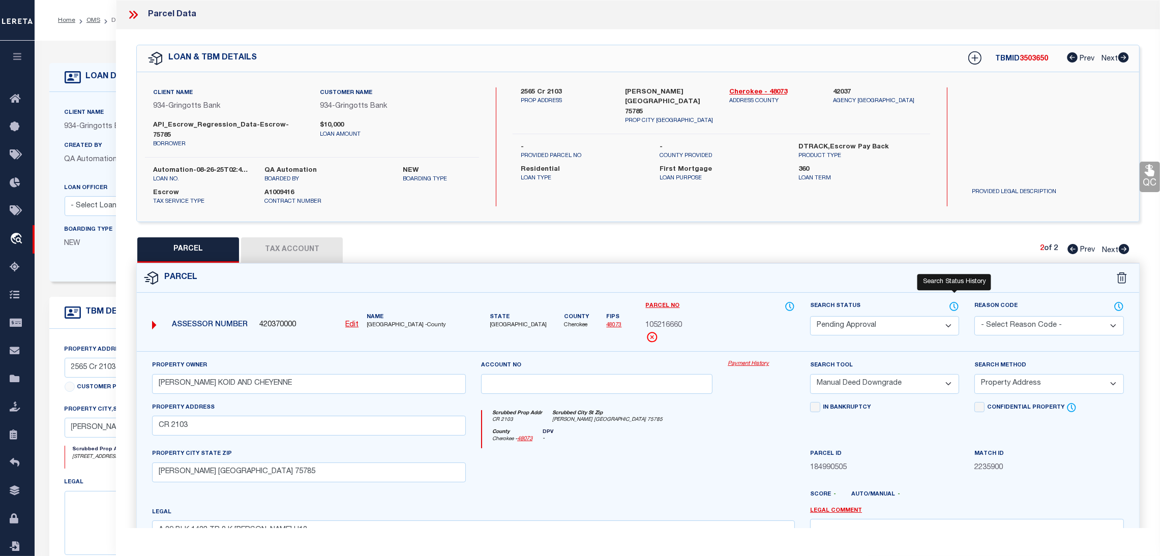
click at [950, 301] on icon at bounding box center [954, 306] width 10 height 11
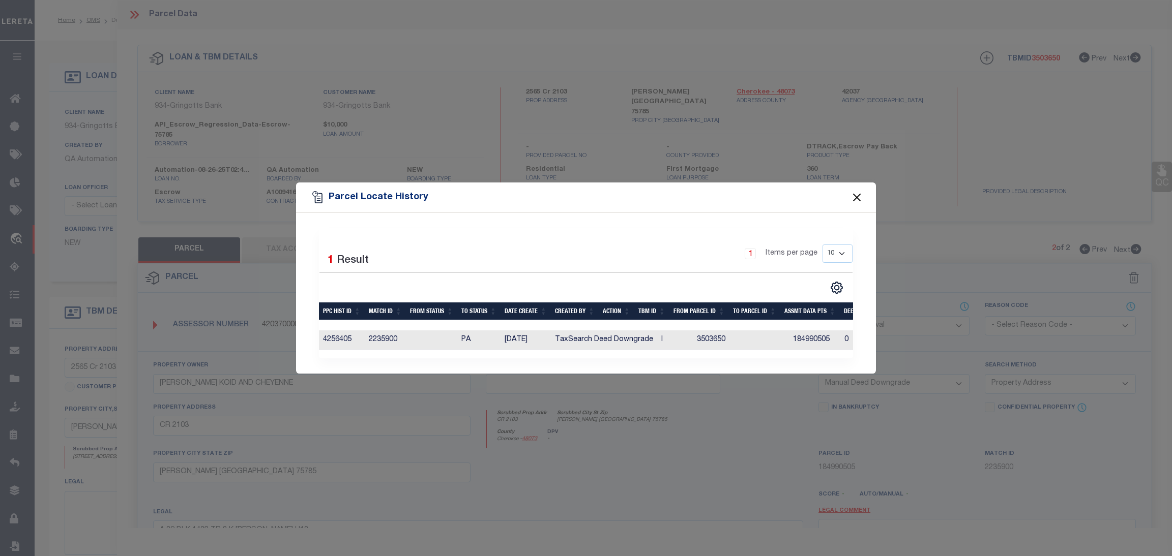
click at [854, 193] on button "Close" at bounding box center [856, 197] width 13 height 13
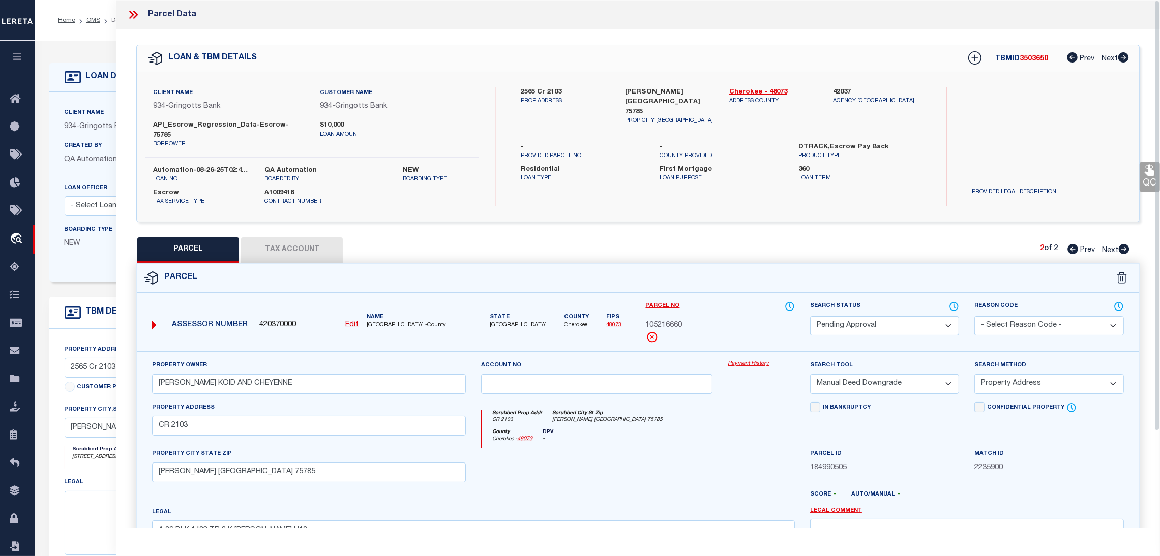
click at [1068, 244] on icon at bounding box center [1073, 249] width 11 height 10
select select "AS"
select select
checkbox input "false"
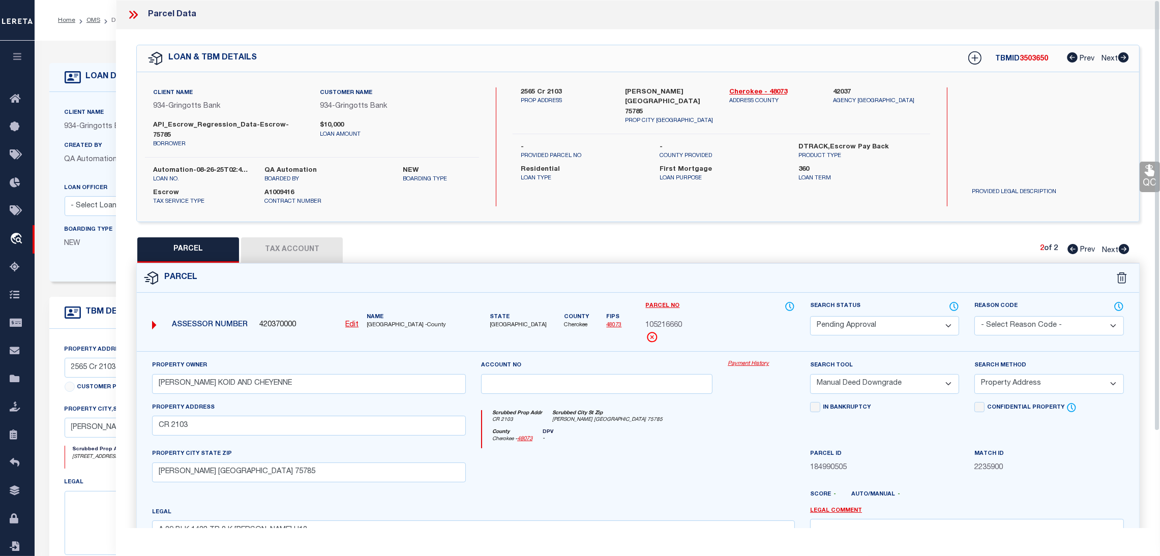
checkbox input "false"
select select "IP"
type input "DYESS KOID AND CHEYENNE"
select select "ATL"
select select "ADD"
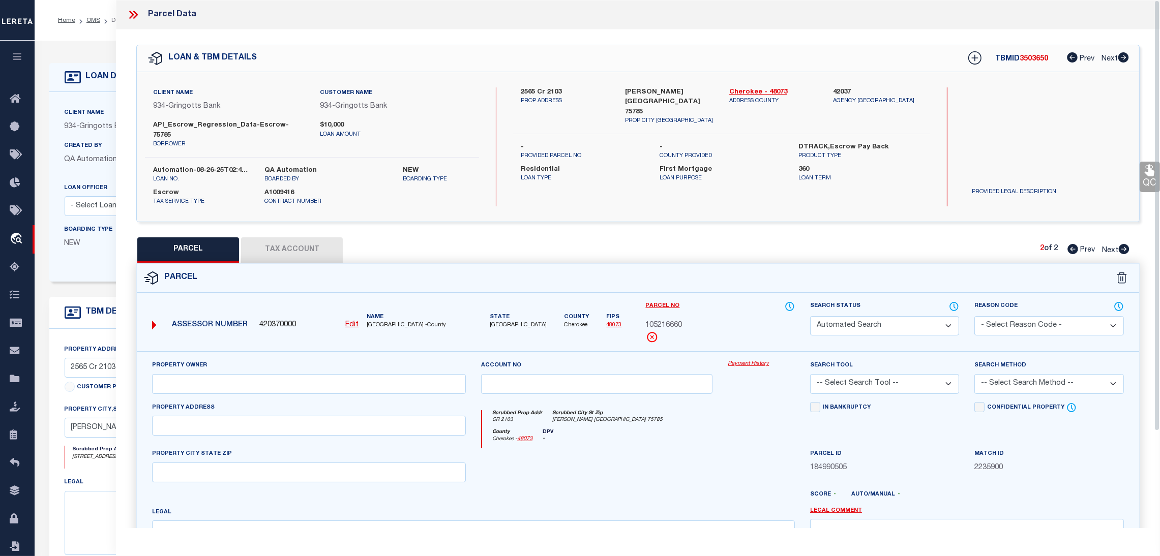
type input "FM 1248"
type input "RUSK TX 75785"
type textarea "A 39 BLK 1432 TR 7 K ODOM H13"
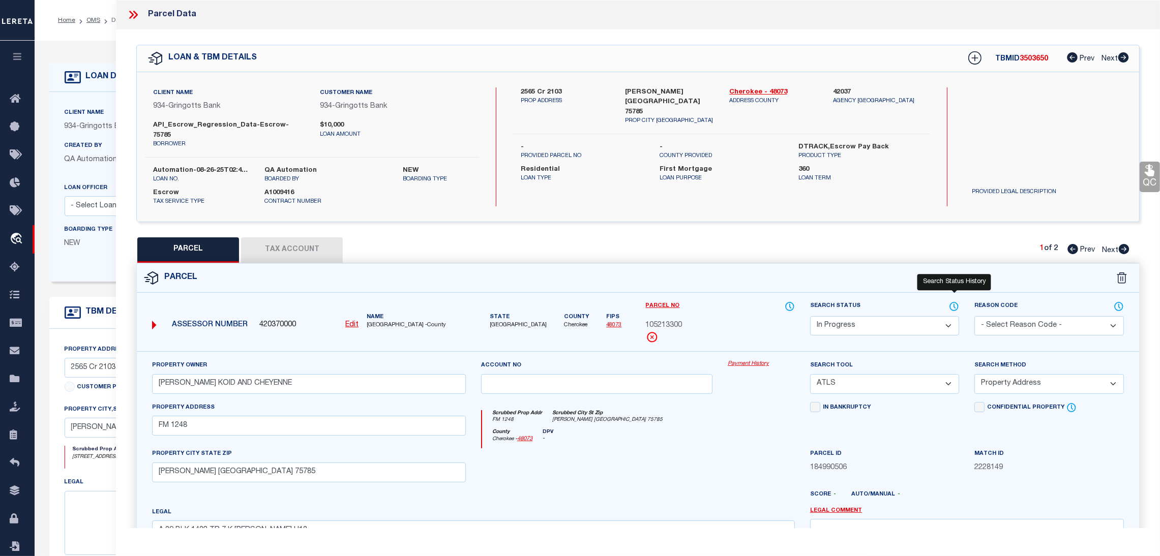
click at [954, 301] on icon at bounding box center [954, 306] width 10 height 11
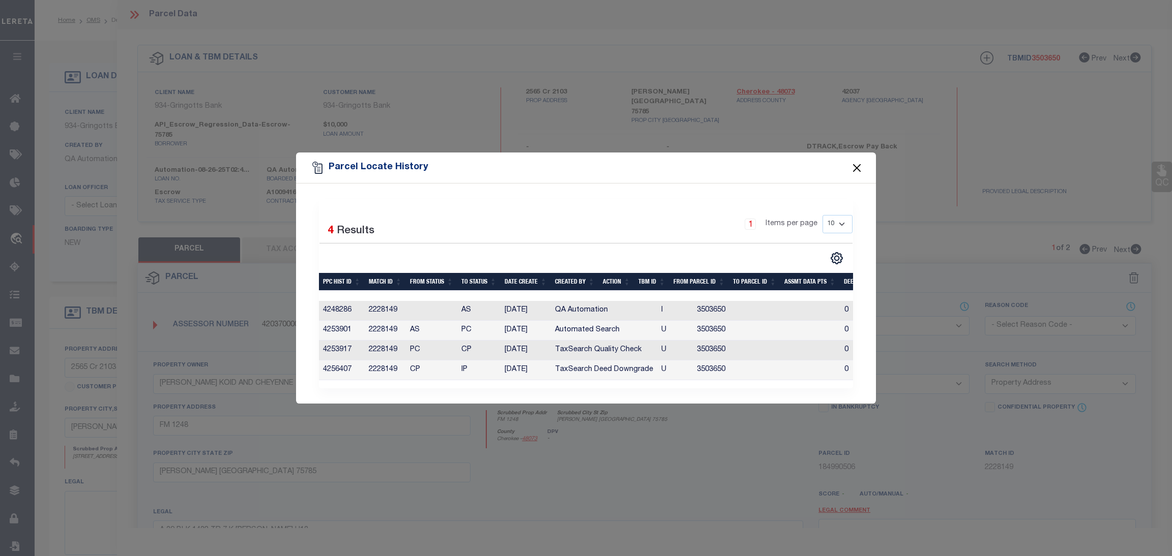
click at [850, 168] on button "Close" at bounding box center [856, 167] width 13 height 13
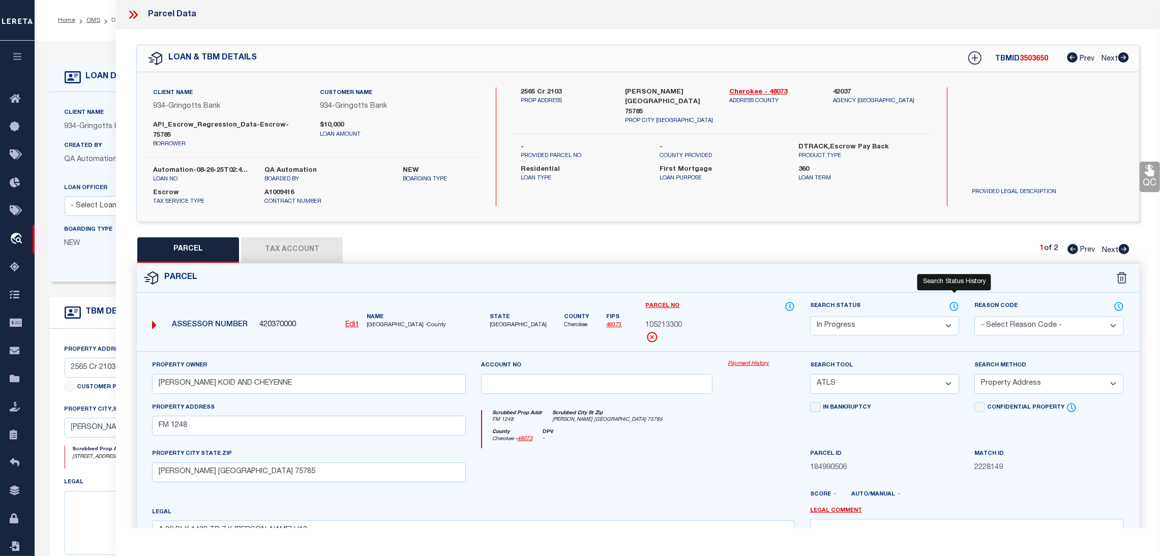
click at [955, 301] on icon at bounding box center [954, 306] width 10 height 11
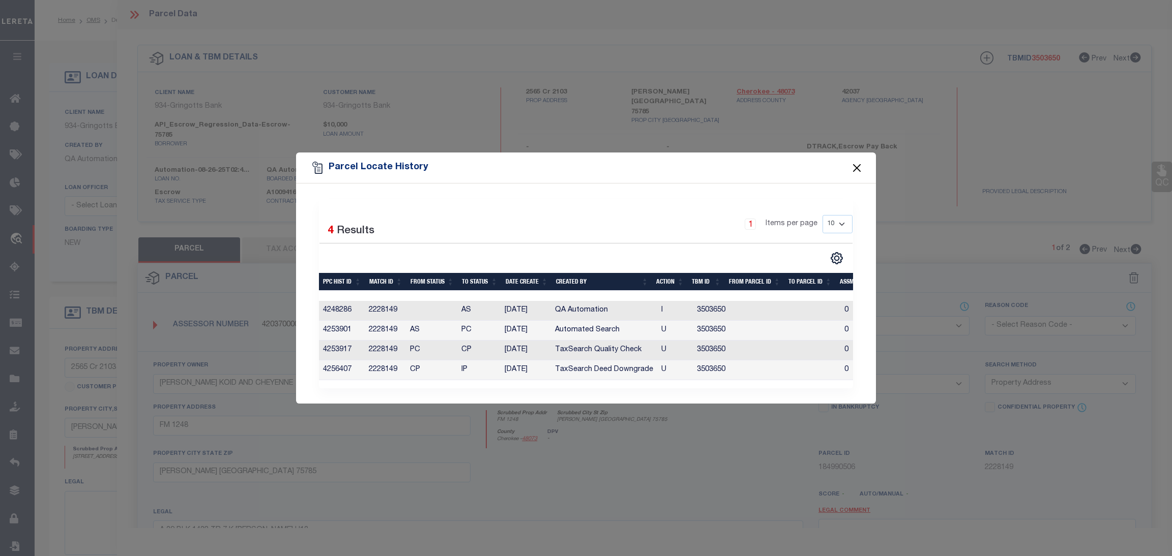
click at [857, 164] on button "Close" at bounding box center [856, 167] width 13 height 13
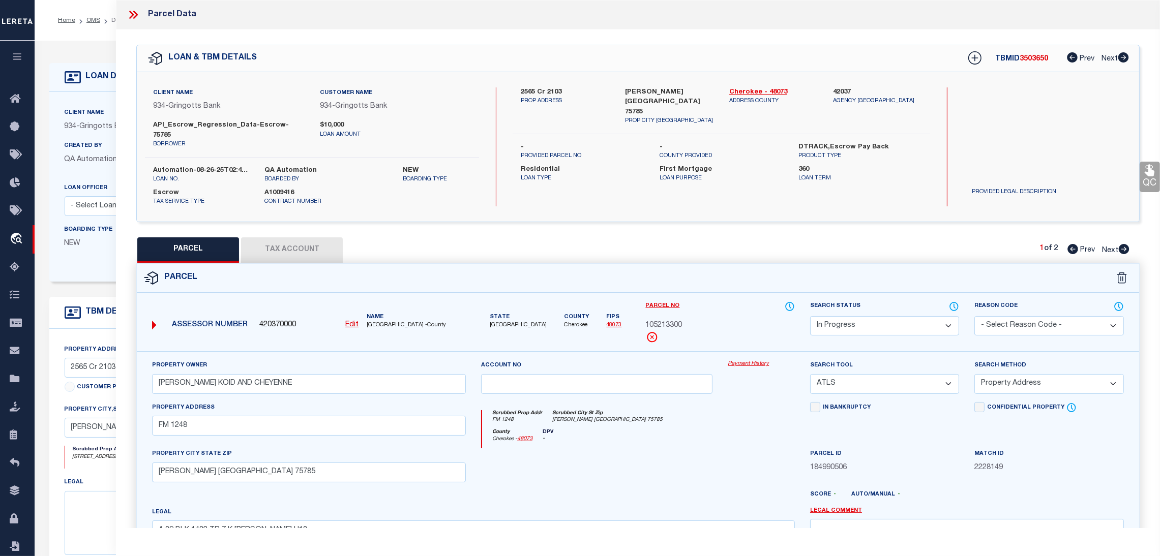
click at [296, 238] on button "Tax Account" at bounding box center [292, 250] width 102 height 25
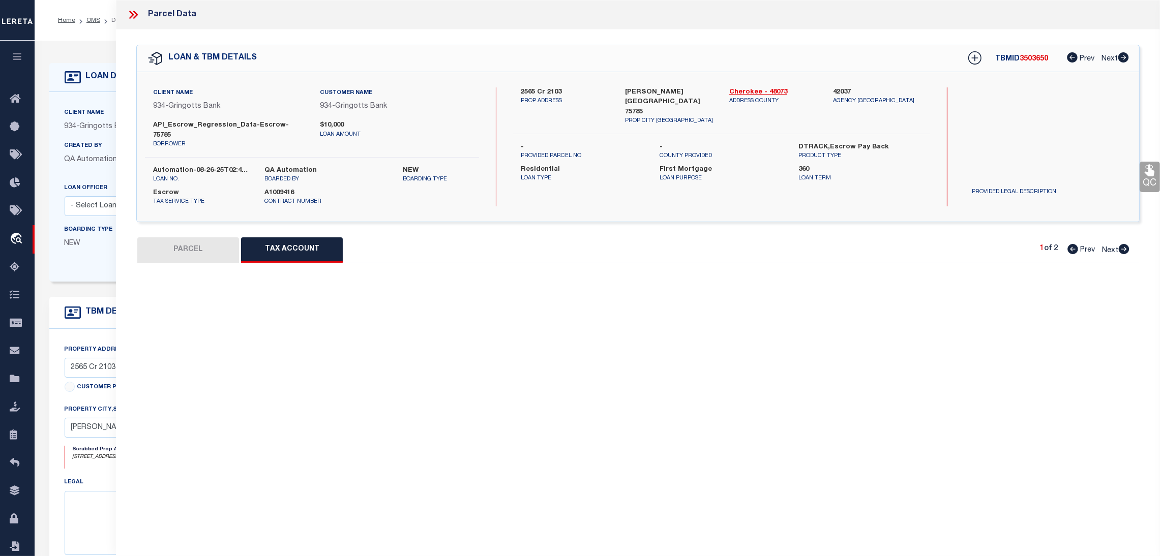
select select "100"
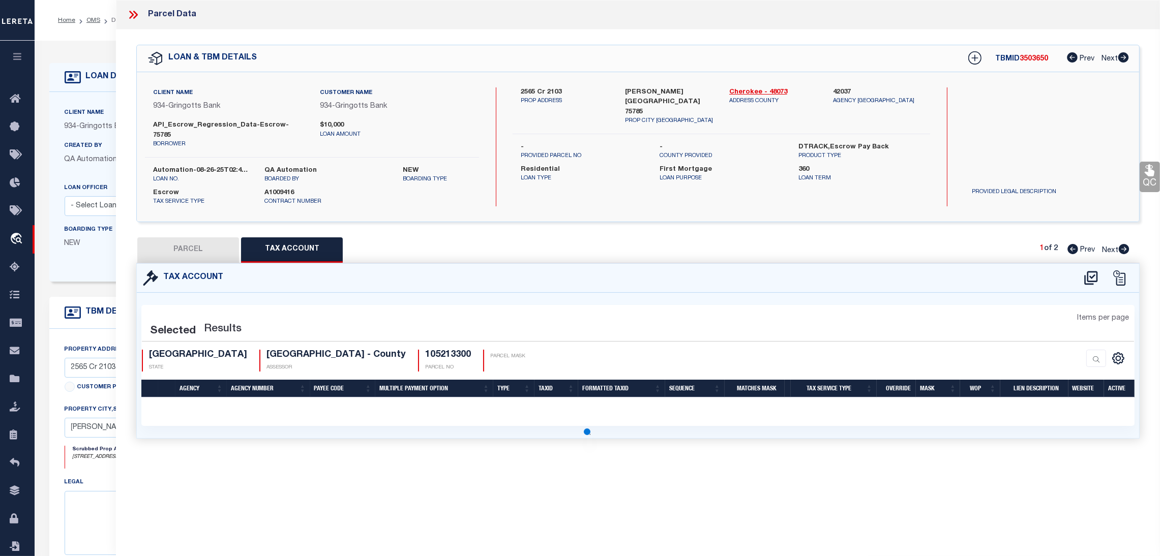
select select "100"
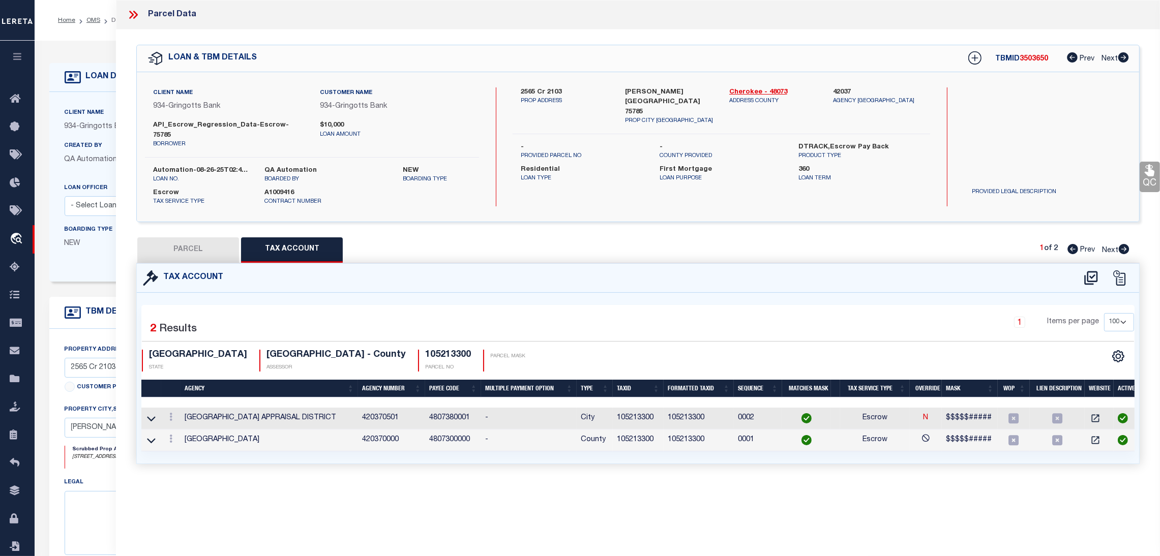
scroll to position [221, 0]
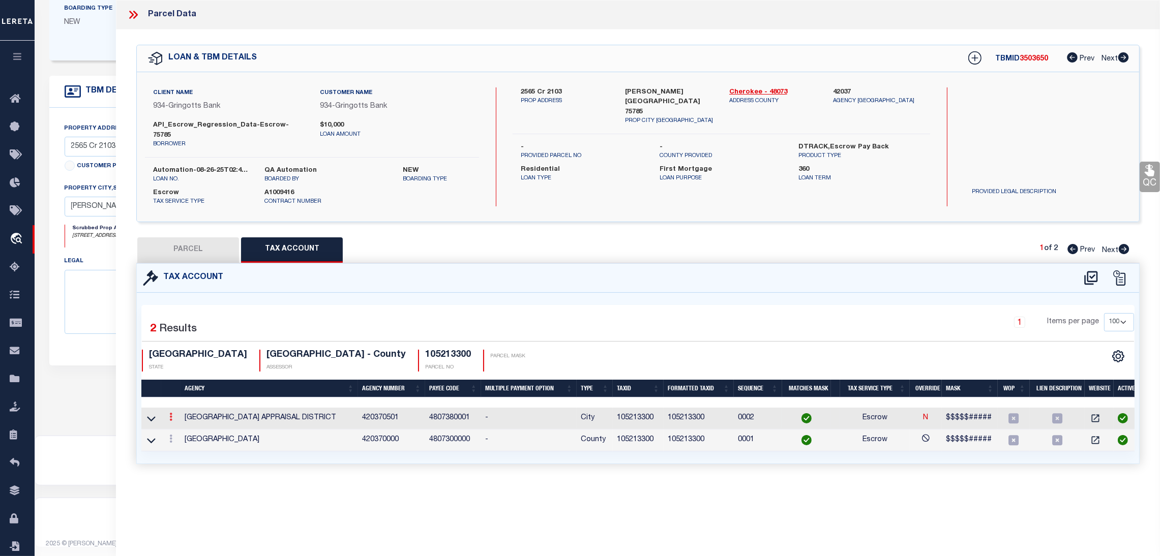
click at [166, 415] on link at bounding box center [170, 419] width 11 height 8
click at [170, 413] on icon at bounding box center [170, 417] width 3 height 8
click at [171, 413] on icon at bounding box center [170, 417] width 3 height 8
click at [151, 414] on icon at bounding box center [151, 419] width 9 height 11
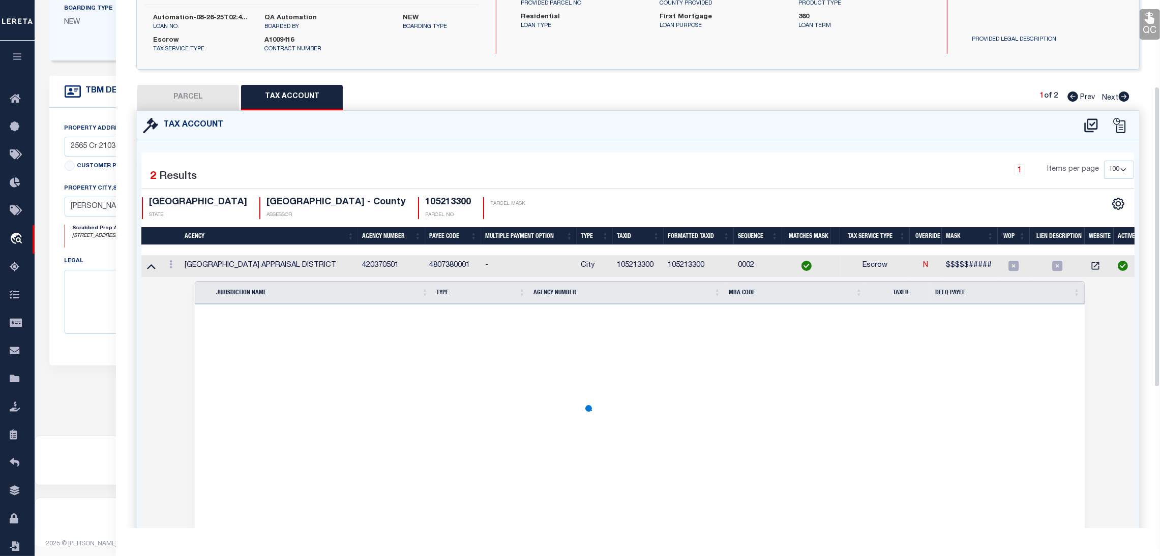
scroll to position [12, 0]
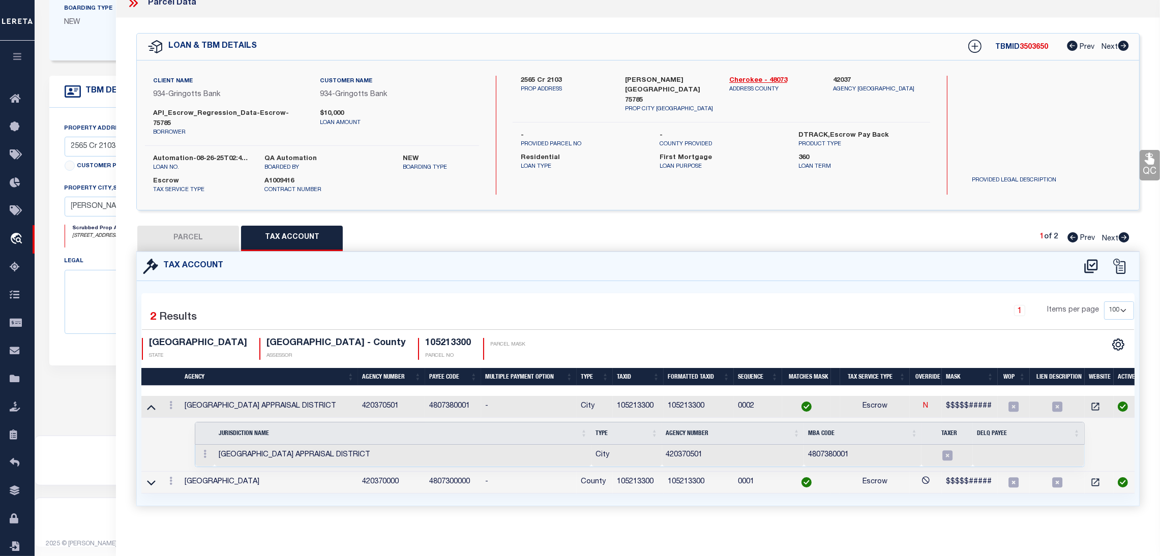
click at [134, 6] on icon at bounding box center [135, 3] width 5 height 8
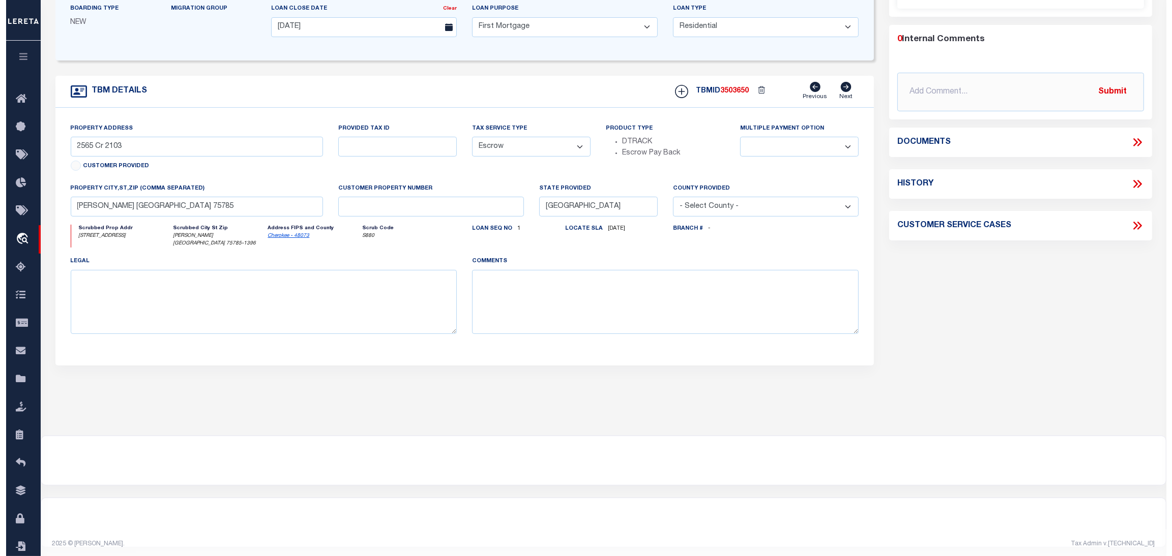
scroll to position [0, 0]
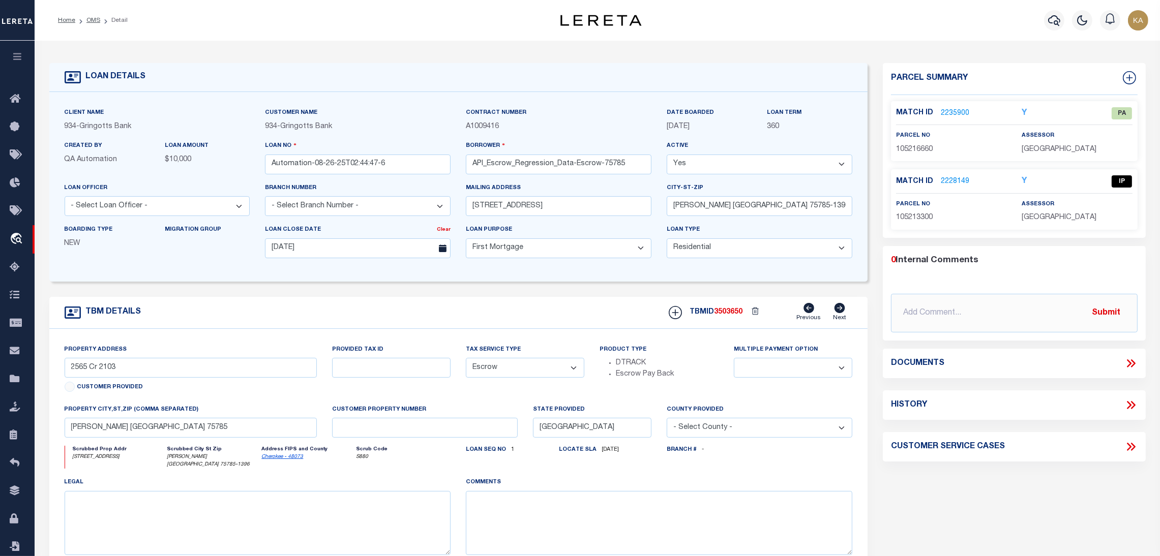
click at [944, 181] on link "2228149" at bounding box center [955, 182] width 28 height 11
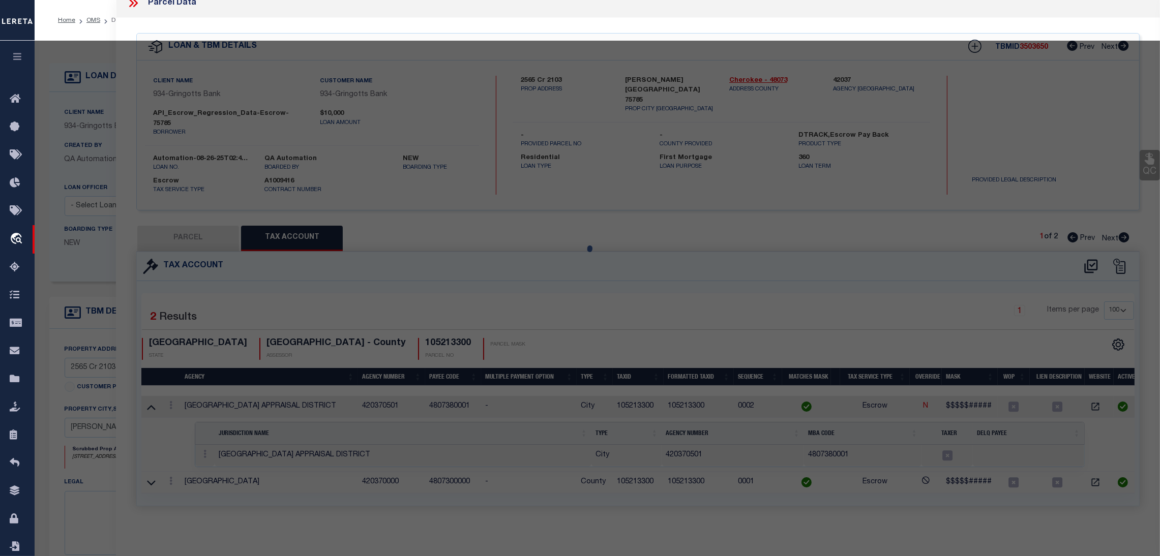
select select "AS"
select select
checkbox input "false"
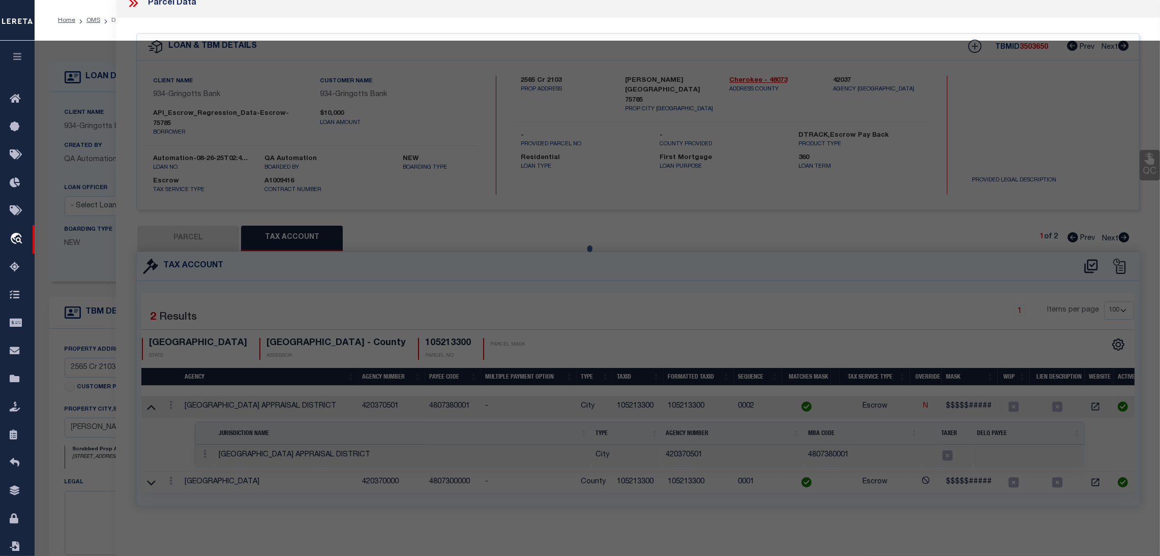
select select "IP"
type input "DYESS KOID AND CHEYENNE"
select select "ATL"
select select "ADD"
type input "FM 1248"
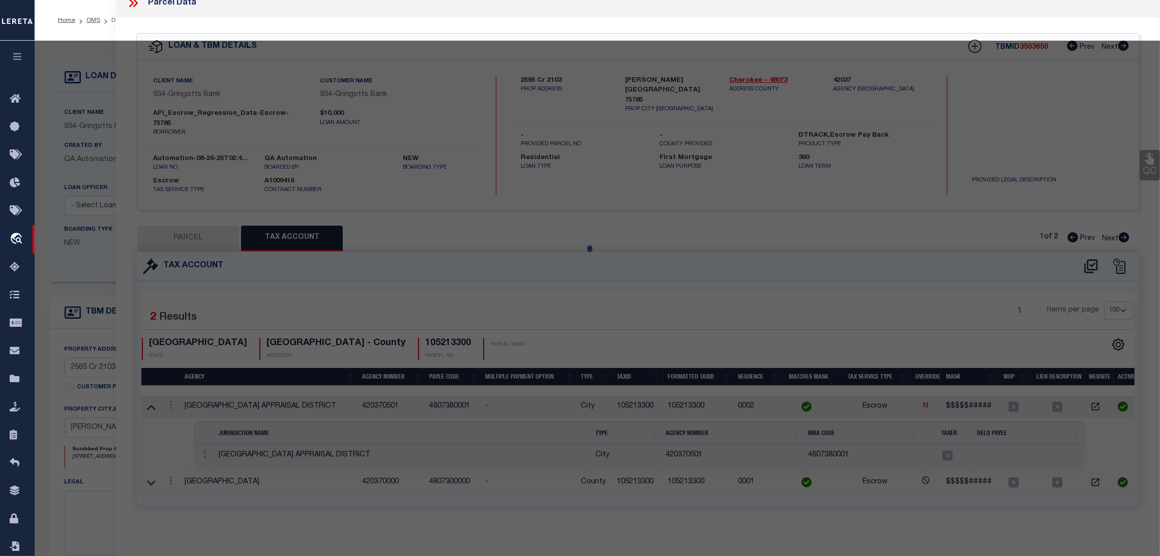
type input "RUSK TX 75785"
type textarea "A 39 BLK 1432 TR 7 K ODOM H13"
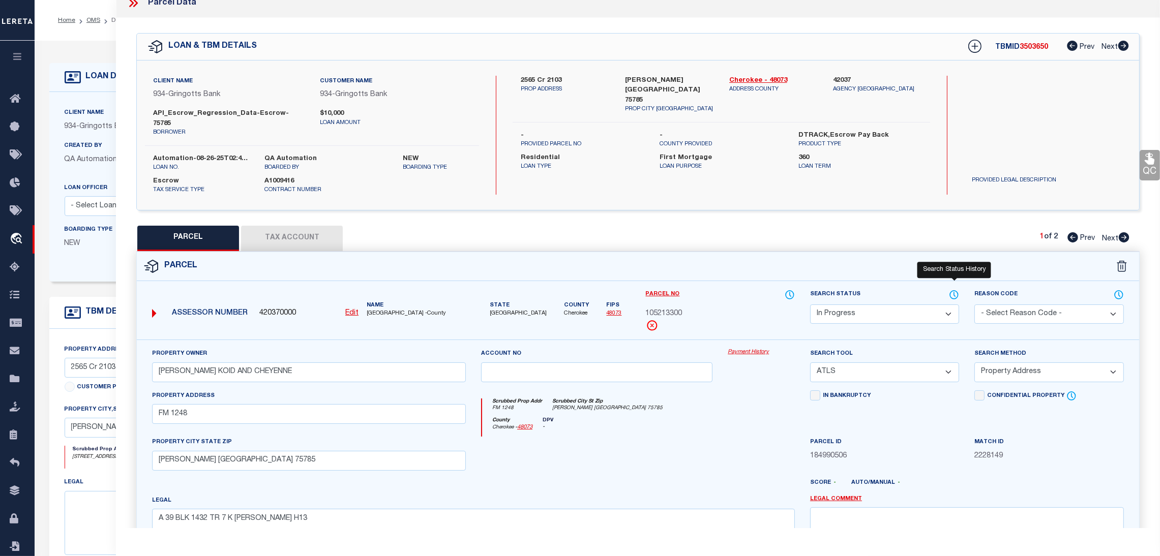
click at [951, 289] on icon at bounding box center [954, 294] width 10 height 11
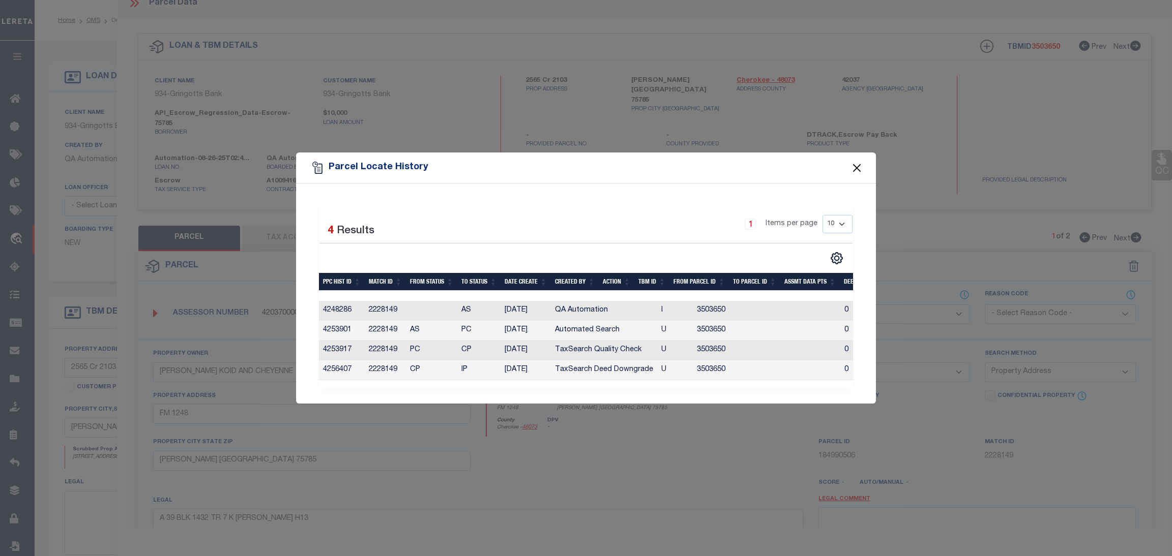
click at [853, 166] on button "Close" at bounding box center [856, 167] width 13 height 13
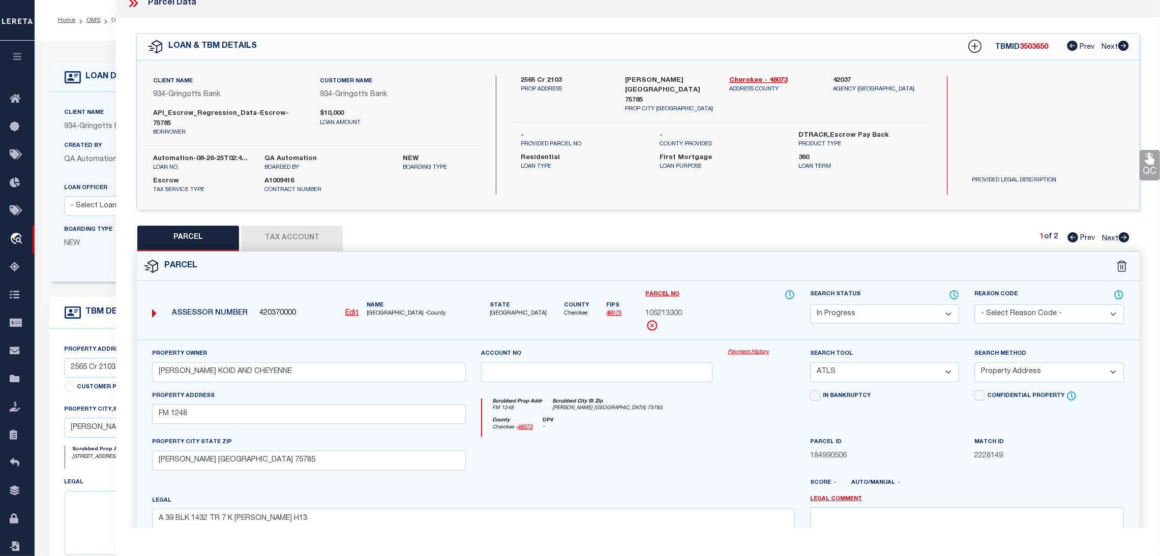
click at [1125, 232] on icon at bounding box center [1124, 237] width 11 height 10
select select "AS"
select select
checkbox input "false"
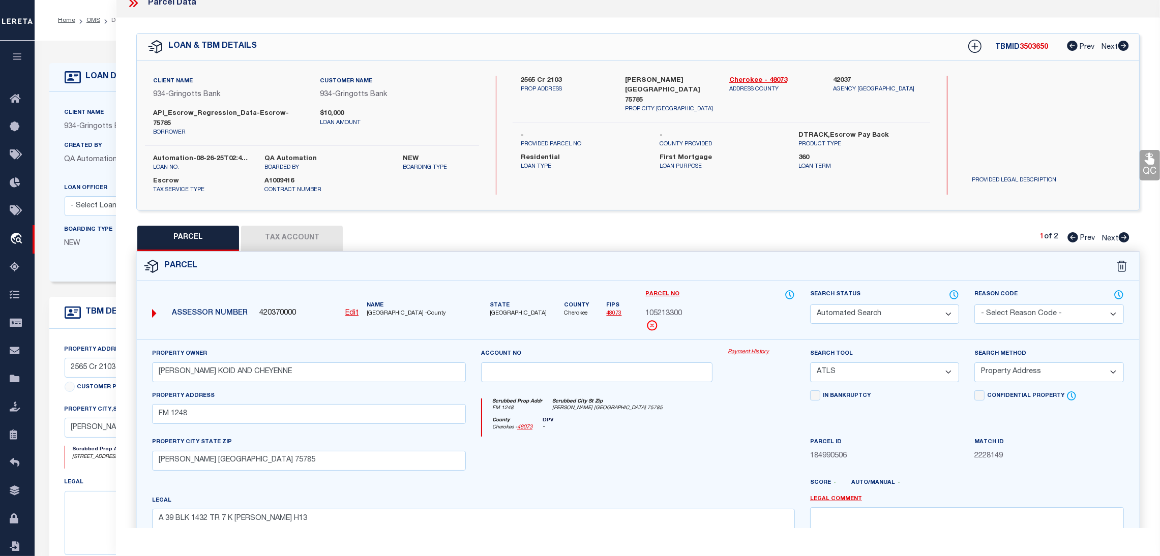
checkbox input "false"
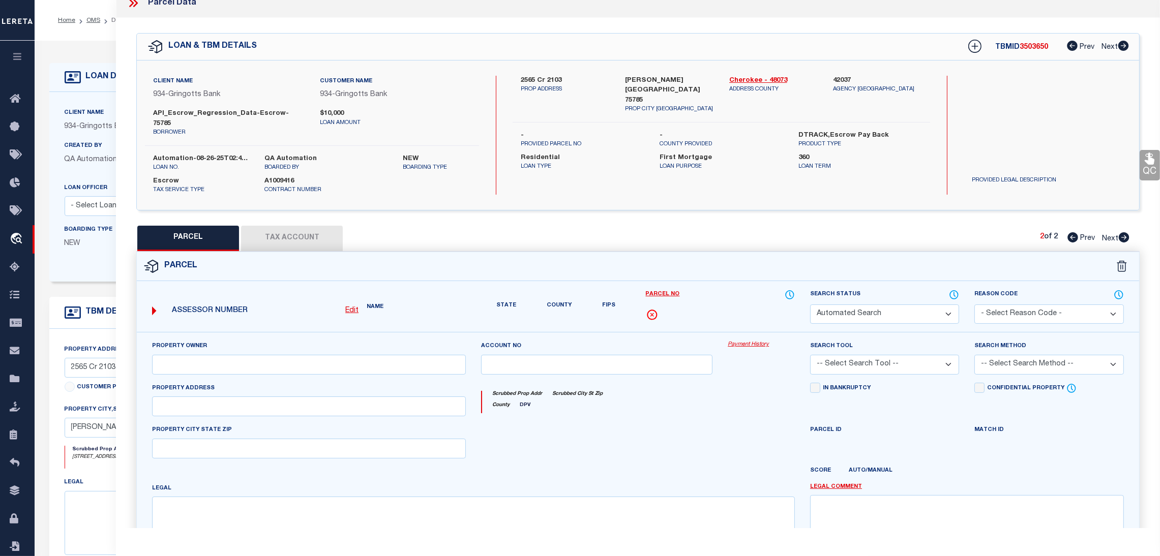
select select "PA"
type input "DYESS KOID AND CHEYENNE"
select select "MDD"
select select "ADD"
type input "CR 2103"
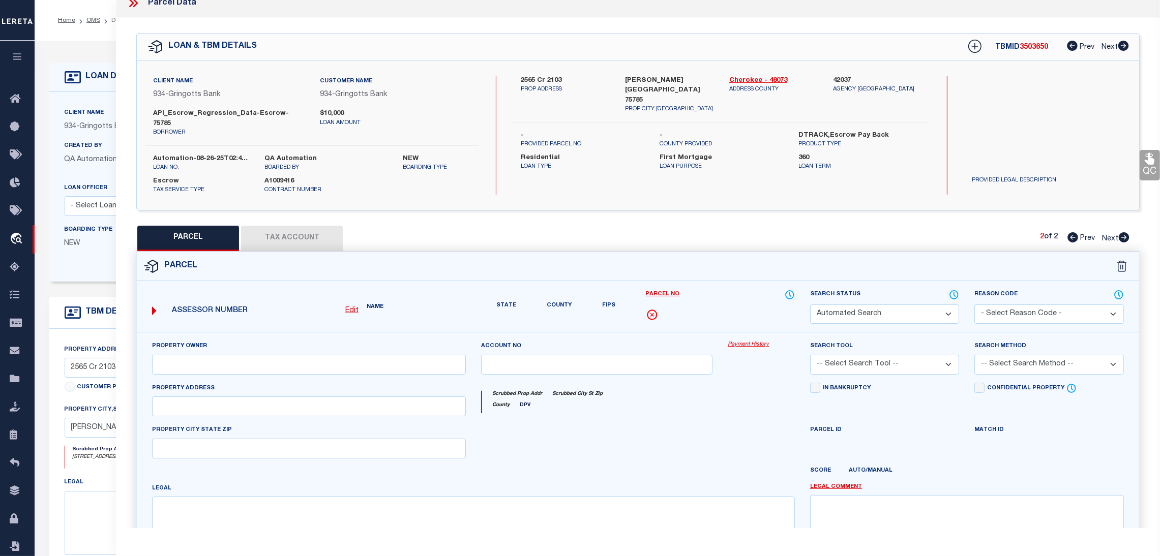
type input "RUSK TX 75785"
type textarea "A 39 BLK 1432 TR 8 K ODOM H13"
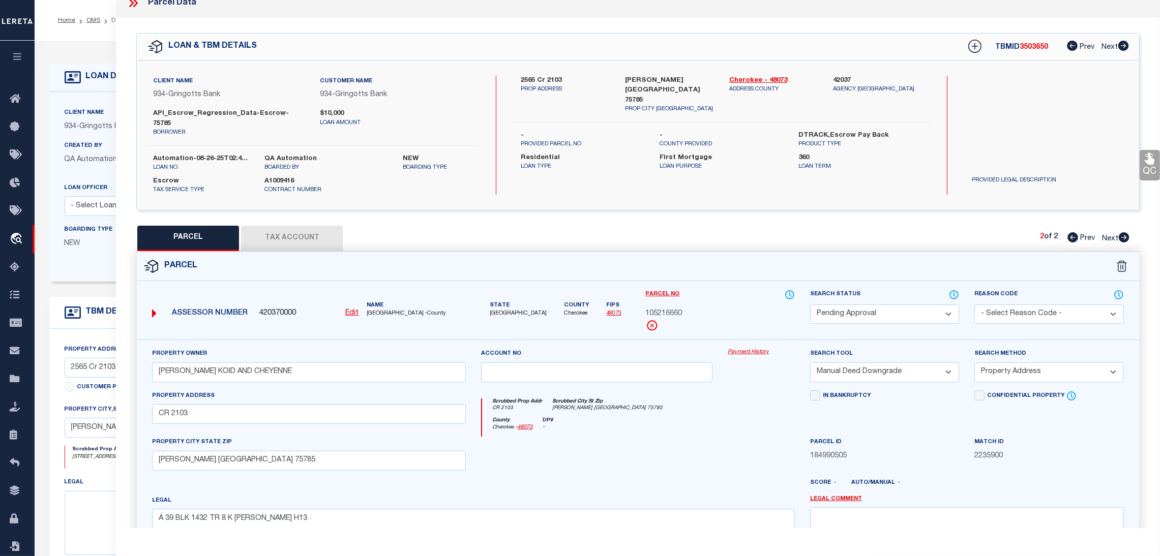
click at [1069, 235] on div "PARCEL Tax Account 2 of 2 Prev Next" at bounding box center [638, 238] width 1004 height 25
click at [1071, 233] on div "2 of 2 Prev Next" at bounding box center [1085, 238] width 90 height 13
click at [133, 3] on icon at bounding box center [131, 3] width 5 height 8
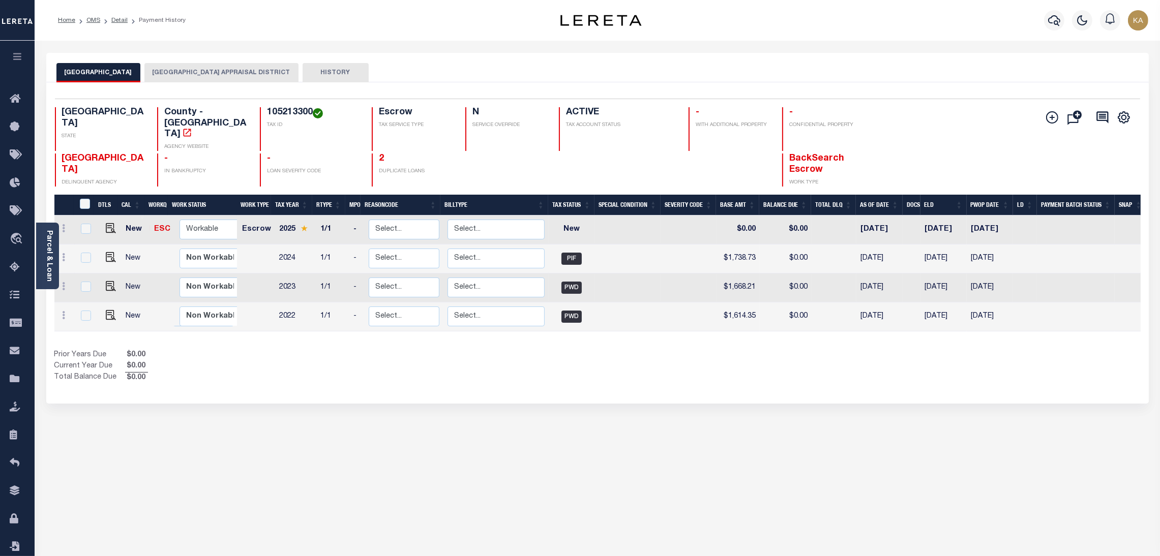
click at [242, 74] on button "[GEOGRAPHIC_DATA] APPRAISAL DISTRICT" at bounding box center [221, 72] width 154 height 19
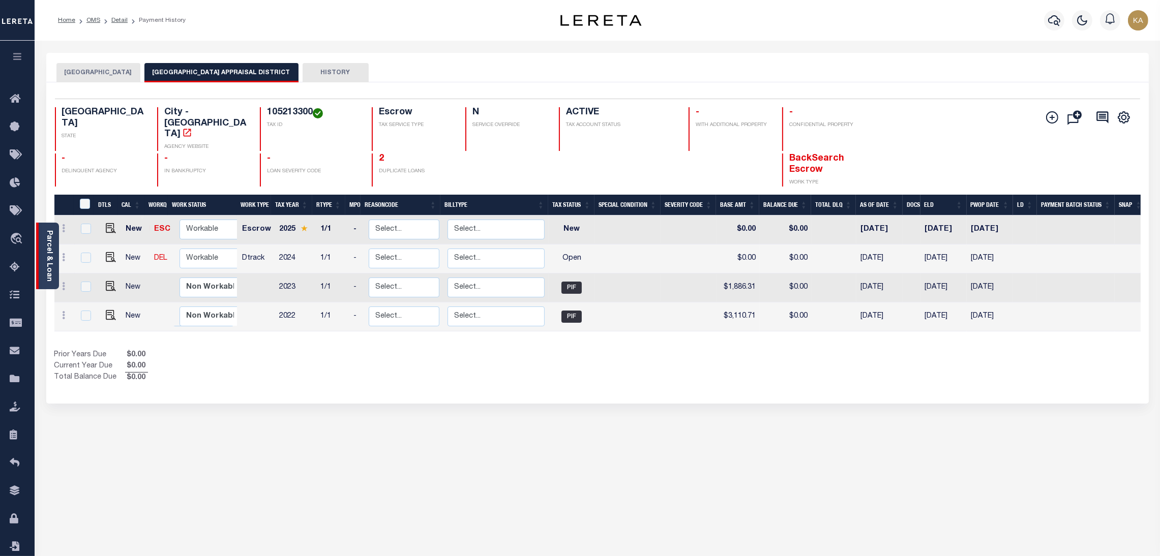
click at [49, 255] on link "Parcel & Loan" at bounding box center [48, 255] width 7 height 51
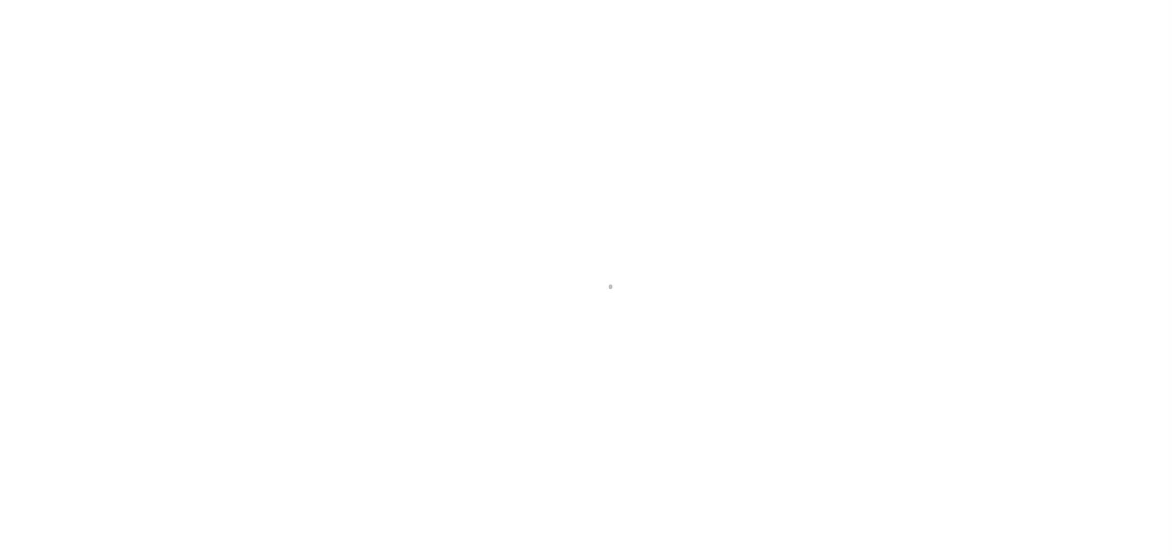
select select
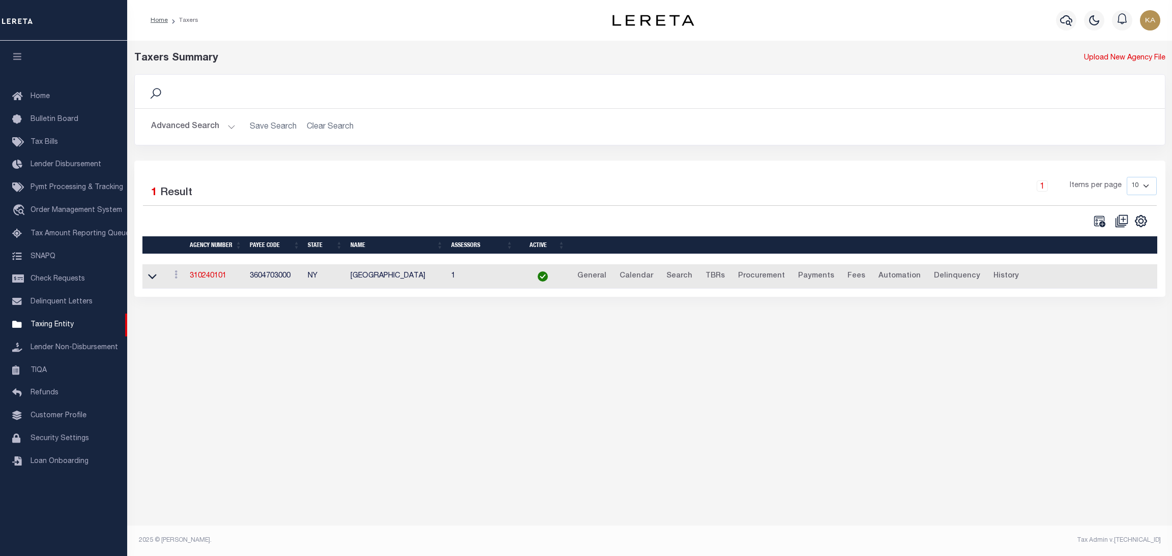
click at [220, 131] on button "Advanced Search" at bounding box center [193, 127] width 84 height 20
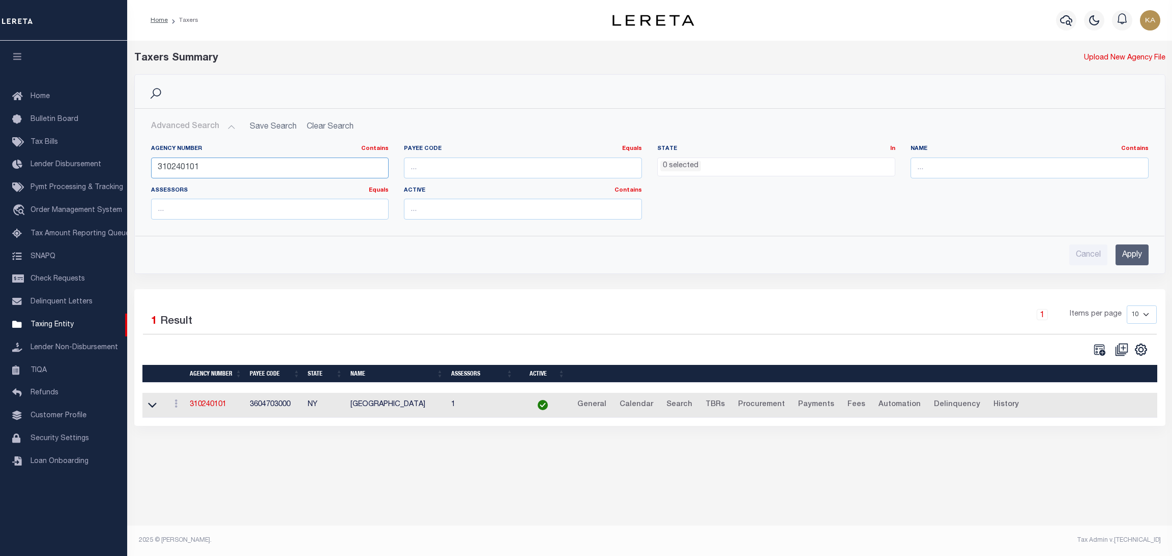
click at [221, 166] on input "310240101" at bounding box center [270, 168] width 238 height 21
paste input "190090000"
type input "190090000"
click at [1129, 255] on input "Apply" at bounding box center [1132, 255] width 33 height 21
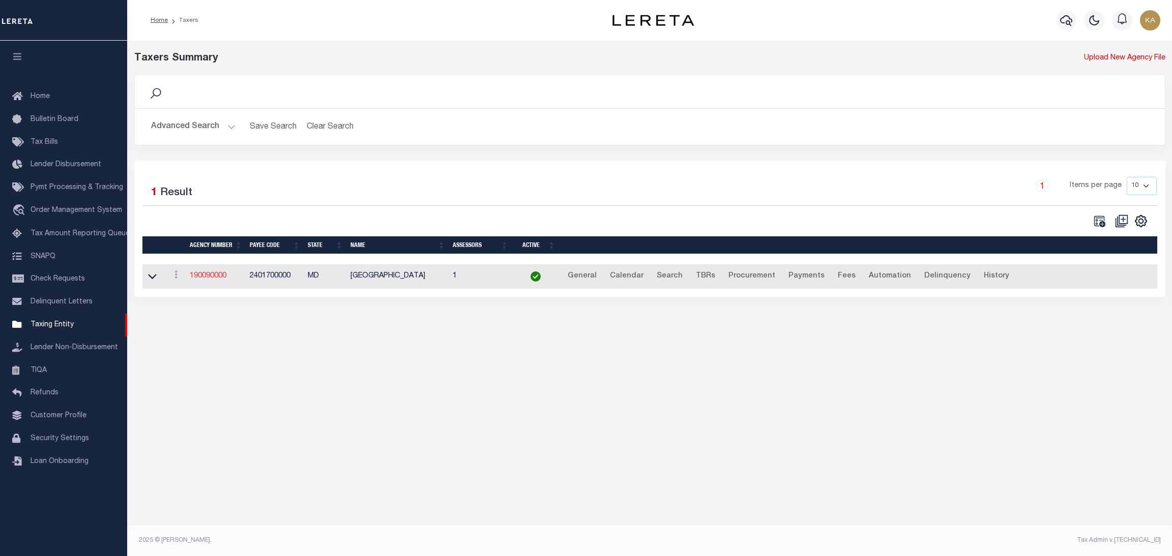
click at [206, 277] on link "190090000" at bounding box center [208, 276] width 37 height 7
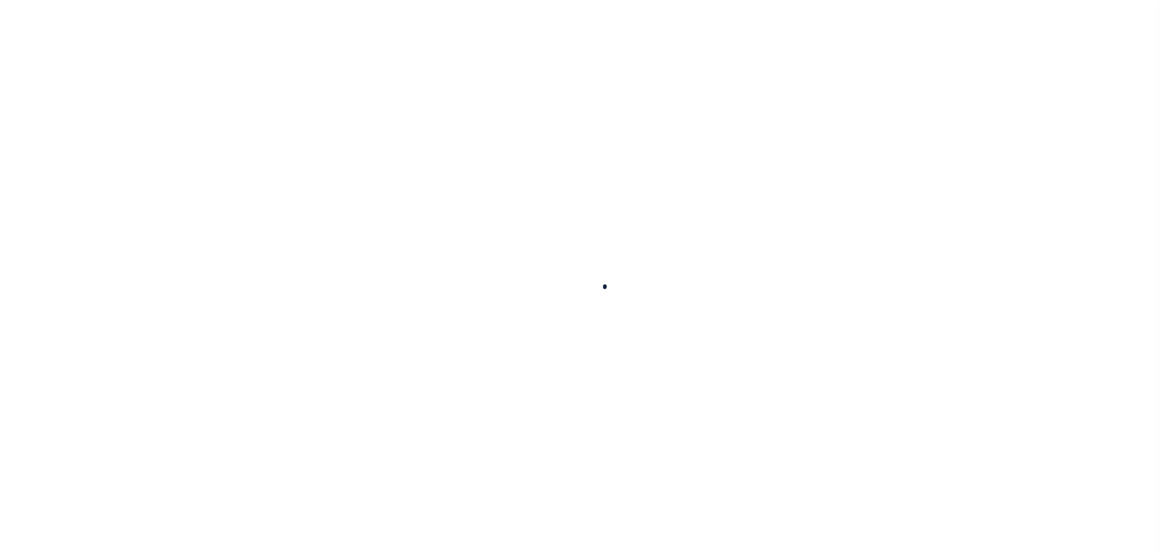
select select
checkbox input "false"
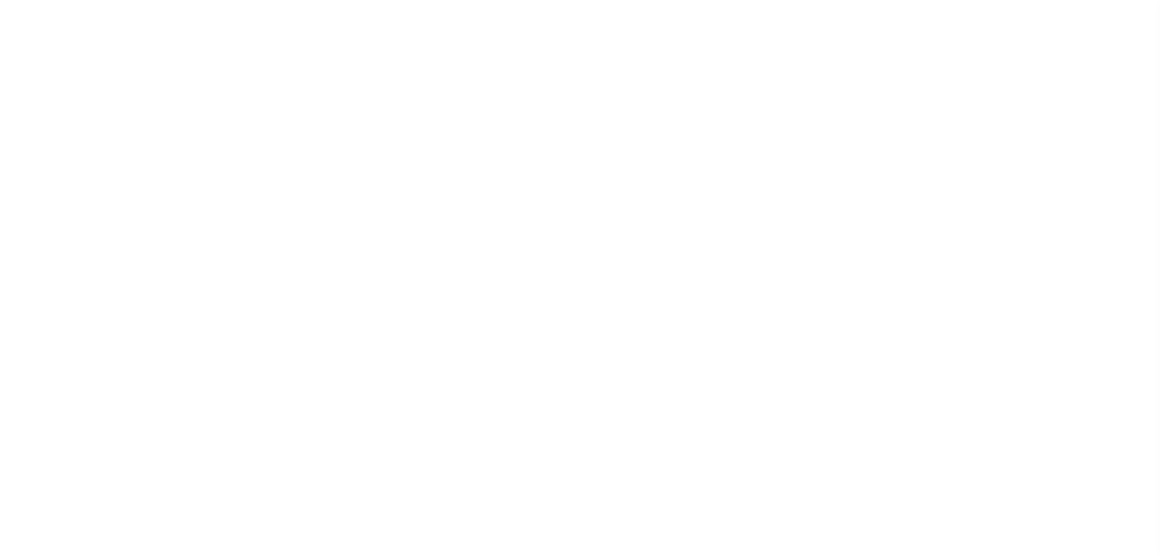
checkbox input "false"
type input "2401700000"
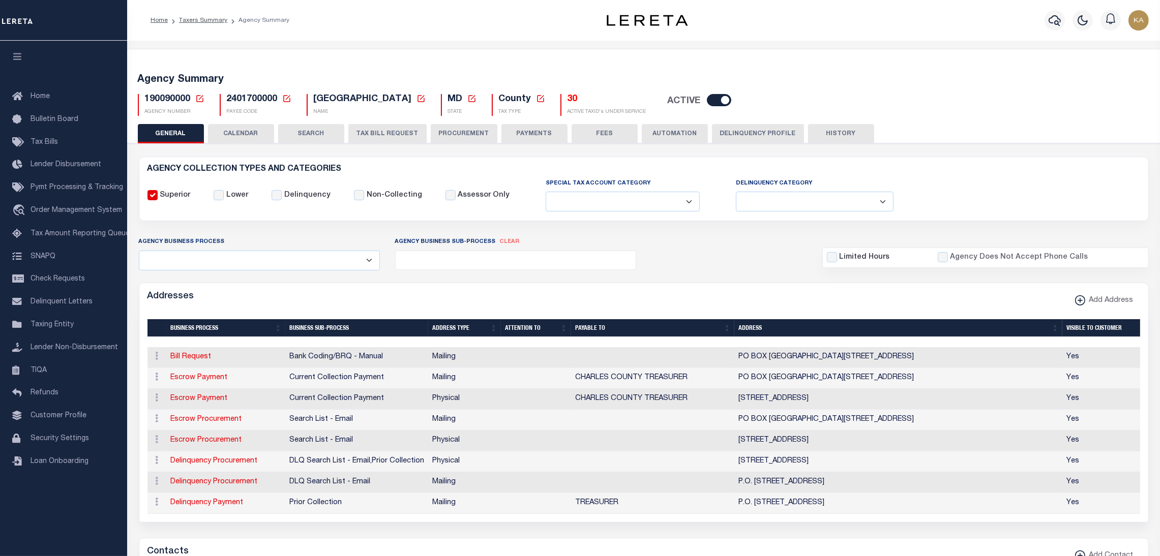
click at [236, 139] on button "CALENDAR" at bounding box center [241, 133] width 66 height 19
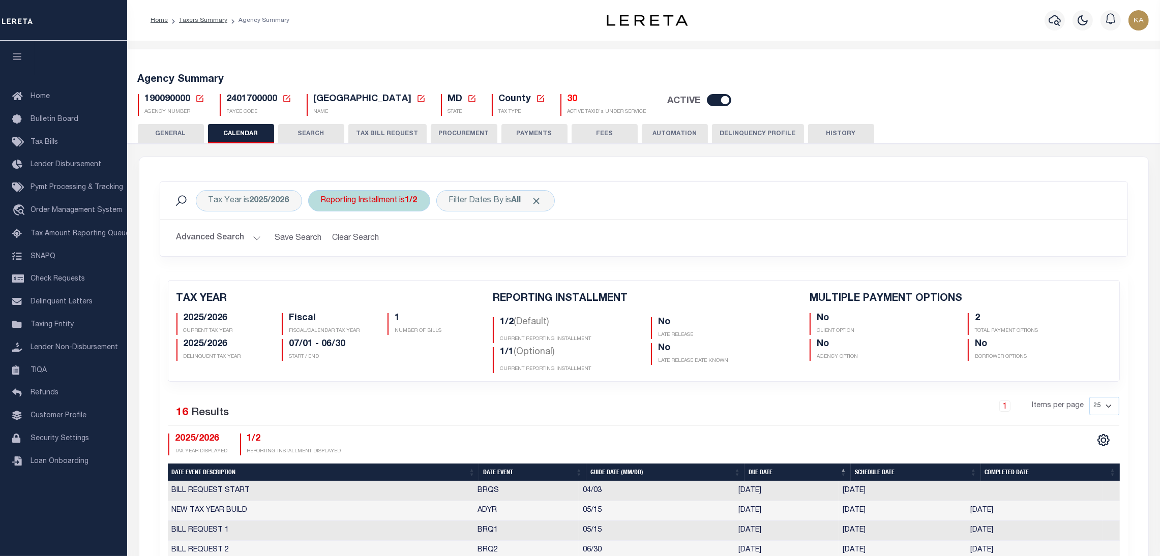
checkbox input "false"
type input "2"
drag, startPoint x: 493, startPoint y: 323, endPoint x: 554, endPoint y: 363, distance: 73.2
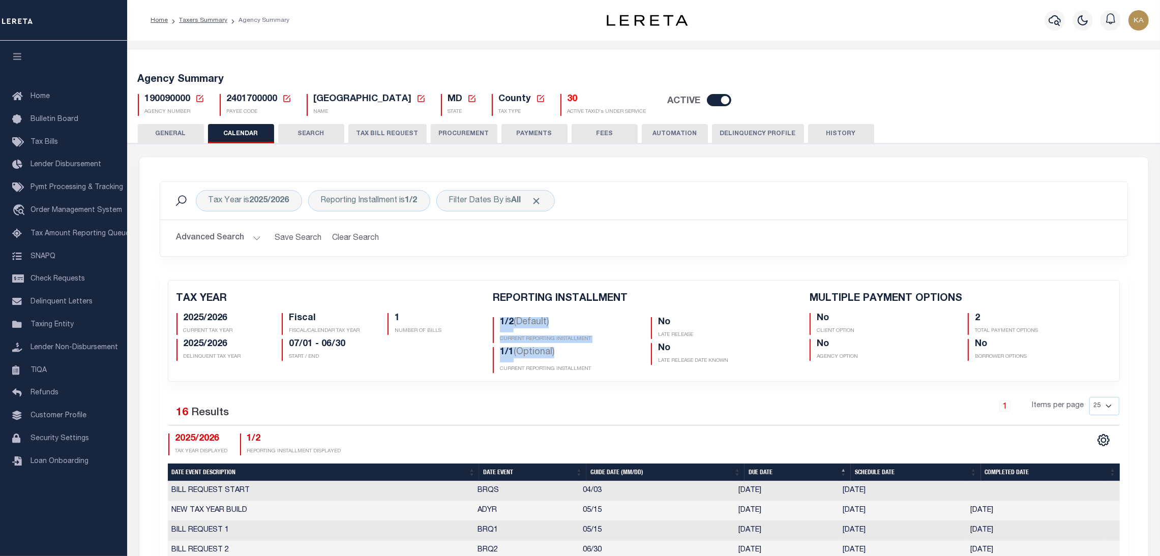
click at [554, 363] on div "1/2 (Default) CURRENT REPORTING INSTALLMENT 1/1 (Optional) CURRENT REPORTING IN…" at bounding box center [564, 343] width 158 height 60
